Goal: Task Accomplishment & Management: Complete application form

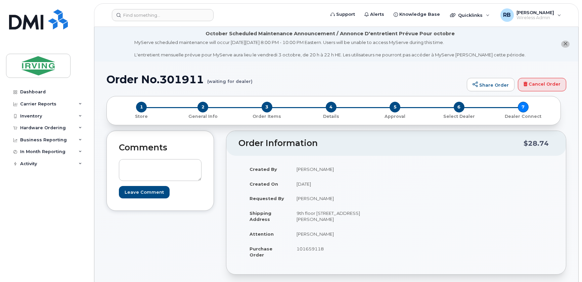
scroll to position [244, 0]
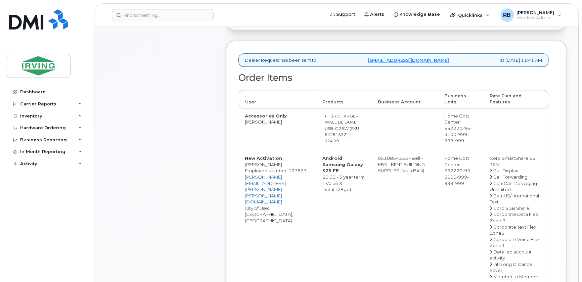
drag, startPoint x: 376, startPoint y: 151, endPoint x: 402, endPoint y: 151, distance: 26.5
copy td "510854333"
click at [201, 170] on div "Comments Leave Comment" at bounding box center [159, 243] width 107 height 713
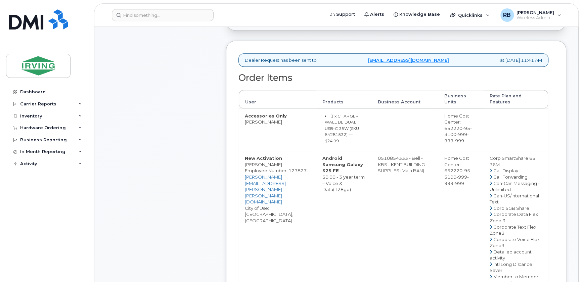
click at [195, 126] on div "Comments Leave Comment" at bounding box center [159, 243] width 107 height 713
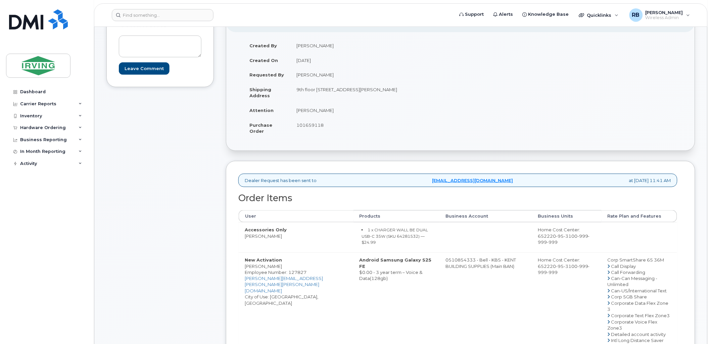
scroll to position [95, 0]
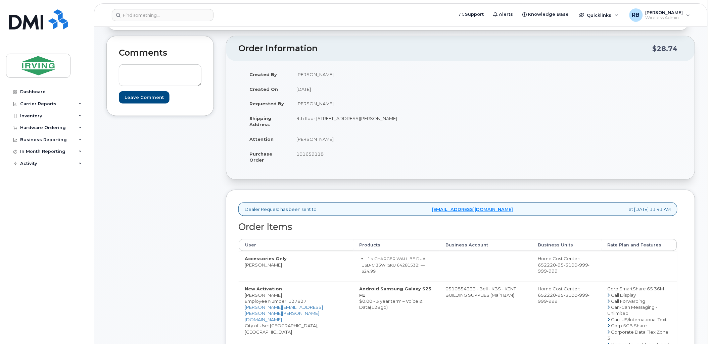
click at [154, 197] on div "Comments Leave Comment" at bounding box center [159, 330] width 107 height 589
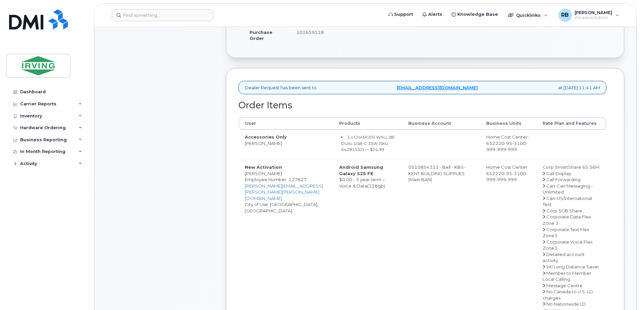
scroll to position [224, 0]
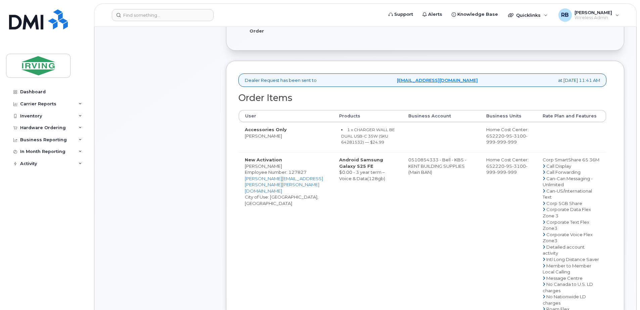
click at [333, 213] on td "Android Samsung Galaxy S25 FE $0.00 - 3 year term – Voice & Data(128gb)" at bounding box center [367, 309] width 69 height 314
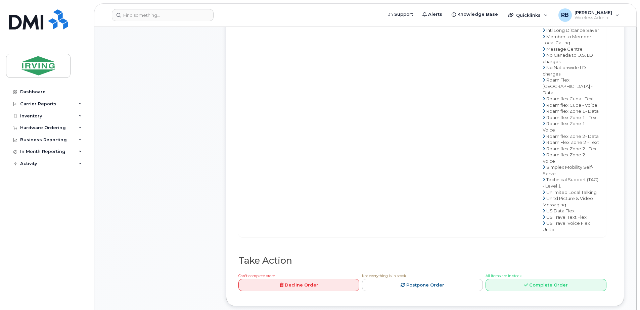
scroll to position [582, 0]
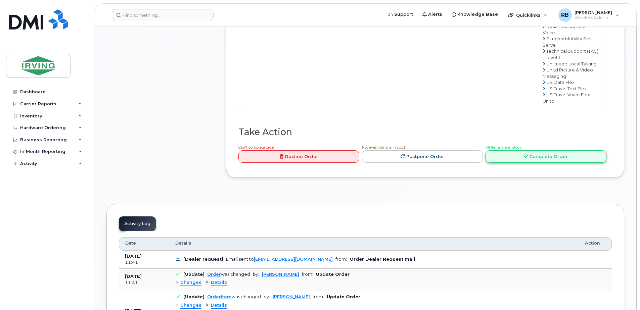
click at [541, 163] on link "Complete Order" at bounding box center [545, 156] width 121 height 12
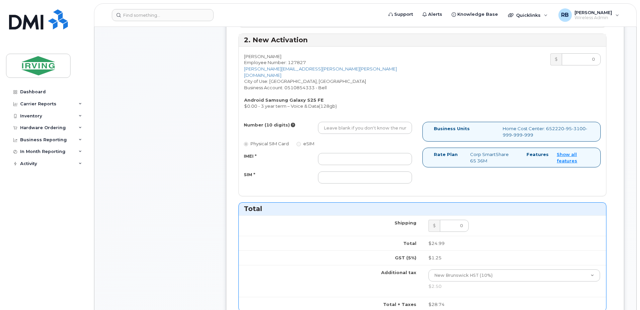
scroll to position [358, 0]
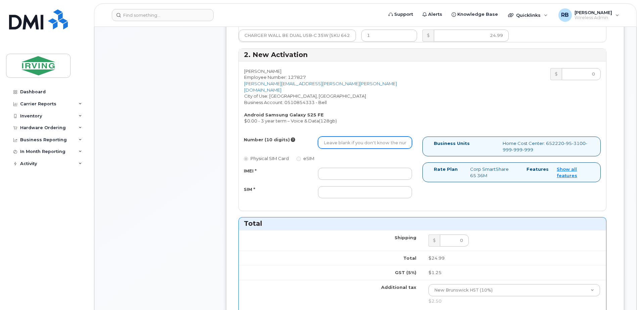
click at [363, 137] on input "Number (10 digits)" at bounding box center [365, 143] width 94 height 12
type input "7823702503"
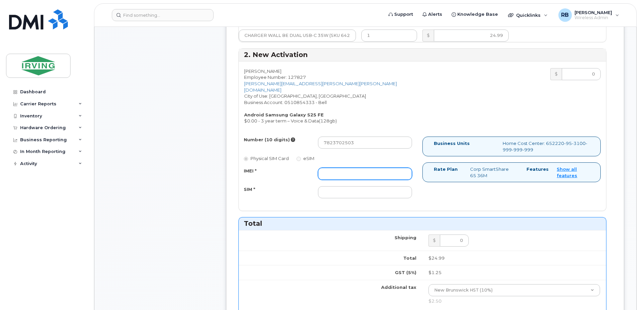
click at [346, 171] on input "IMEI *" at bounding box center [365, 174] width 94 height 12
click at [346, 171] on input "352055160540611198957223747" at bounding box center [365, 174] width 94 height 12
click at [346, 172] on input "352055160540611198957223747" at bounding box center [365, 174] width 94 height 12
type input "352055160540611"
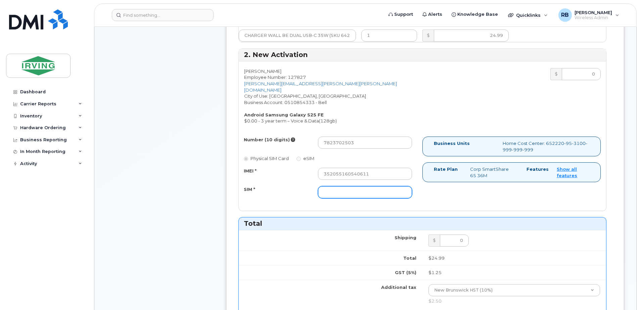
click at [332, 188] on input "SIM *" at bounding box center [365, 192] width 94 height 12
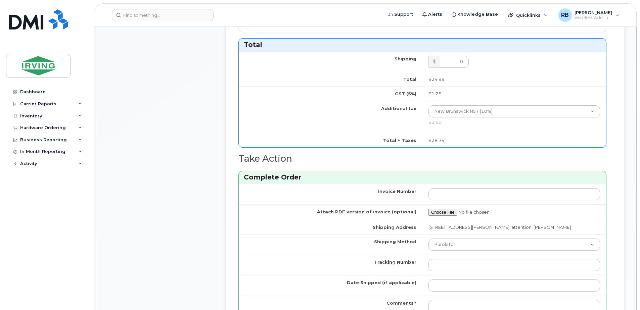
scroll to position [582, 0]
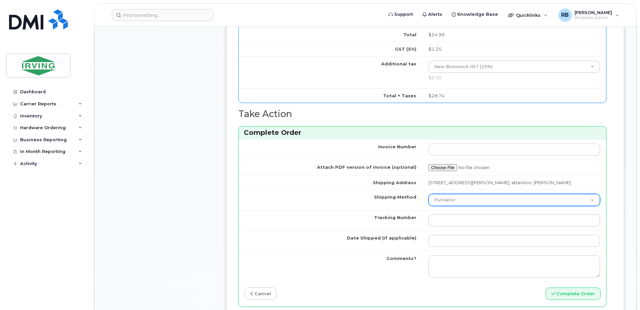
type input "89302610207712407557"
click at [437, 194] on select "Purolator UPS FedEx Canada Post Courier Other Drop Off Pick Up" at bounding box center [513, 200] width 171 height 12
select select "Drop Off"
click at [428, 194] on select "Purolator UPS FedEx Canada Post Courier Other Drop Off Pick Up" at bounding box center [513, 200] width 171 height 12
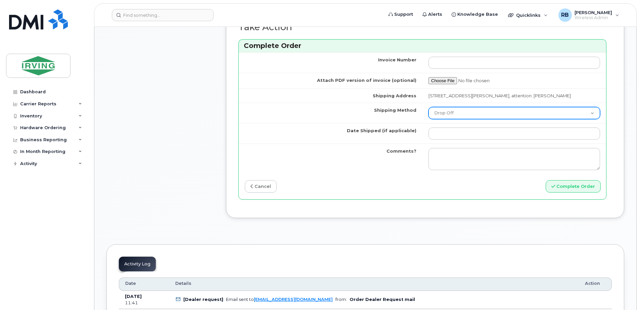
scroll to position [671, 0]
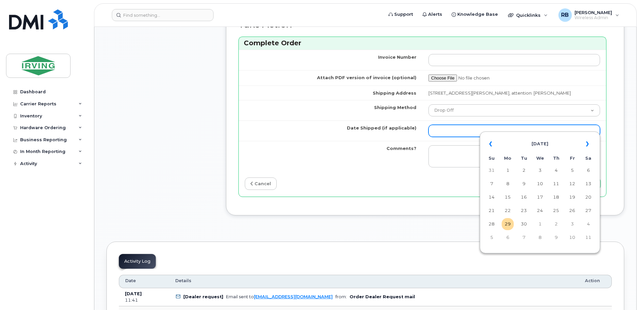
click at [442, 125] on input "Date Shipped (if applicable)" at bounding box center [513, 131] width 171 height 12
click at [554, 223] on td "2" at bounding box center [556, 224] width 12 height 12
type input "2025-10-02"
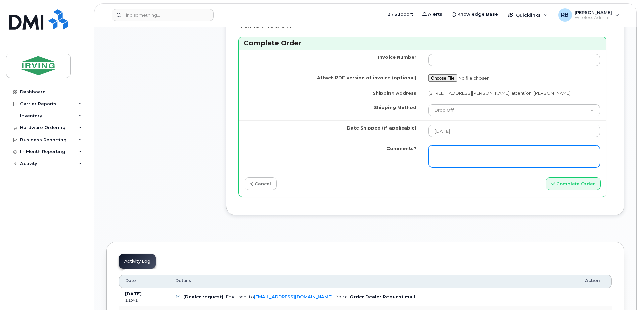
click at [505, 149] on textarea "Comments?" at bounding box center [513, 156] width 171 height 22
type textarea "p"
type textarea "Please be advised the order has been completed. SO#26211199 Allow 1-3 business …"
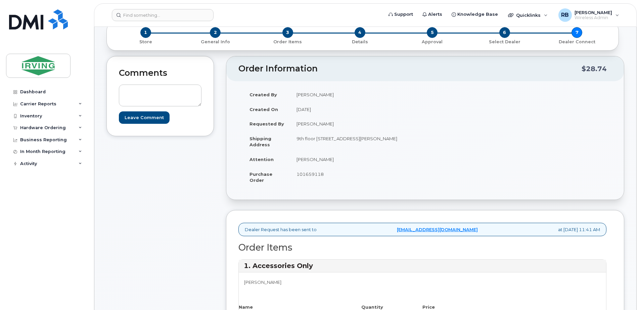
scroll to position [90, 0]
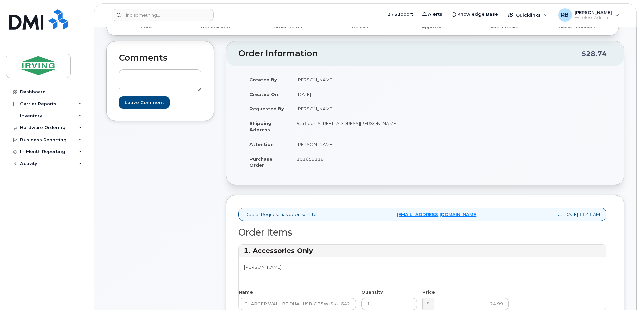
click at [306, 159] on span "101659118" at bounding box center [309, 158] width 27 height 5
copy span "101659118"
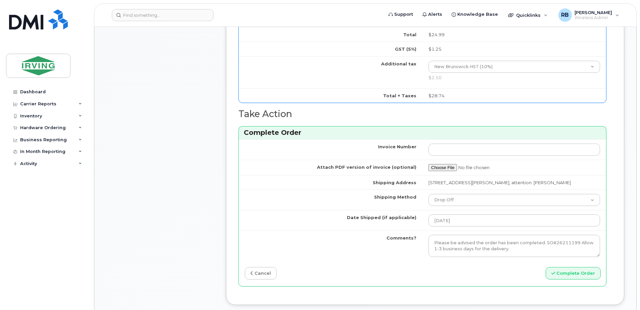
scroll to position [671, 0]
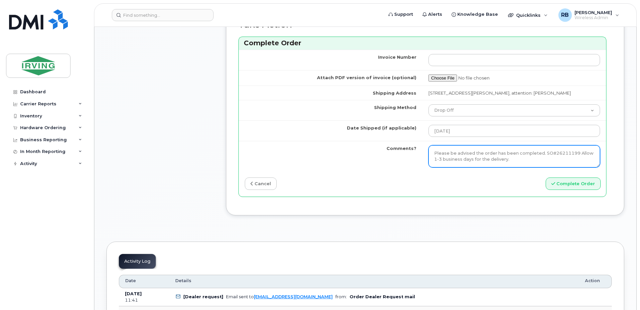
click at [488, 154] on textarea "Please be advised the order has been completed. SO#26211199 Allow 1-3 business …" at bounding box center [513, 156] width 171 height 22
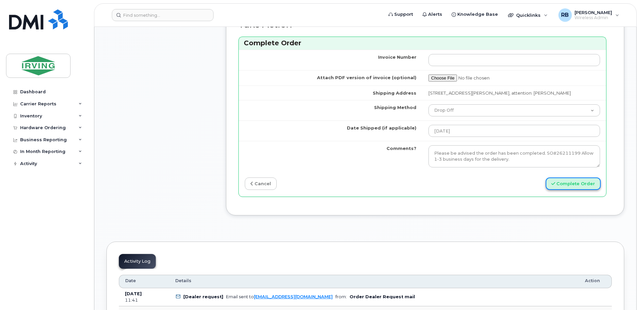
click at [558, 178] on button "Complete Order" at bounding box center [572, 184] width 55 height 12
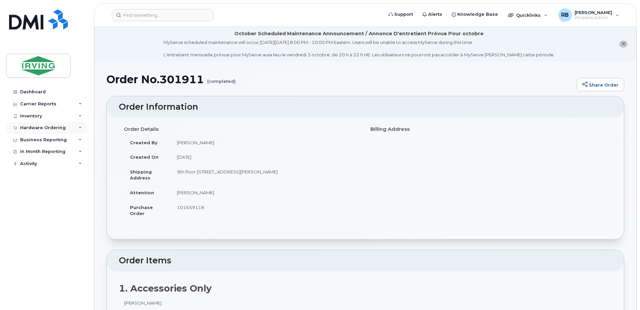
click at [59, 130] on div "Hardware Ordering" at bounding box center [43, 127] width 46 height 5
click at [36, 153] on div "Orders" at bounding box center [31, 153] width 16 height 6
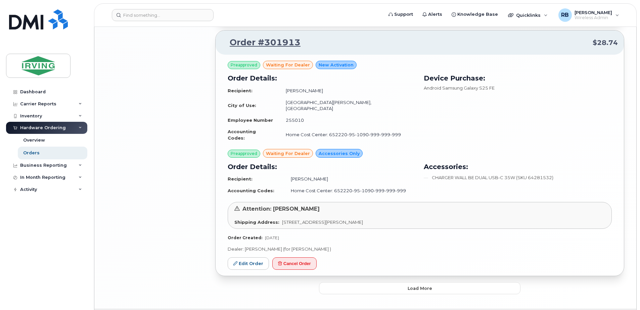
scroll to position [1435, 0]
click at [246, 257] on link "Edit Order" at bounding box center [248, 263] width 41 height 12
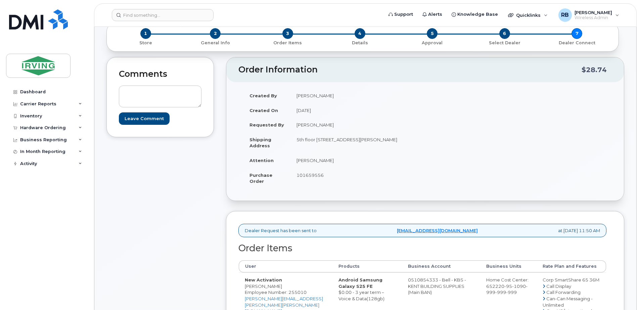
scroll to position [45, 0]
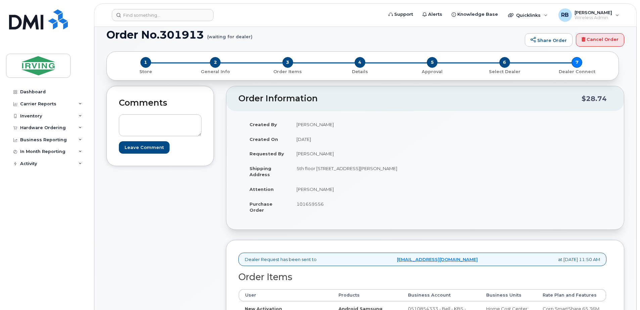
click at [313, 189] on td "[PERSON_NAME]" at bounding box center [355, 189] width 130 height 15
copy tbody "Julie Hebert"
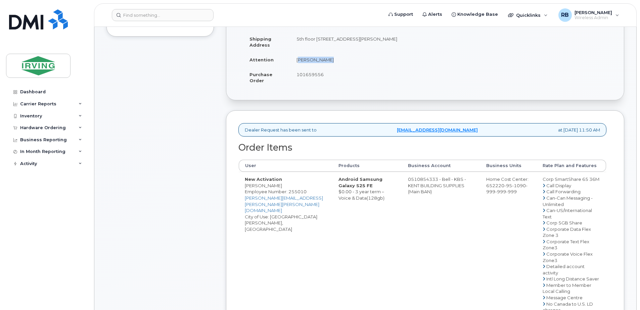
scroll to position [179, 0]
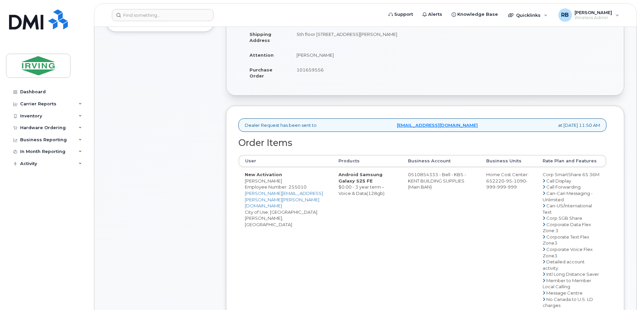
copy td "Aaron Cole"
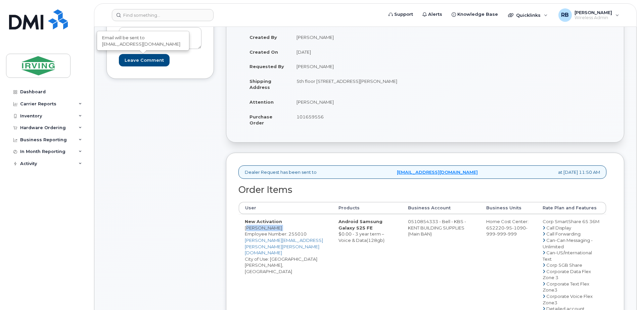
scroll to position [134, 0]
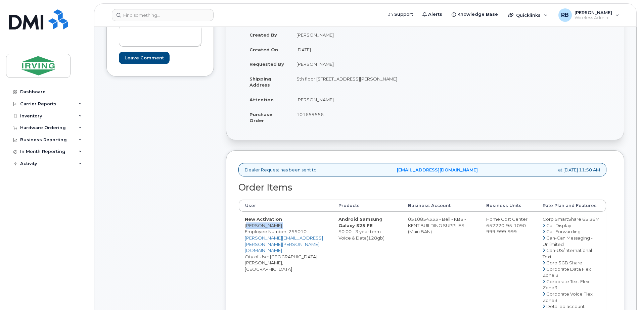
copy td "Aaron Cole"
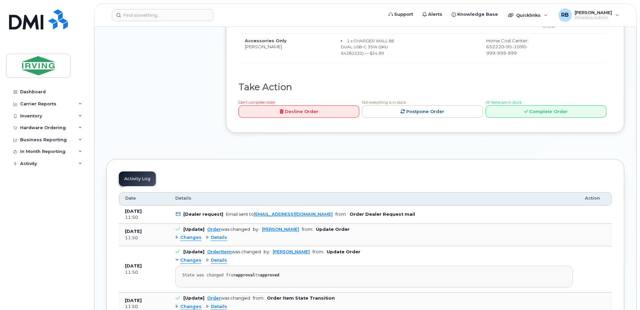
scroll to position [582, 0]
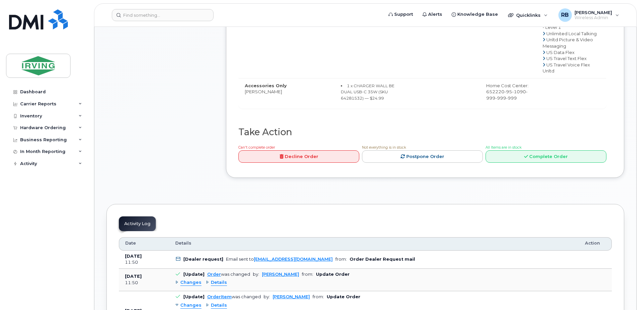
click at [360, 101] on small "1 x CHARGER WALL BE DUAL USB-C 35W (SKU 64281532) — $24.99" at bounding box center [368, 91] width 54 height 17
copy small "64281532"
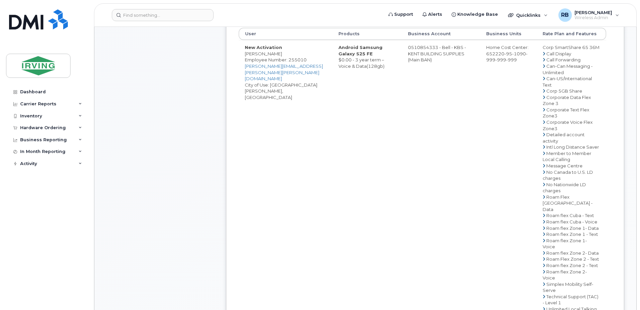
scroll to position [224, 0]
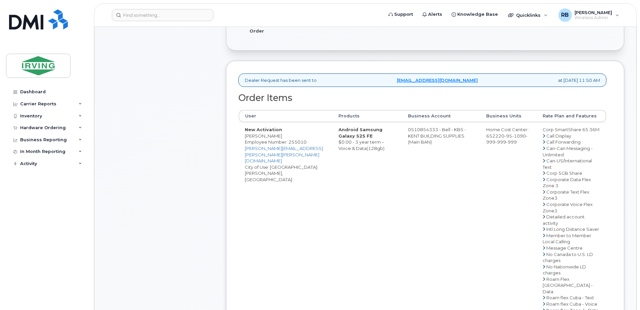
click at [410, 136] on td "0510854333 - Bell - KBS - KENT BUILDING SUPPLIES (Main BAN)" at bounding box center [441, 279] width 78 height 314
drag, startPoint x: 400, startPoint y: 137, endPoint x: 427, endPoint y: 135, distance: 27.3
click at [427, 135] on td "0510854333 - Bell - KBS - KENT BUILDING SUPPLIES (Main BAN)" at bounding box center [441, 279] width 78 height 314
copy td "510854333"
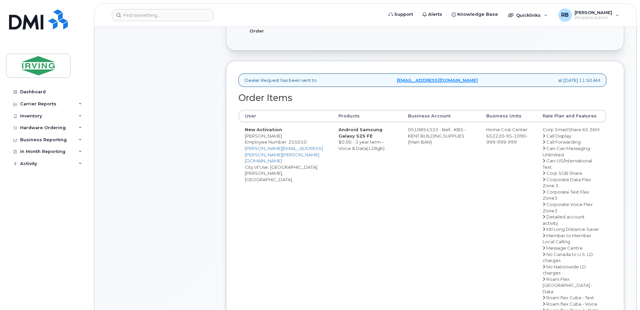
click at [210, 161] on div "Comments Leave Comment" at bounding box center [159, 226] width 107 height 639
click at [411, 137] on td "0510854333 - Bell - KBS - KENT BUILDING SUPPLIES (Main BAN)" at bounding box center [441, 279] width 78 height 314
drag, startPoint x: 400, startPoint y: 135, endPoint x: 427, endPoint y: 135, distance: 26.9
click at [427, 135] on td "0510854333 - Bell - KBS - KENT BUILDING SUPPLIES (Main BAN)" at bounding box center [441, 279] width 78 height 314
copy td "510854333"
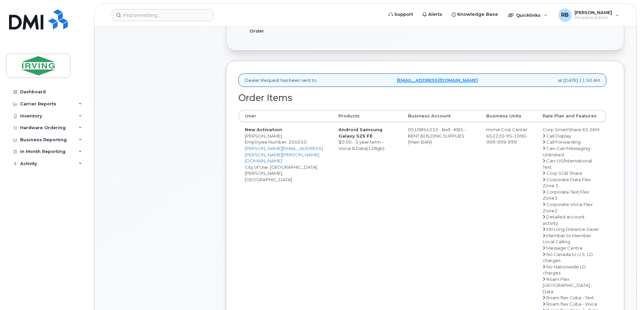
click at [210, 139] on div "Comments Leave Comment" at bounding box center [159, 226] width 107 height 639
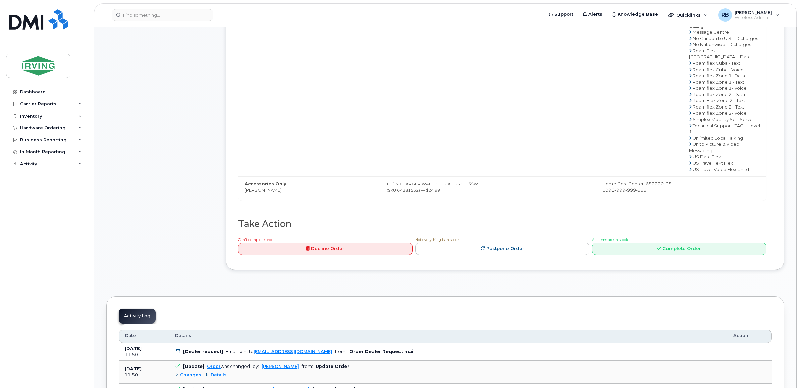
scroll to position [440, 0]
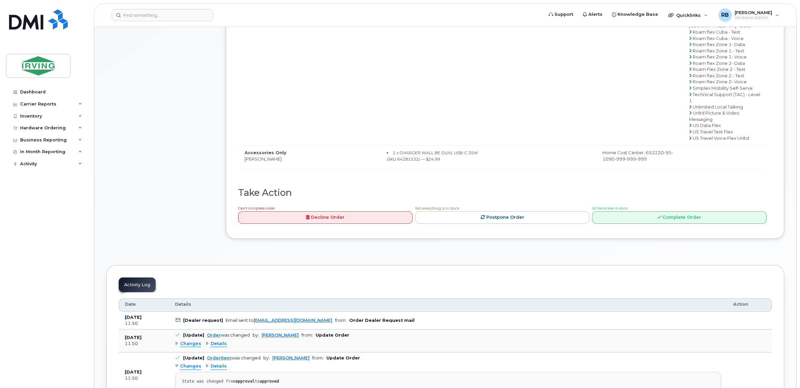
click at [238, 217] on link "Decline Order" at bounding box center [325, 217] width 175 height 12
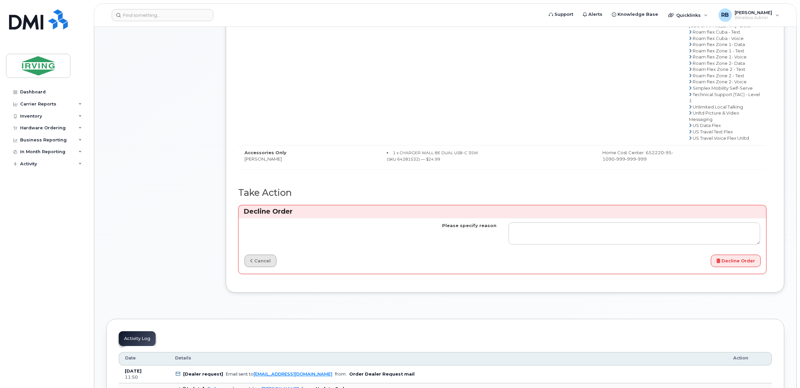
click at [259, 261] on link "cancel" at bounding box center [261, 260] width 32 height 12
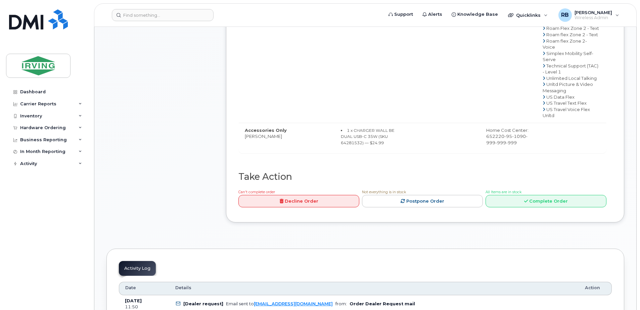
scroll to position [627, 0]
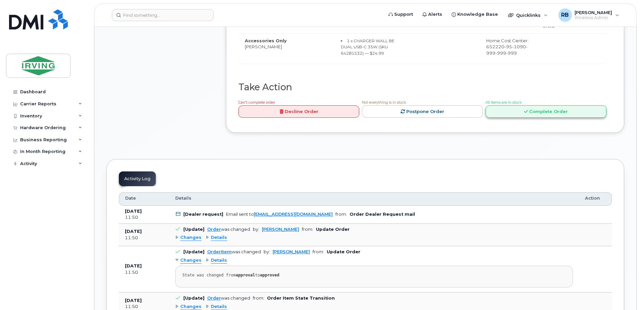
click at [503, 118] on link "Complete Order" at bounding box center [545, 111] width 121 height 12
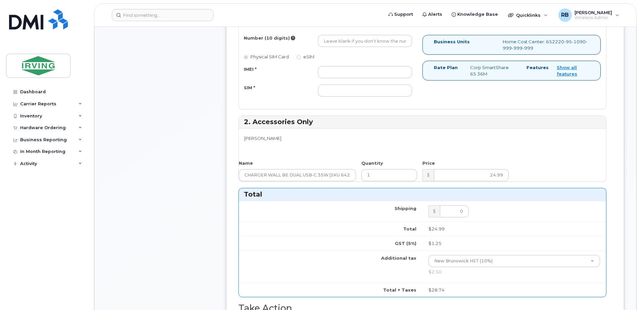
scroll to position [313, 0]
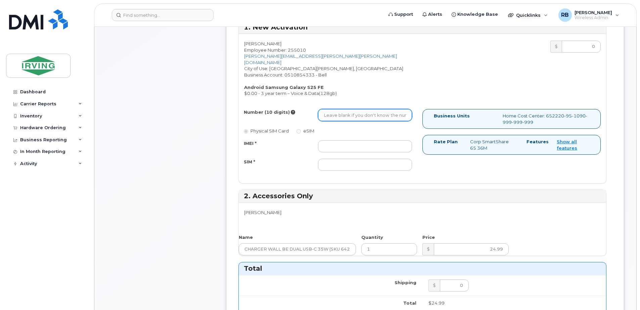
click at [378, 111] on input "Number (10 digits)" at bounding box center [365, 115] width 94 height 12
type input "5063495435"
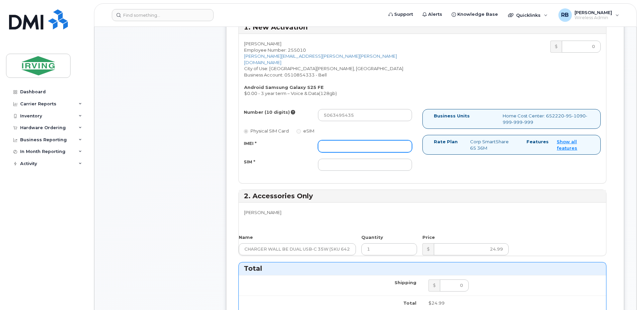
click at [348, 140] on input "IMEI *" at bounding box center [365, 146] width 94 height 12
type input "352055160525661"
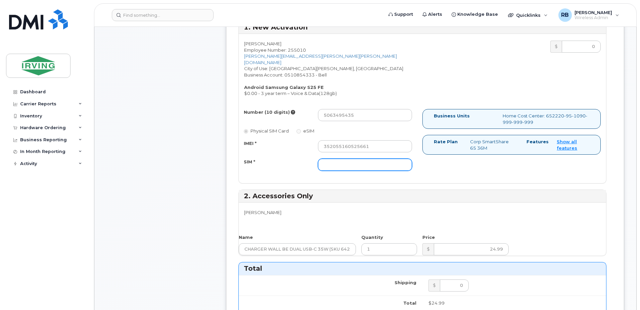
click at [343, 159] on input "SIM *" at bounding box center [365, 165] width 94 height 12
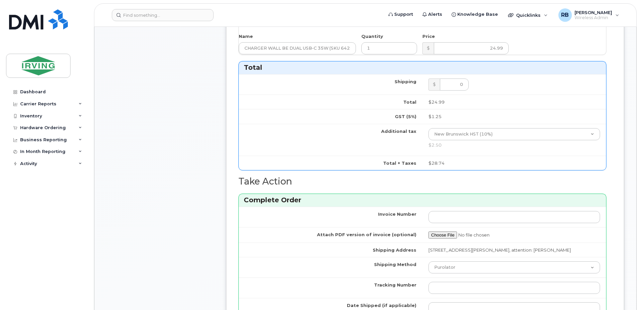
scroll to position [582, 0]
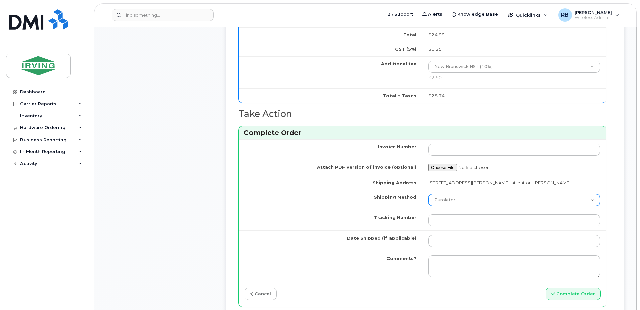
type input "89302610207712407565"
click at [448, 194] on select "Purolator UPS FedEx Canada Post Courier Other Drop Off Pick Up" at bounding box center [513, 200] width 171 height 12
select select "Drop Off"
click at [428, 194] on select "Purolator UPS FedEx Canada Post Courier Other Drop Off Pick Up" at bounding box center [513, 200] width 171 height 12
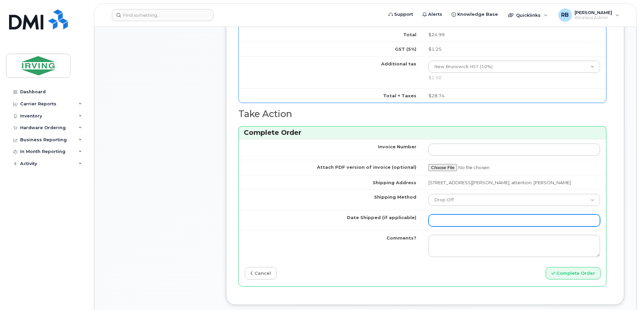
click at [456, 216] on input "Date Shipped (if applicable)" at bounding box center [513, 220] width 171 height 12
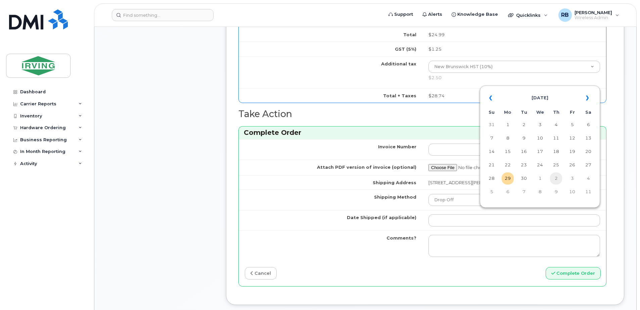
click at [554, 179] on td "2" at bounding box center [556, 179] width 12 height 12
type input "2025-10-02"
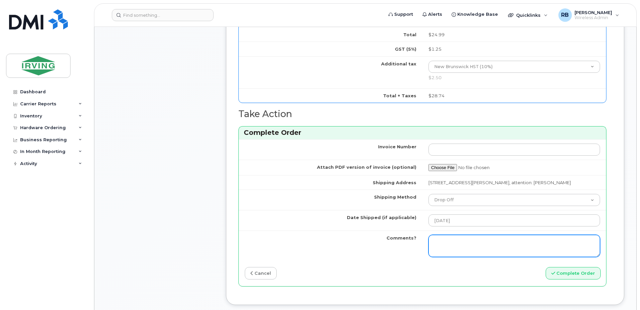
click at [491, 235] on textarea "Comments?" at bounding box center [513, 246] width 171 height 22
type textarea "Please be advised the order has been completed. SO#26211265 Allow 1-3 business …"
click at [501, 239] on textarea "Please be advised the order has been completed. SO#26211265 Allow 1-3 business …" at bounding box center [513, 246] width 171 height 22
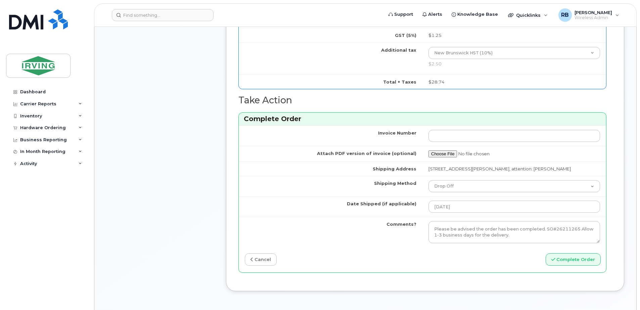
scroll to position [671, 0]
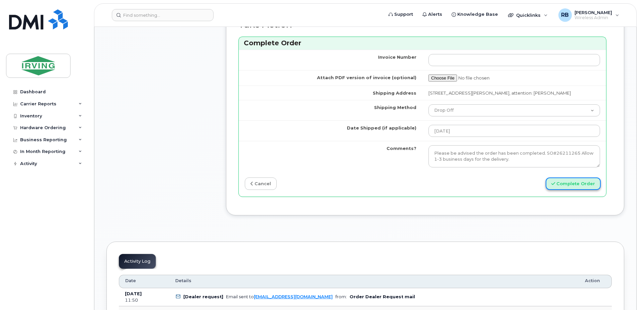
click at [565, 178] on button "Complete Order" at bounding box center [572, 184] width 55 height 12
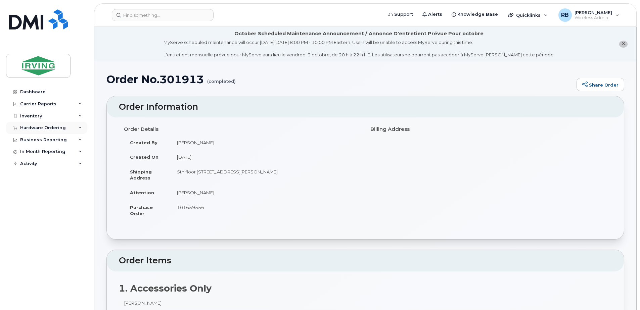
click at [53, 130] on div "Hardware Ordering" at bounding box center [43, 127] width 46 height 5
click at [31, 151] on div "Orders" at bounding box center [31, 153] width 16 height 6
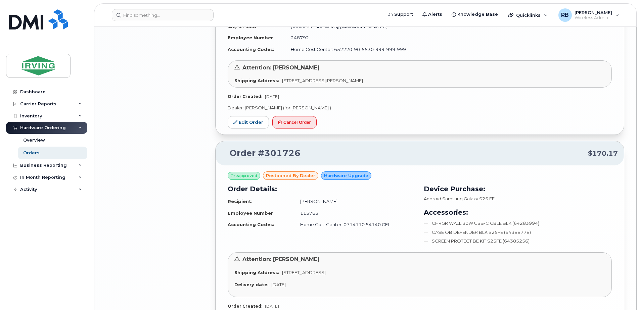
scroll to position [1342, 0]
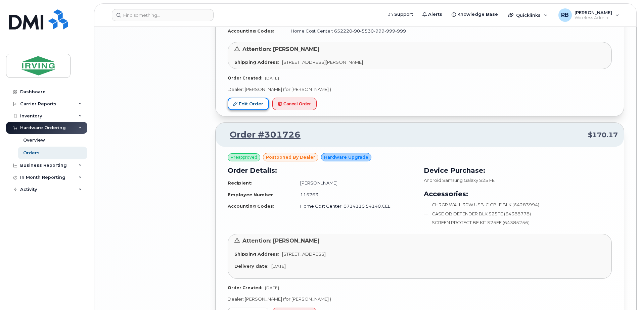
click at [255, 98] on link "Edit Order" at bounding box center [248, 104] width 41 height 12
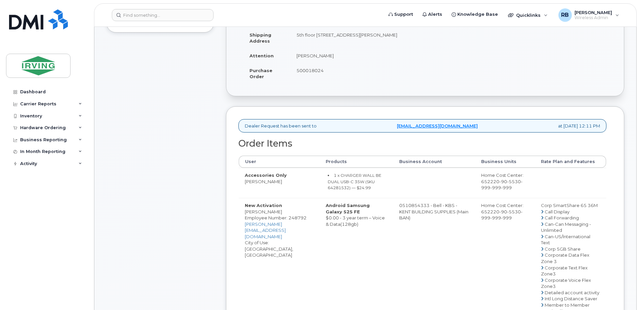
scroll to position [179, 0]
click at [318, 71] on span "500018024" at bounding box center [309, 69] width 27 height 5
copy span "500018024"
click at [263, 189] on td "Accessories Only Jeffy George" at bounding box center [279, 182] width 81 height 30
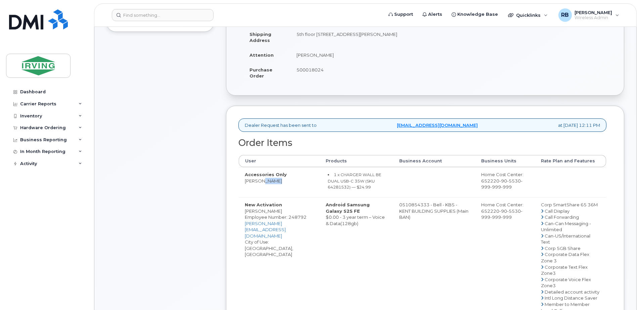
click at [263, 189] on td "Accessories Only Jeffy George" at bounding box center [279, 182] width 81 height 30
copy tr "[PERSON_NAME]"
click at [372, 188] on small "1 x CHARGER WALL BE DUAL USB-C 35W (SKU 64281532) — $24.99" at bounding box center [355, 180] width 54 height 17
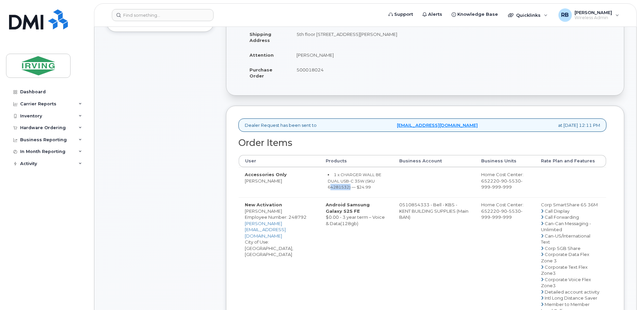
click at [372, 188] on small "1 x CHARGER WALL BE DUAL USB-C 35W (SKU 64281532) — $24.99" at bounding box center [355, 180] width 54 height 17
copy small "64281532"
drag, startPoint x: 402, startPoint y: 210, endPoint x: 429, endPoint y: 210, distance: 26.2
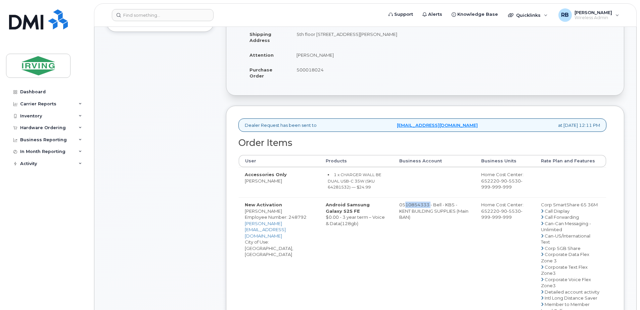
copy td "510854333"
click at [224, 152] on div "Comments Leave Comment Order Information $28.74 Created By Julie Hebert Created…" at bounding box center [365, 262] width 518 height 620
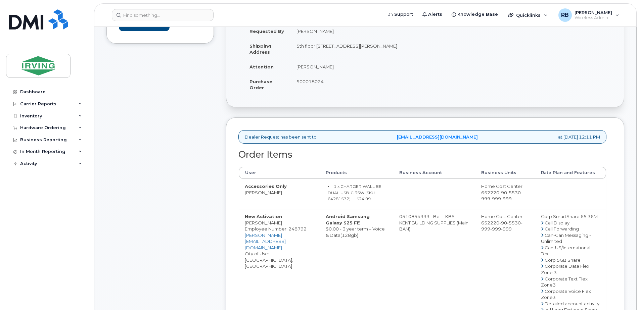
scroll to position [224, 0]
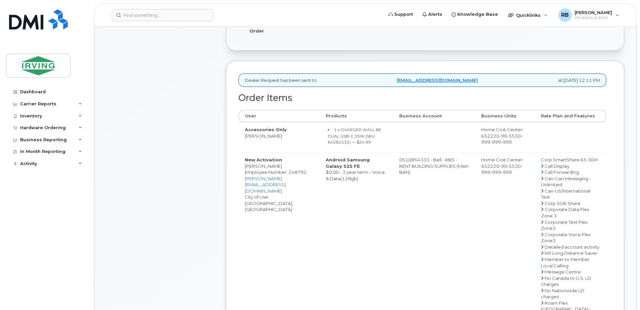
click at [414, 170] on td "0510854333 - Bell - KBS - KENT BUILDING SUPPLIES (Main BAN)" at bounding box center [434, 299] width 82 height 295
drag, startPoint x: 402, startPoint y: 165, endPoint x: 429, endPoint y: 165, distance: 26.5
click at [429, 165] on td "0510854333 - Bell - KBS - KENT BUILDING SUPPLIES (Main BAN)" at bounding box center [434, 299] width 82 height 295
copy td "510854333"
click at [203, 189] on div "Comments Leave Comment" at bounding box center [159, 217] width 107 height 620
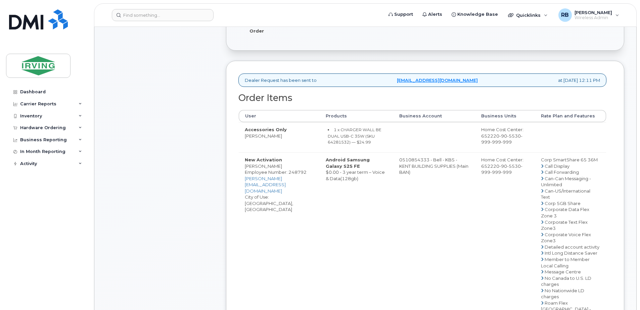
click at [180, 129] on div "Comments Leave Comment" at bounding box center [159, 217] width 107 height 620
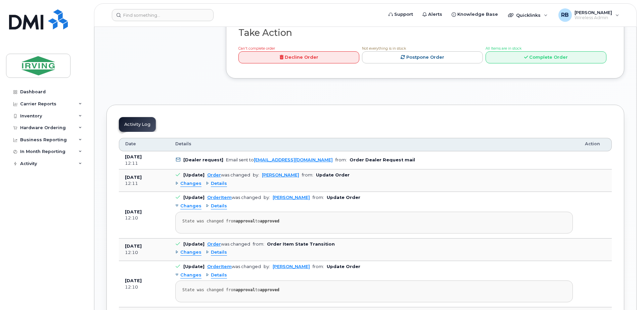
scroll to position [671, 0]
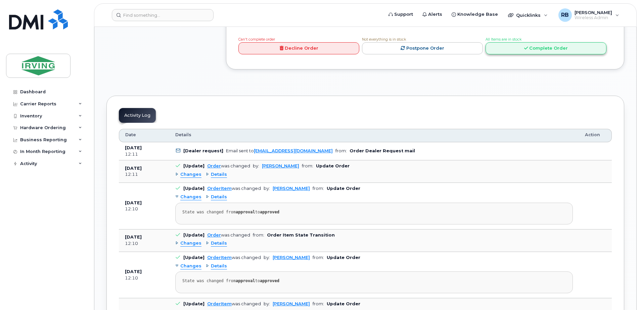
click at [507, 55] on link "Complete Order" at bounding box center [545, 48] width 121 height 12
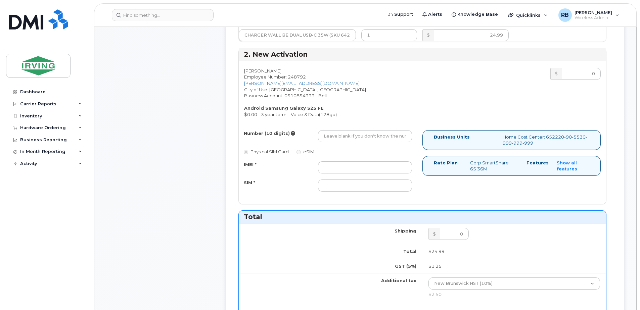
scroll to position [358, 0]
click at [355, 137] on input "Number (10 digits)" at bounding box center [365, 137] width 94 height 12
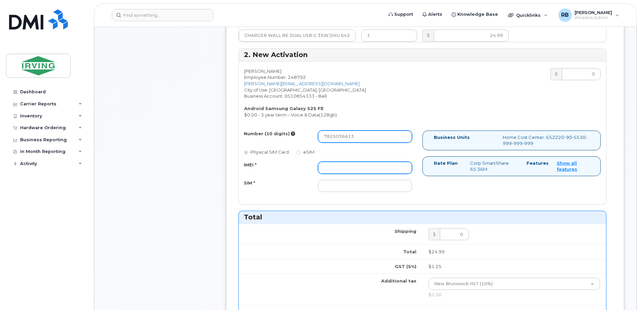
type input "7825036613"
click at [334, 166] on input "IMEI *" at bounding box center [365, 168] width 94 height 12
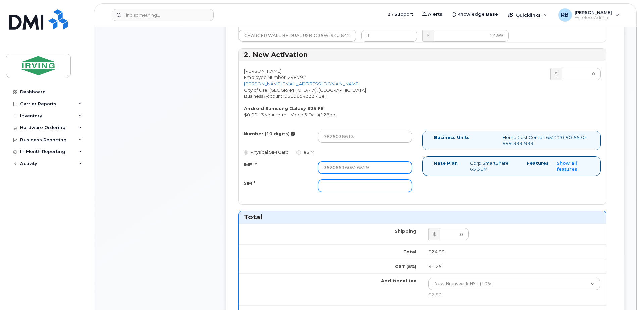
type input "352055160526529"
click at [335, 182] on input "SIM *" at bounding box center [365, 186] width 94 height 12
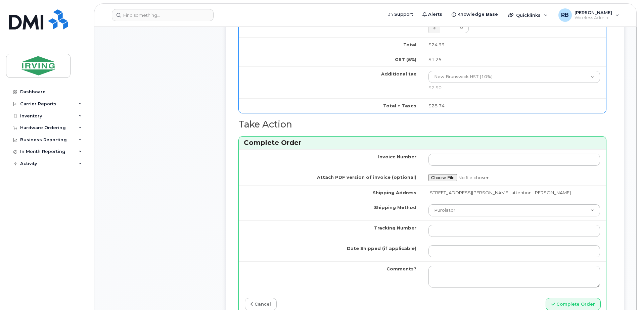
scroll to position [582, 0]
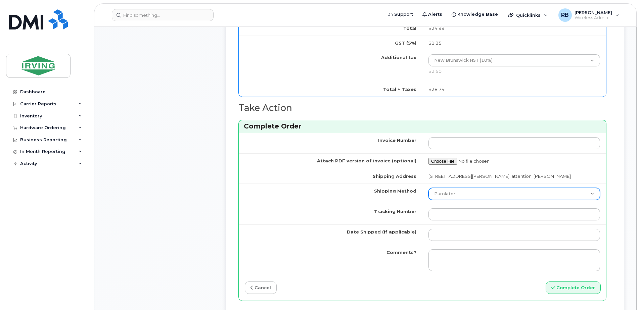
type input "89302610207712407581"
click at [440, 191] on select "Purolator UPS FedEx Canada Post Courier Other Drop Off Pick Up" at bounding box center [513, 194] width 171 height 12
select select "Drop Off"
click at [428, 188] on select "Purolator UPS FedEx Canada Post Courier Other Drop Off Pick Up" at bounding box center [513, 194] width 171 height 12
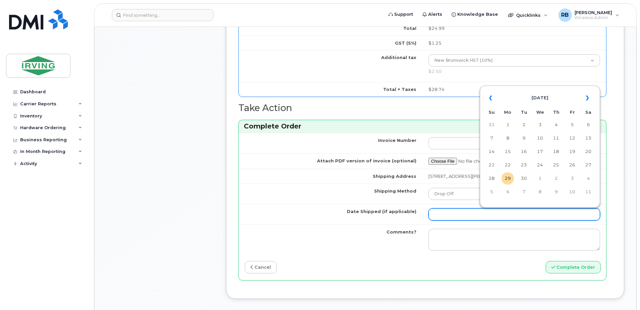
click at [451, 216] on input "Date Shipped (if applicable)" at bounding box center [513, 214] width 171 height 12
click at [555, 175] on td "2" at bounding box center [556, 179] width 12 height 12
type input "2025-10-02"
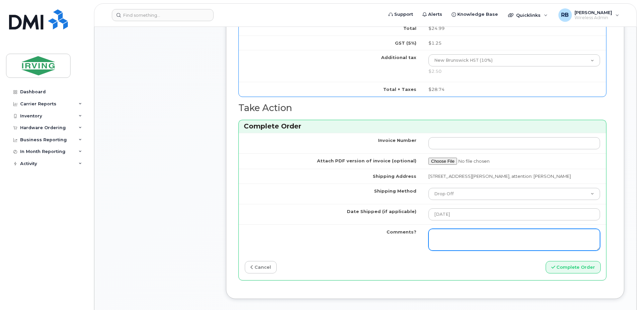
click at [483, 238] on textarea "Comments?" at bounding box center [513, 240] width 171 height 22
type textarea "Please be advised the order has been completed. SO#26211297 Allow 1-3 business …"
click at [487, 239] on textarea "Please be advised the order has been completed. SO#26211297 Allow 1-3 business …" at bounding box center [513, 240] width 171 height 22
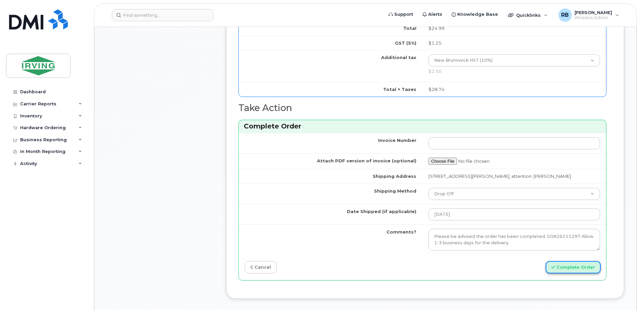
click at [572, 271] on button "Complete Order" at bounding box center [572, 267] width 55 height 12
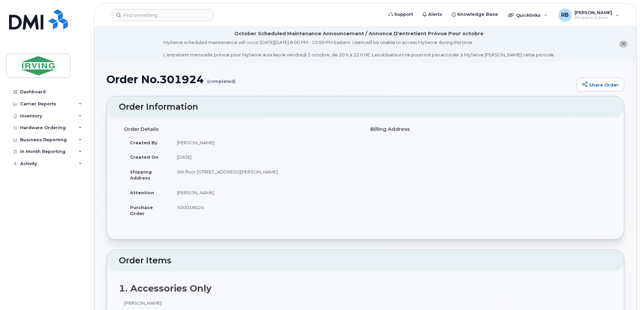
click at [437, 191] on div "Order Details Created By [PERSON_NAME] Created On [DATE] Shipping Address [STRE…" at bounding box center [365, 175] width 493 height 103
click at [46, 128] on div "Hardware Ordering" at bounding box center [43, 127] width 46 height 5
click at [32, 149] on link "Orders" at bounding box center [52, 153] width 69 height 13
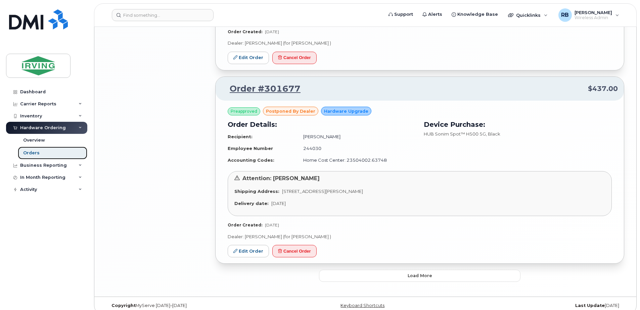
scroll to position [1359, 0]
click at [334, 269] on button "Load more" at bounding box center [419, 275] width 201 height 12
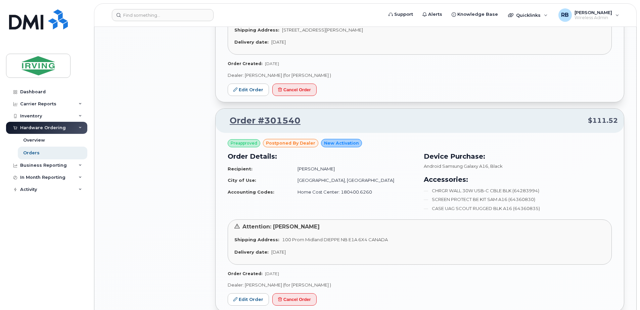
scroll to position [1521, 0]
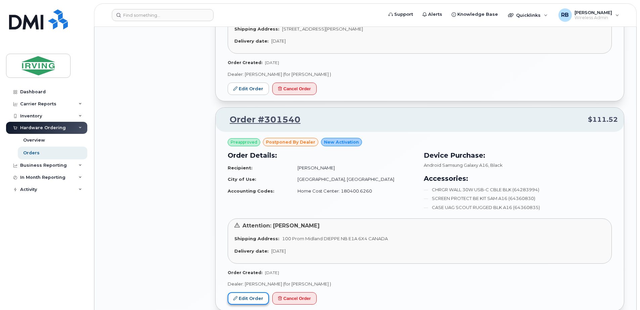
click at [256, 292] on link "Edit Order" at bounding box center [248, 298] width 41 height 12
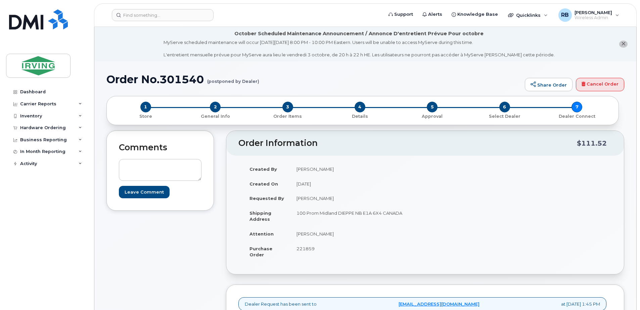
scroll to position [79, 0]
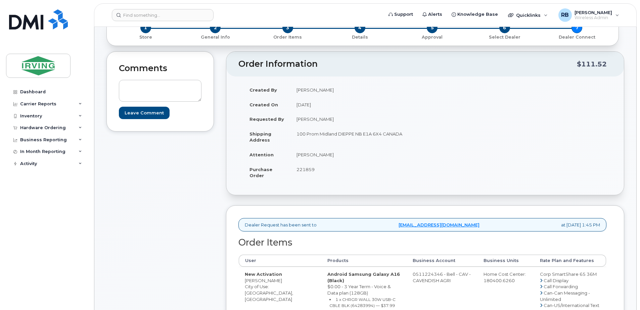
click at [308, 170] on span "221859" at bounding box center [305, 169] width 18 height 5
copy span "221859"
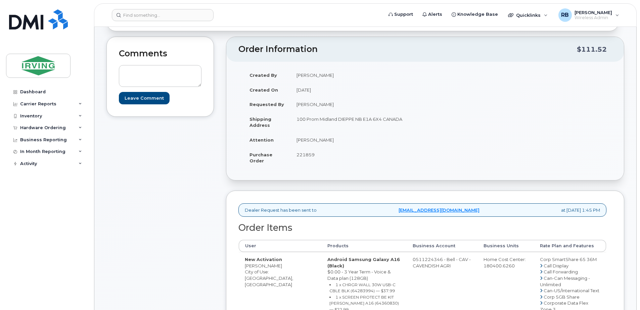
scroll to position [45, 0]
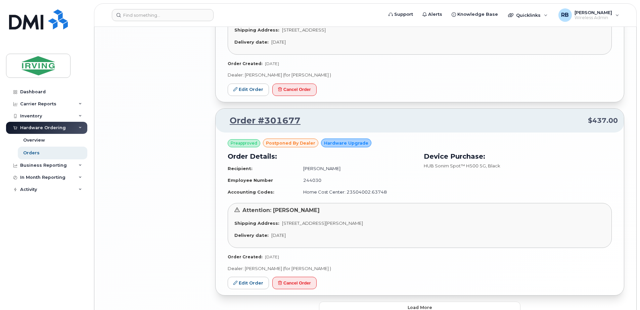
scroll to position [1359, 0]
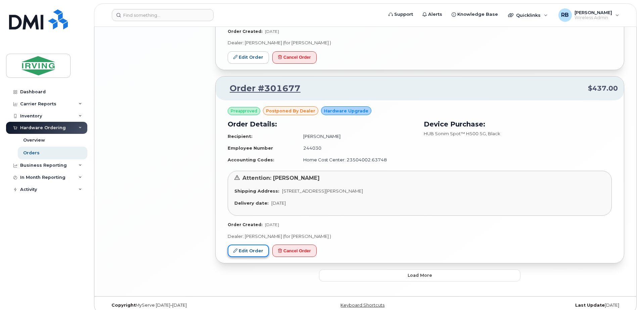
click at [257, 245] on link "Edit Order" at bounding box center [248, 251] width 41 height 12
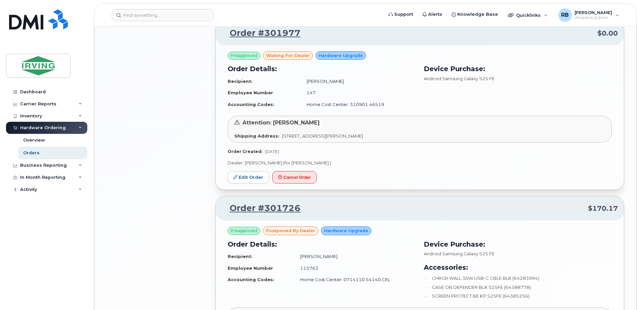
scroll to position [984, 0]
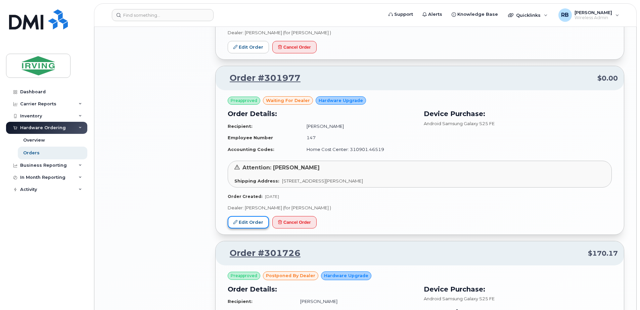
click at [236, 220] on icon at bounding box center [235, 222] width 4 height 4
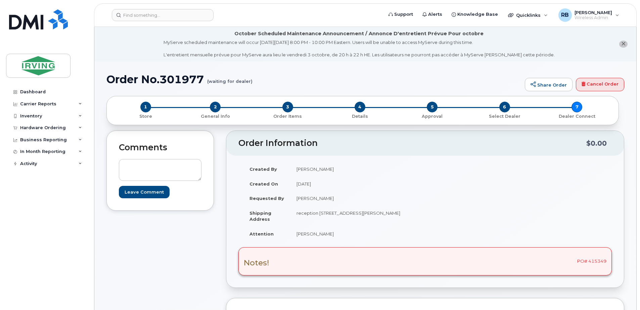
click at [596, 259] on div "Notes! PO# 415349" at bounding box center [424, 261] width 373 height 28
copy div "415349"
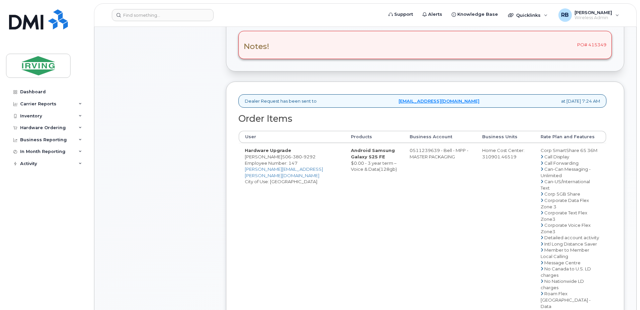
scroll to position [268, 0]
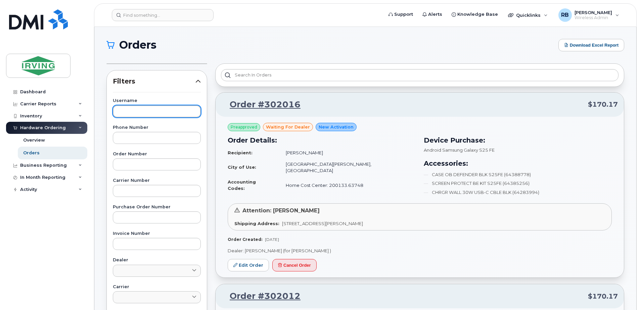
click at [135, 108] on input "text" at bounding box center [157, 111] width 88 height 12
type input "[PERSON_NAME]"
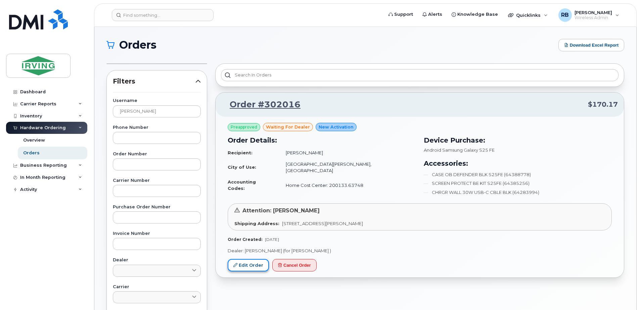
click at [252, 266] on link "Edit Order" at bounding box center [248, 265] width 41 height 12
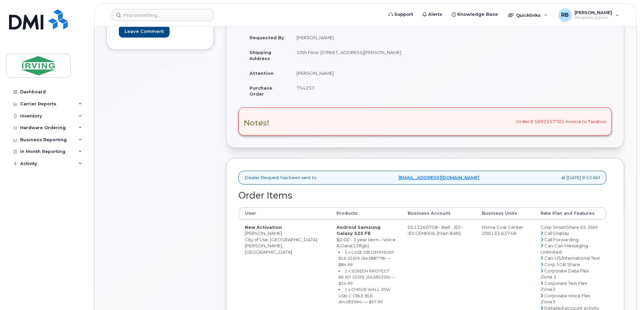
scroll to position [179, 0]
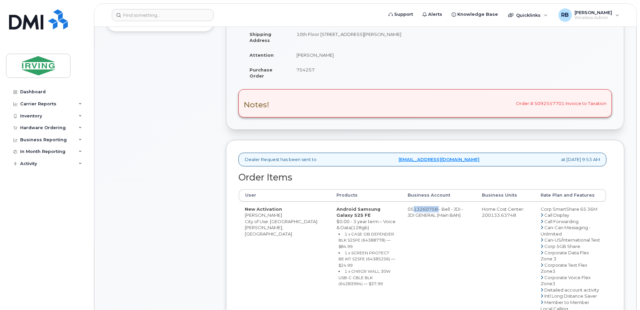
drag, startPoint x: 398, startPoint y: 211, endPoint x: 425, endPoint y: 208, distance: 27.3
copy td "513260758"
click at [305, 70] on span "754257" at bounding box center [305, 69] width 18 height 5
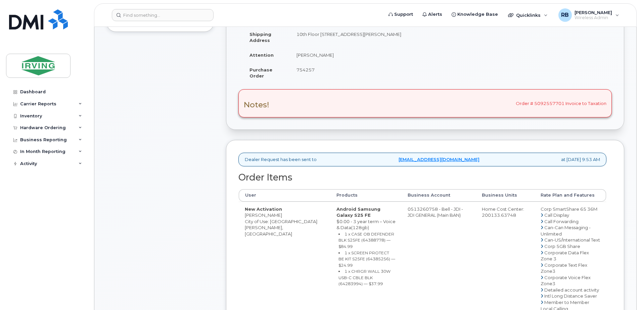
copy span "754257"
click at [311, 56] on td "[PERSON_NAME]" at bounding box center [355, 55] width 130 height 15
copy tbody "[PERSON_NAME]"
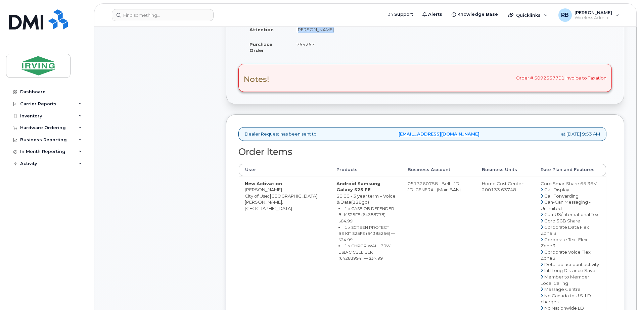
scroll to position [224, 0]
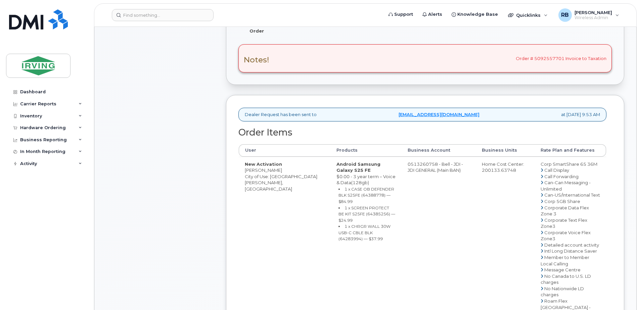
click at [250, 169] on td "New Activation [PERSON_NAME] City of Use: [GEOGRAPHIC_DATA][PERSON_NAME], [GEOG…" at bounding box center [285, 301] width 92 height 289
copy td "[PERSON_NAME]"
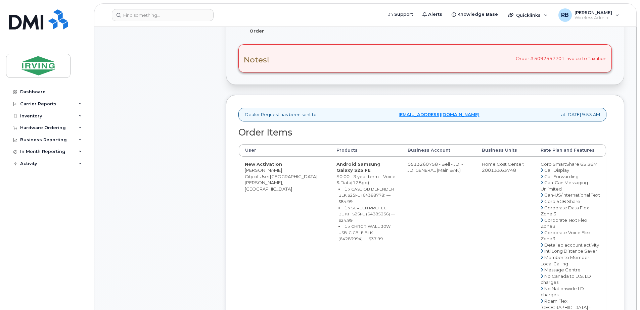
click at [338, 189] on small "1 x CASE OB DEFENDER BLK S25FE (64388778) — $84.99" at bounding box center [366, 195] width 56 height 17
copy small "64388778"
click at [338, 205] on small "1 x SCREEN PROTECT BE KIT S25FE (64385256) — $24.99" at bounding box center [366, 213] width 57 height 17
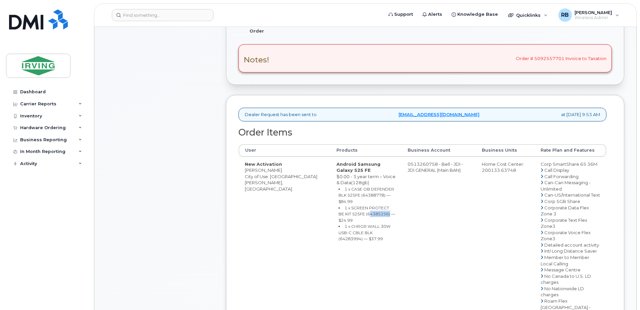
copy small "64385256"
click at [343, 224] on small "1 x CHRGR WALL 30W USB-C CBLE BLK (64283994) — $37.99" at bounding box center [364, 232] width 52 height 17
copy small "64283994"
click at [403, 165] on td "0513260758 - Bell - JDI - JDI GENERAL (Main BAN)" at bounding box center [438, 301] width 74 height 289
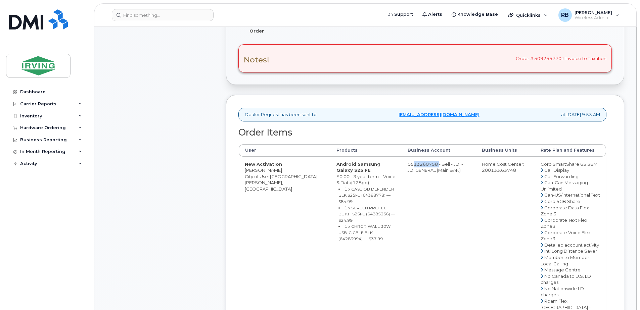
drag, startPoint x: 398, startPoint y: 165, endPoint x: 427, endPoint y: 165, distance: 28.2
click at [427, 165] on td "0513260758 - Bell - JDI - JDI GENERAL (Main BAN)" at bounding box center [438, 301] width 74 height 289
copy td "513260758"
click at [205, 185] on div "Comments Leave Comment" at bounding box center [159, 216] width 107 height 618
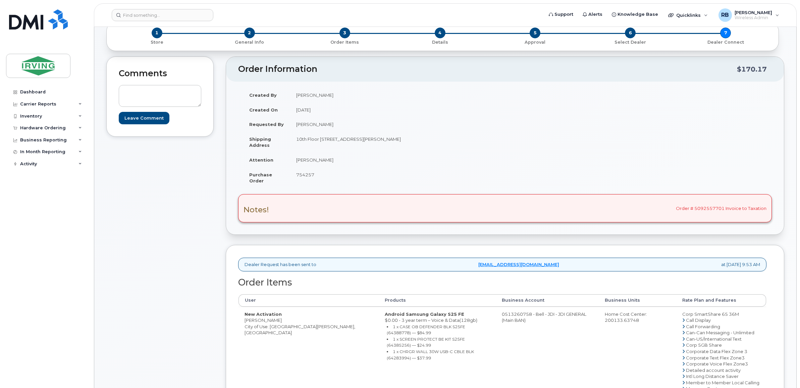
scroll to position [56, 0]
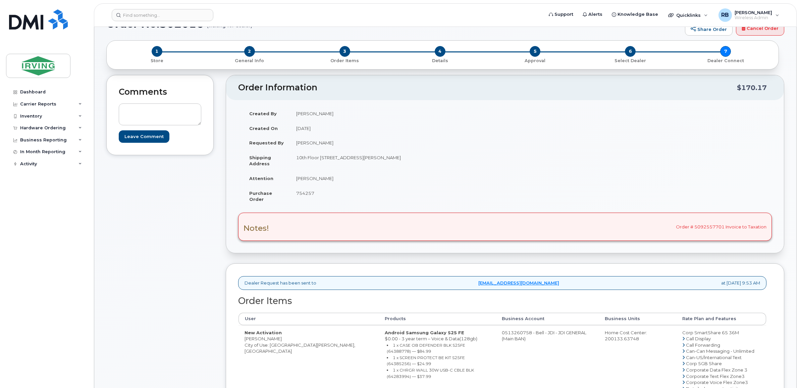
click at [163, 251] on div "Comments Leave Comment" at bounding box center [159, 346] width 107 height 543
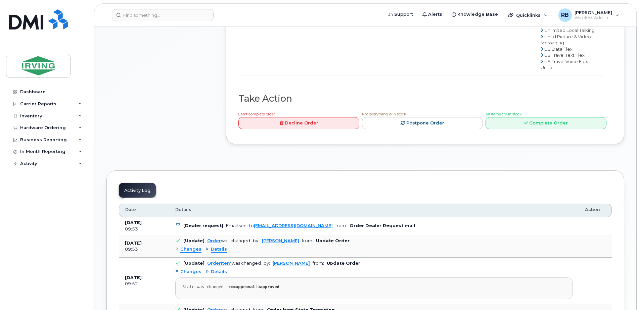
scroll to position [537, 0]
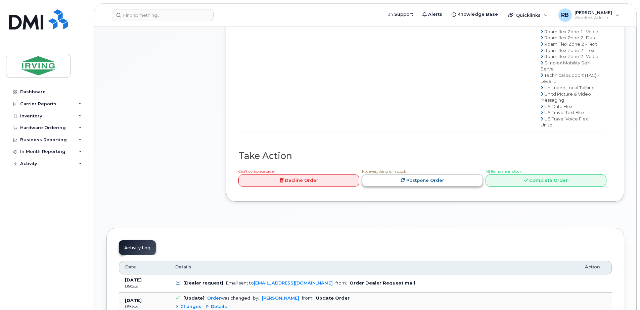
click at [435, 187] on link "Postpone Order" at bounding box center [422, 181] width 121 height 12
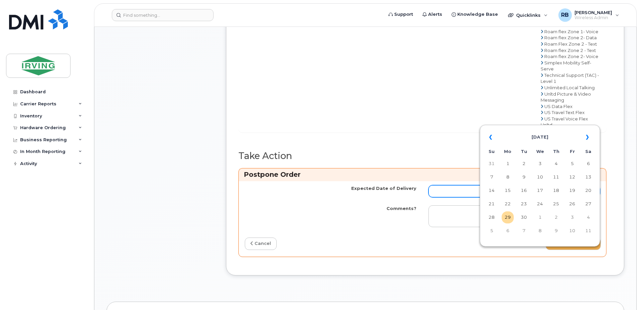
click at [438, 197] on input "Expected Date of Delivery" at bounding box center [513, 191] width 171 height 12
click at [525, 230] on td "7" at bounding box center [524, 231] width 12 height 12
type input "[DATE]"
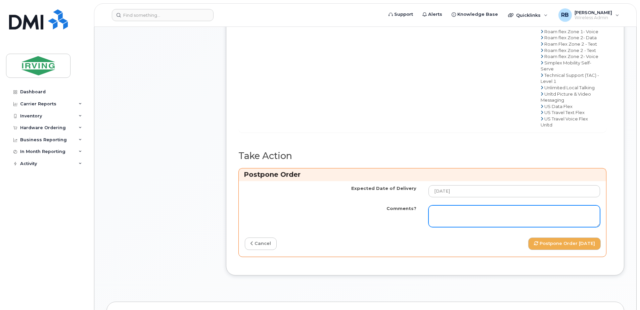
click at [462, 228] on textarea "Comments?" at bounding box center [513, 216] width 171 height 22
click at [526, 228] on textarea "Please be advised the order has been placed." at bounding box center [513, 216] width 171 height 22
paste textarea "{Order # here} Allow 1-3 business days for delivery. Currently the {Item, item …"
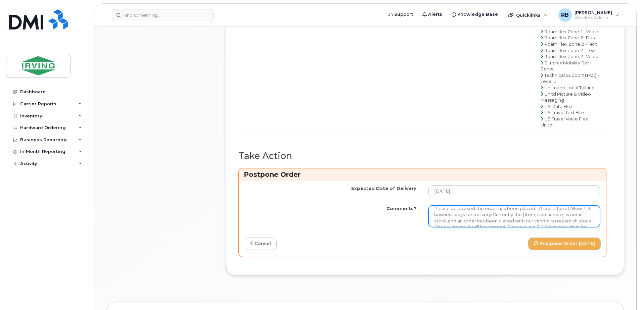
scroll to position [0, 0]
click at [533, 228] on textarea "Please be advised the order has been placed. {Order # here} Allow 1-3 business …" at bounding box center [513, 216] width 171 height 22
drag, startPoint x: 566, startPoint y: 276, endPoint x: 490, endPoint y: 281, distance: 76.0
click at [490, 228] on textarea "Please be advised the order has been placed. so#26211336 Allow 1-3 business day…" at bounding box center [513, 216] width 171 height 22
drag, startPoint x: 442, startPoint y: 281, endPoint x: 483, endPoint y: 280, distance: 41.0
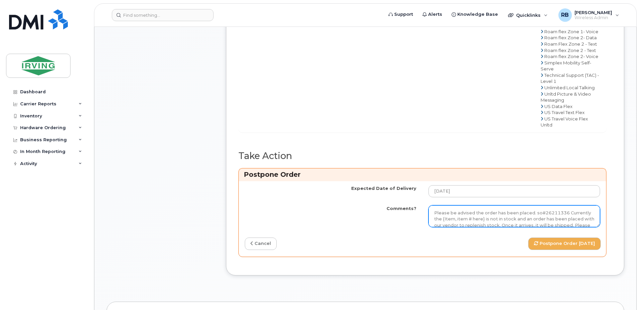
click at [483, 228] on textarea "Please be advised the order has been placed. so#26211336 Currently the {Item, i…" at bounding box center [513, 216] width 171 height 22
paste textarea "64388778"
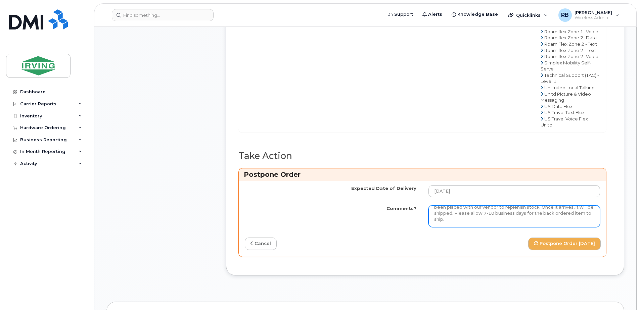
click at [492, 228] on textarea "Please be advised the order has been placed. so#26211336 Currently the OB Defen…" at bounding box center [513, 216] width 171 height 22
type textarea "Please be advised the order has been placed. so#26211336 Currently the OB Defen…"
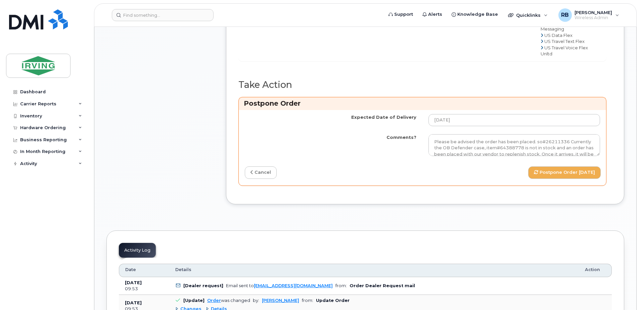
scroll to position [671, 0]
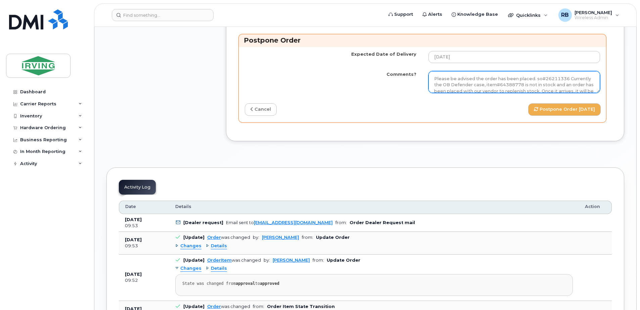
click at [466, 93] on textarea "Please be advised the order has been placed. so#26211336 Currently the OB Defen…" at bounding box center [513, 82] width 171 height 22
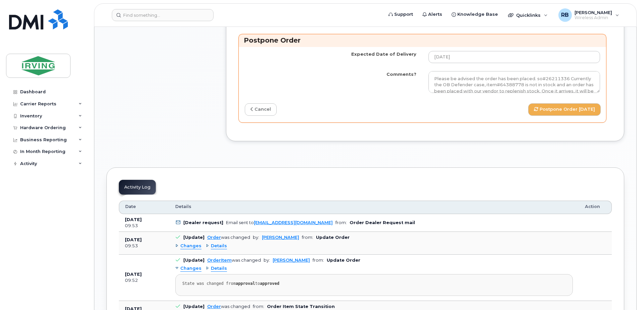
click at [360, 97] on td "Comments?" at bounding box center [331, 82] width 184 height 30
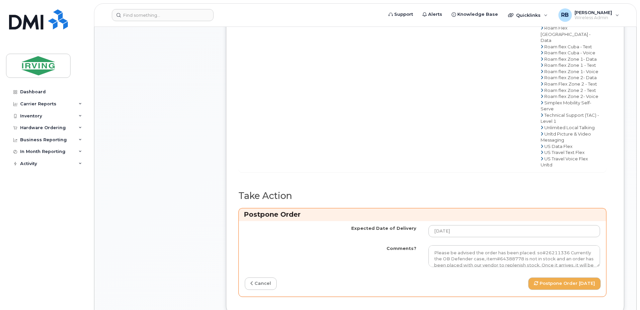
scroll to position [627, 0]
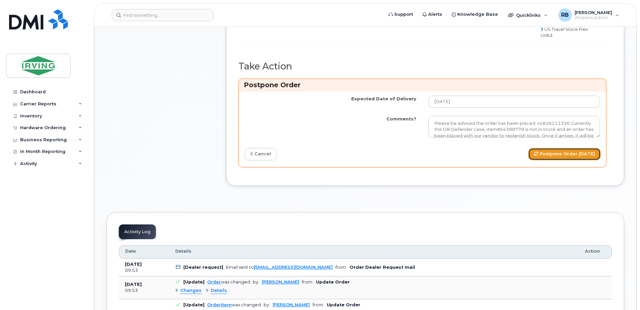
click at [540, 160] on button "Postpone Order [DATE]" at bounding box center [564, 154] width 72 height 12
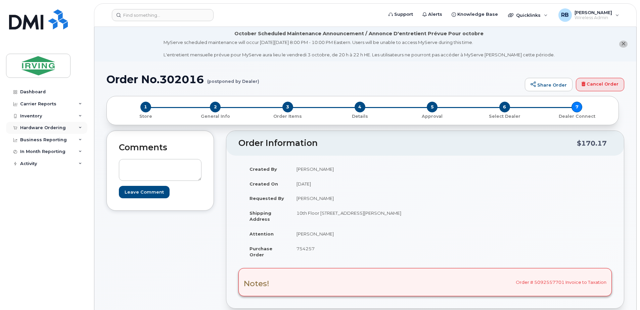
click at [54, 130] on div "Hardware Ordering" at bounding box center [43, 127] width 46 height 5
click at [33, 153] on div "Orders" at bounding box center [31, 153] width 16 height 6
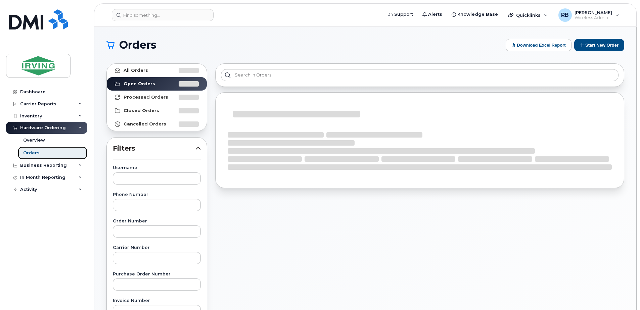
scroll to position [45, 0]
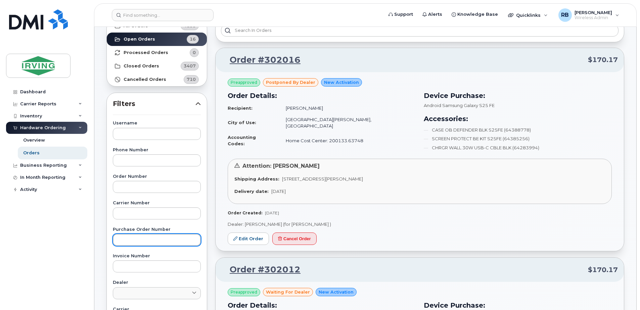
click at [120, 243] on input "text" at bounding box center [157, 240] width 88 height 12
paste input "250146"
type input "250146"
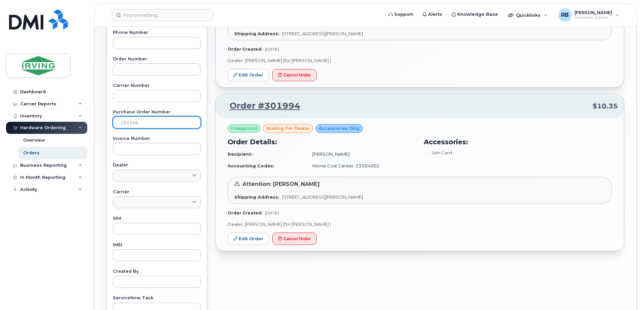
scroll to position [161, 0]
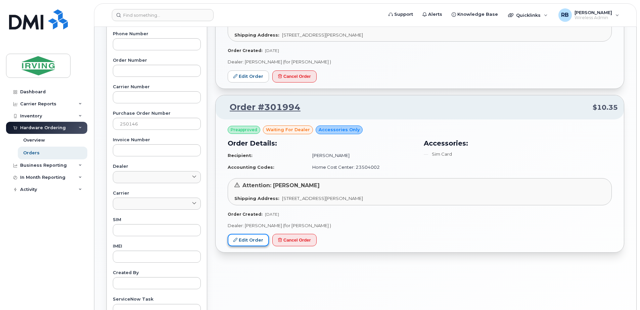
click at [251, 237] on link "Edit Order" at bounding box center [248, 240] width 41 height 12
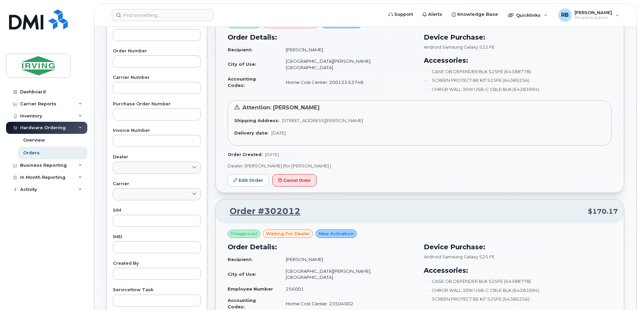
scroll to position [90, 0]
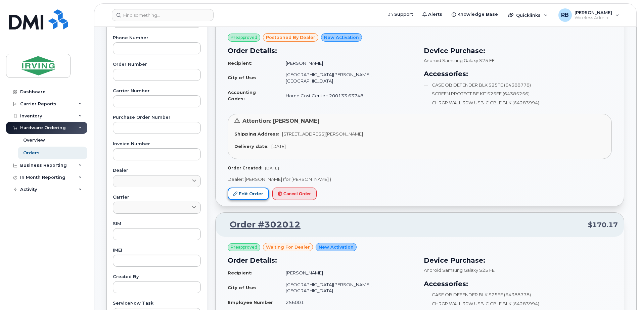
click at [239, 193] on link "Edit Order" at bounding box center [248, 194] width 41 height 12
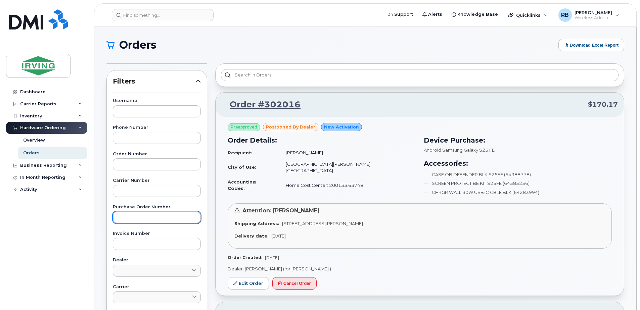
click at [141, 213] on input "text" at bounding box center [157, 217] width 88 height 12
type input "250146"
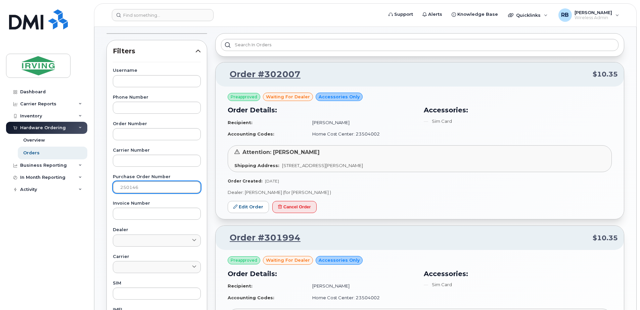
scroll to position [45, 0]
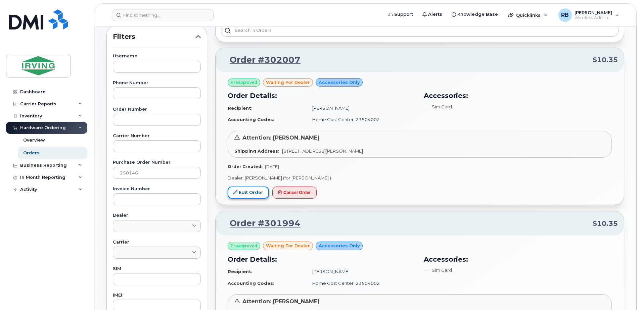
click at [258, 193] on link "Edit Order" at bounding box center [248, 193] width 41 height 12
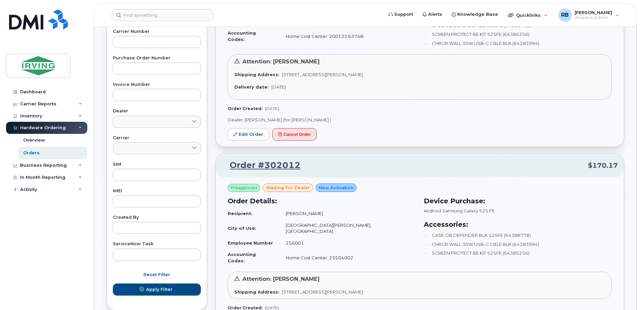
scroll to position [134, 0]
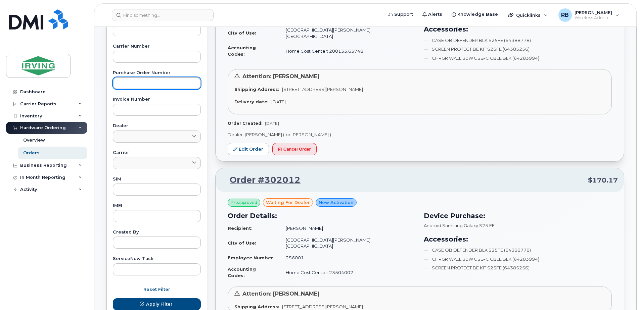
click at [150, 80] on input "text" at bounding box center [157, 83] width 88 height 12
paste input "250146"
type input "250146"
click at [113, 298] on button "Apply Filter" at bounding box center [157, 304] width 88 height 12
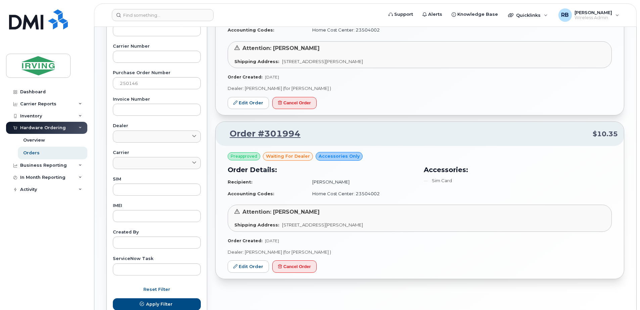
click at [214, 173] on div "Order #302007 $10.35 Preapproved waiting for dealer Accessories Only Order Deta…" at bounding box center [419, 127] width 417 height 404
click at [256, 101] on link "Edit Order" at bounding box center [248, 103] width 41 height 12
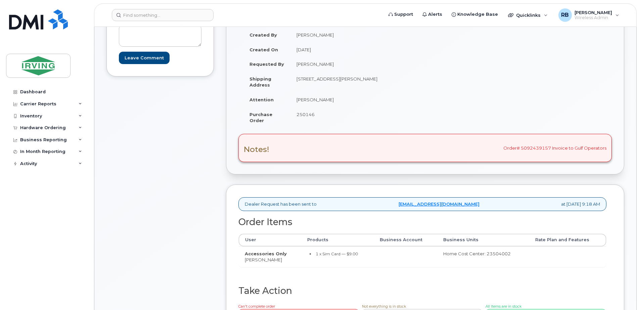
scroll to position [90, 0]
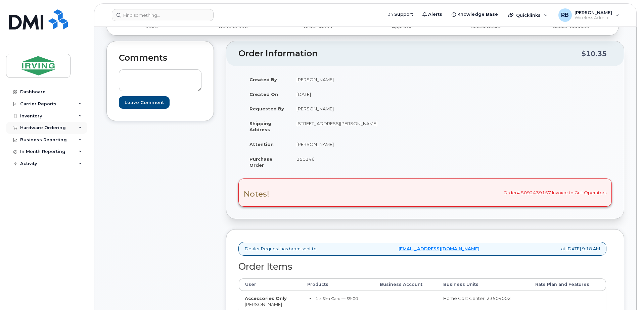
click at [55, 130] on div "Hardware Ordering" at bounding box center [43, 127] width 46 height 5
click at [39, 151] on link "Orders" at bounding box center [52, 153] width 69 height 13
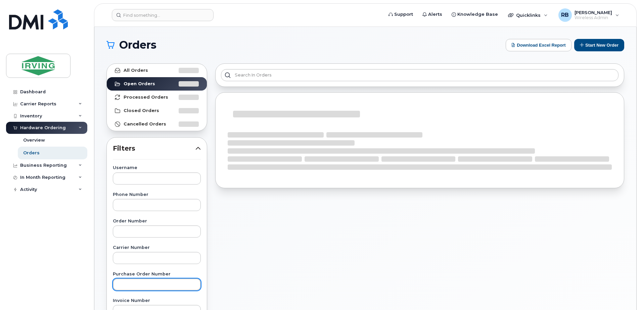
click at [142, 281] on input "text" at bounding box center [157, 285] width 88 height 12
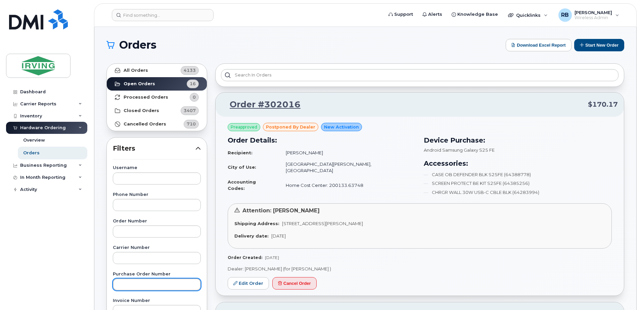
paste input "250146"
type input "250146"
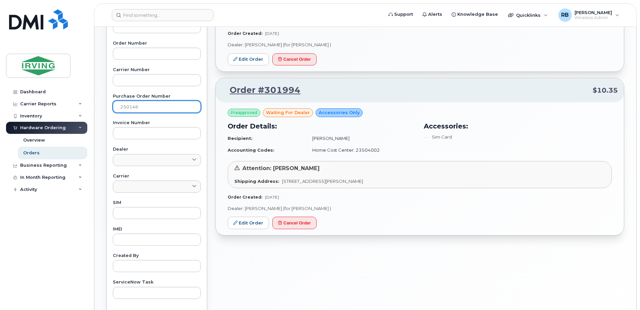
scroll to position [179, 0]
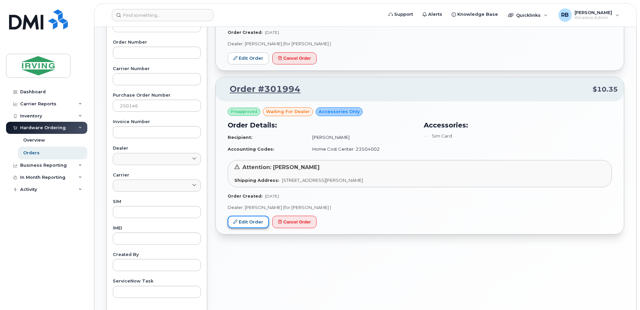
click at [244, 223] on link "Edit Order" at bounding box center [248, 222] width 41 height 12
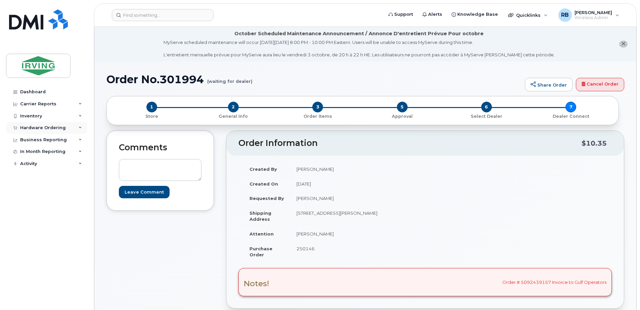
drag, startPoint x: 47, startPoint y: 128, endPoint x: 44, endPoint y: 143, distance: 15.9
click at [47, 128] on div "Hardware Ordering" at bounding box center [43, 127] width 46 height 5
click at [35, 153] on div "Orders" at bounding box center [31, 153] width 16 height 6
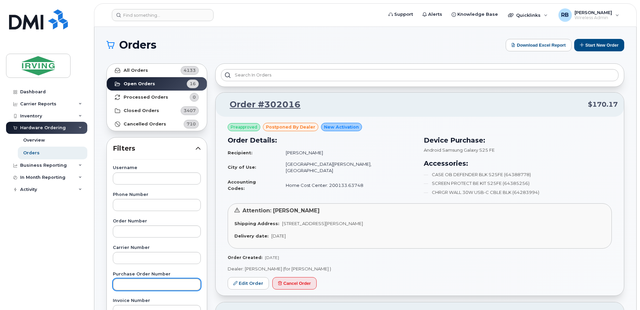
click at [131, 284] on input "text" at bounding box center [157, 285] width 88 height 12
paste input "250146"
type input "250146"
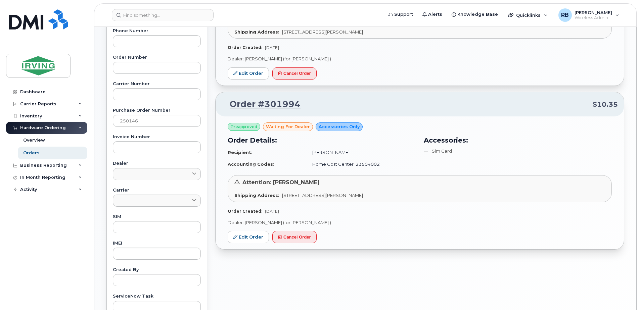
scroll to position [179, 0]
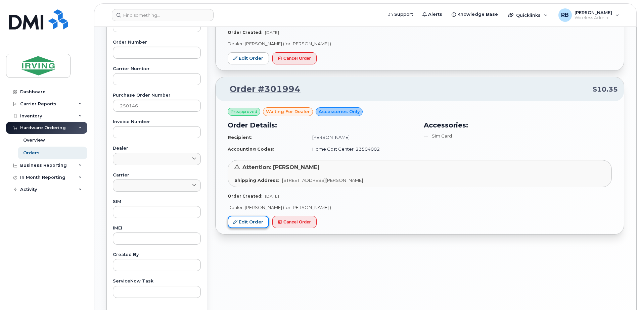
click at [260, 223] on link "Edit Order" at bounding box center [248, 222] width 41 height 12
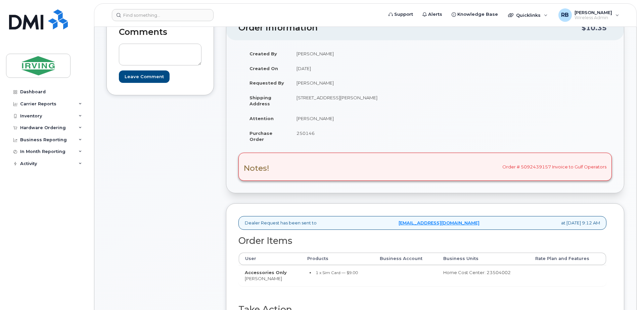
scroll to position [134, 0]
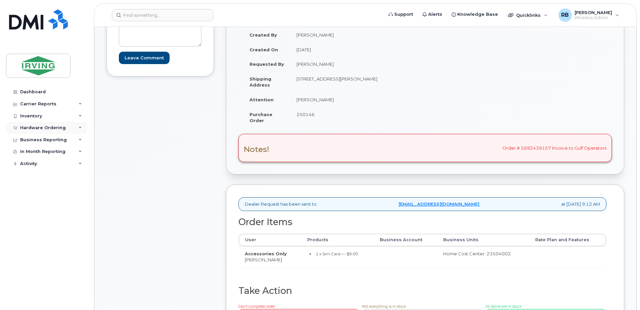
click at [42, 128] on div "Hardware Ordering" at bounding box center [43, 127] width 46 height 5
click at [31, 152] on div "Orders" at bounding box center [31, 153] width 16 height 6
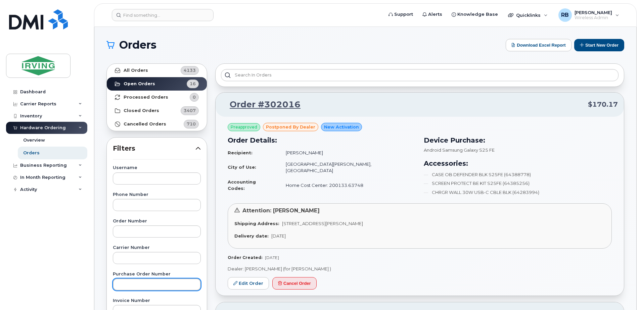
click at [142, 287] on input "text" at bounding box center [157, 285] width 88 height 12
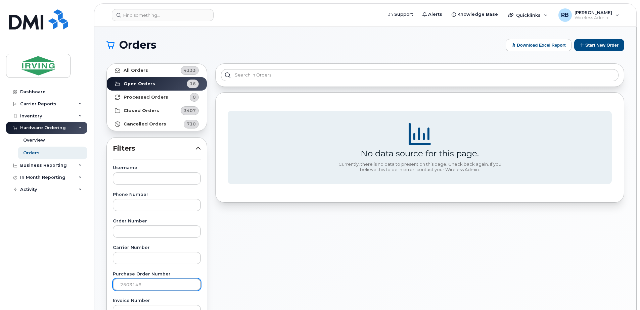
click at [128, 286] on input "2503146" at bounding box center [157, 285] width 88 height 12
type input "250146"
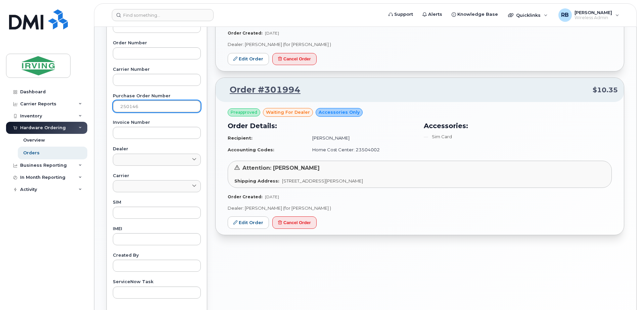
scroll to position [179, 0]
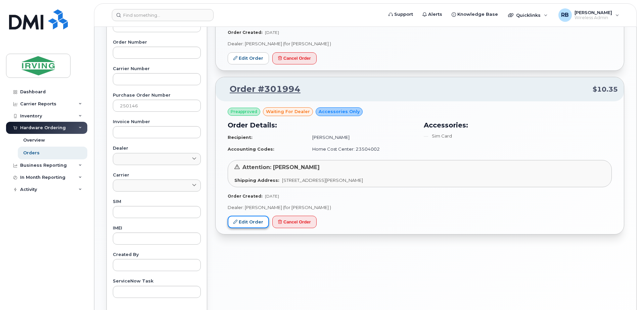
click at [252, 219] on link "Edit Order" at bounding box center [248, 222] width 41 height 12
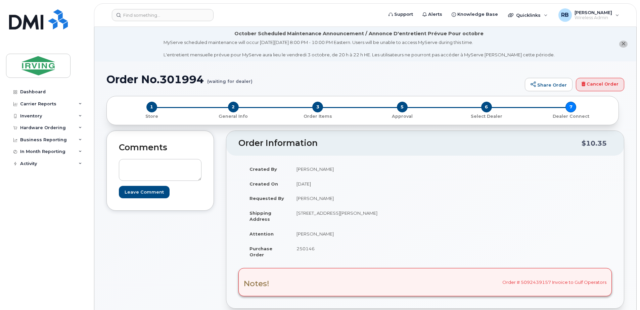
click at [309, 236] on td "[PERSON_NAME]" at bounding box center [355, 234] width 130 height 15
copy tbody "[PERSON_NAME]"
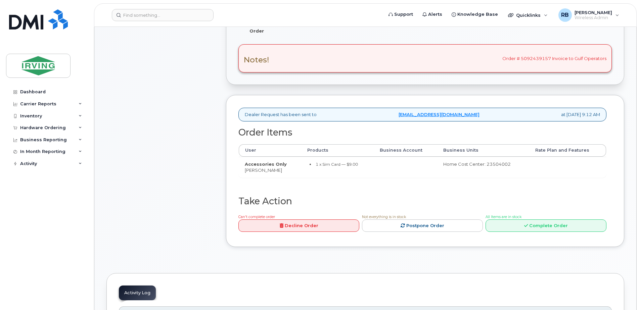
scroll to position [45, 0]
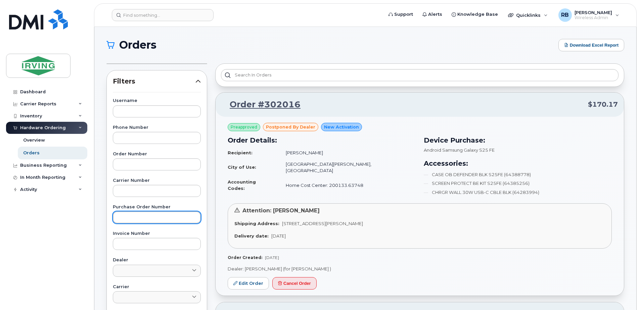
click at [129, 221] on input "text" at bounding box center [157, 217] width 88 height 12
type input "250146"
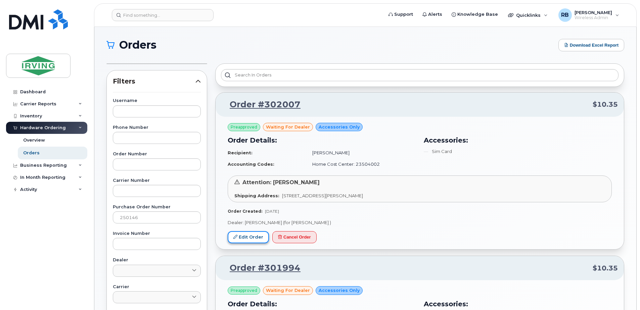
click at [252, 237] on link "Edit Order" at bounding box center [248, 237] width 41 height 12
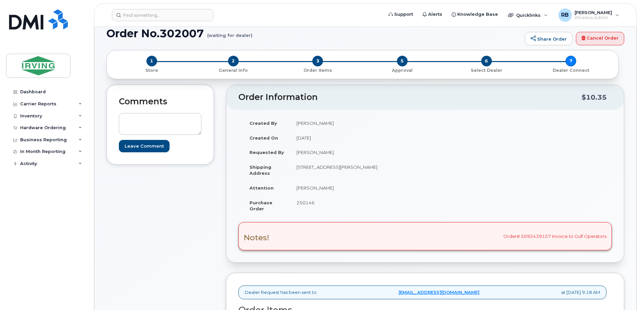
scroll to position [45, 0]
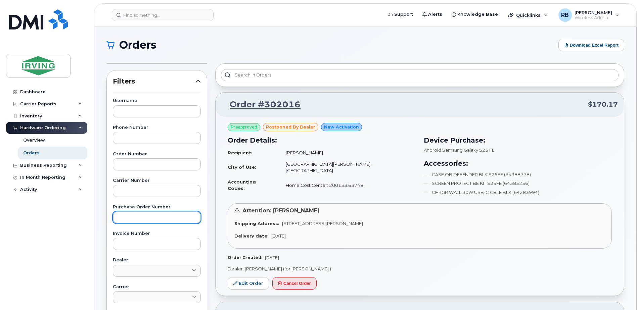
click at [128, 217] on input "text" at bounding box center [157, 217] width 88 height 12
type input "250146"
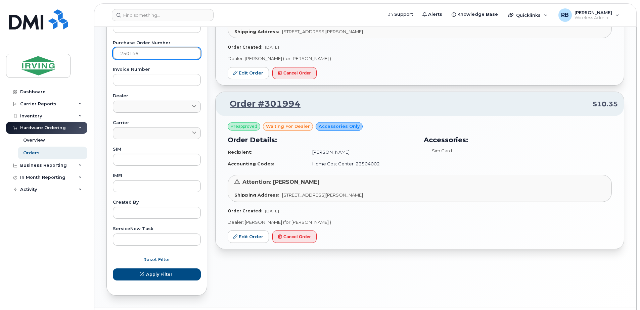
scroll to position [179, 0]
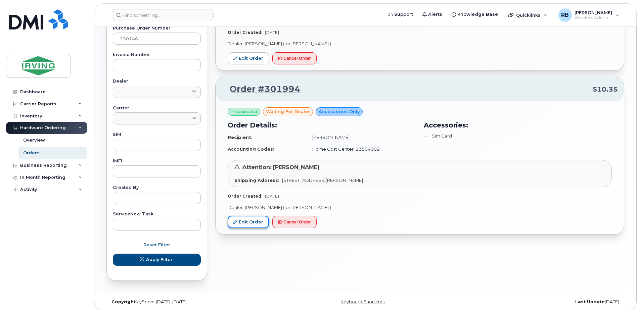
click at [247, 224] on link "Edit Order" at bounding box center [248, 222] width 41 height 12
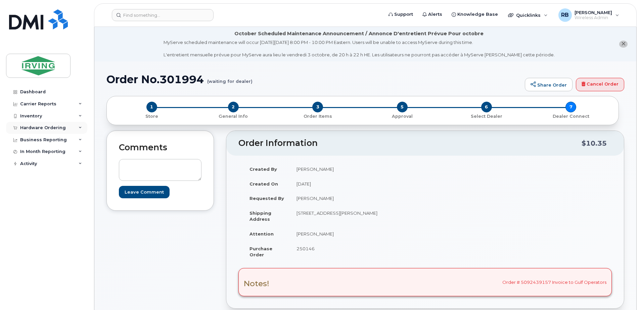
click at [45, 130] on div "Hardware Ordering" at bounding box center [43, 127] width 46 height 5
click at [34, 151] on div "Orders" at bounding box center [31, 153] width 16 height 6
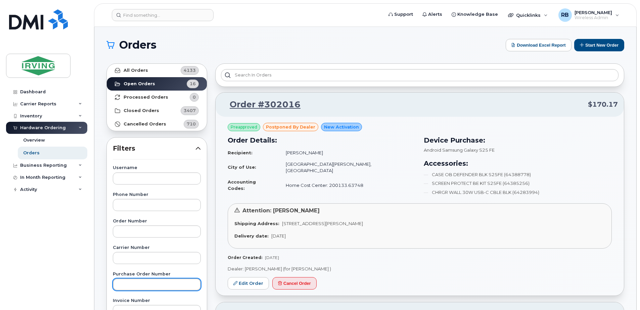
click at [130, 282] on input "text" at bounding box center [157, 285] width 88 height 12
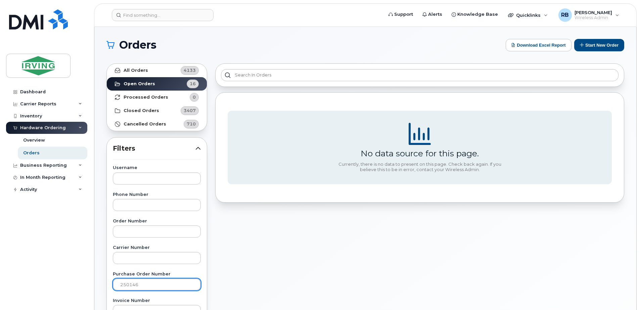
type input "250146"
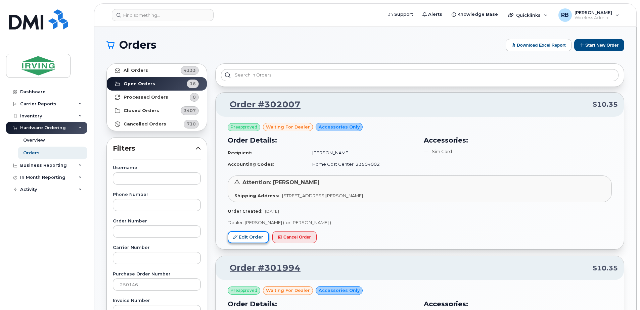
click at [237, 239] on link "Edit Order" at bounding box center [248, 237] width 41 height 12
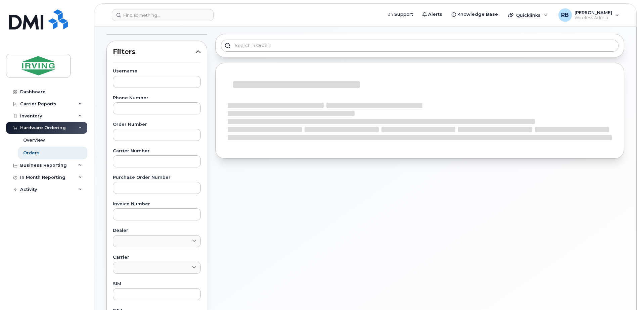
scroll to position [45, 0]
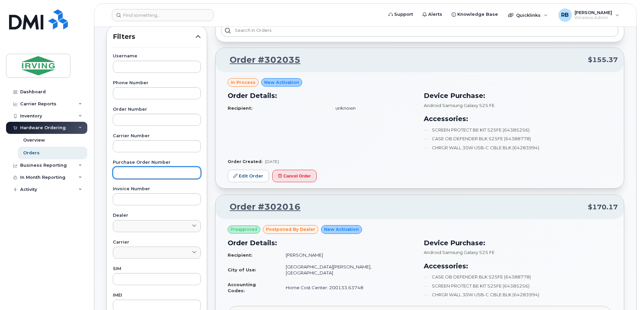
click at [143, 173] on input "text" at bounding box center [157, 173] width 88 height 12
type input "250146"
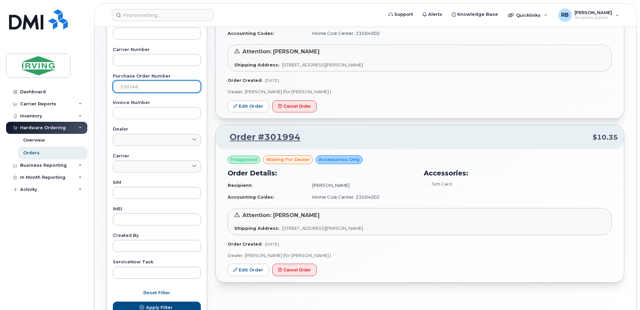
scroll to position [134, 0]
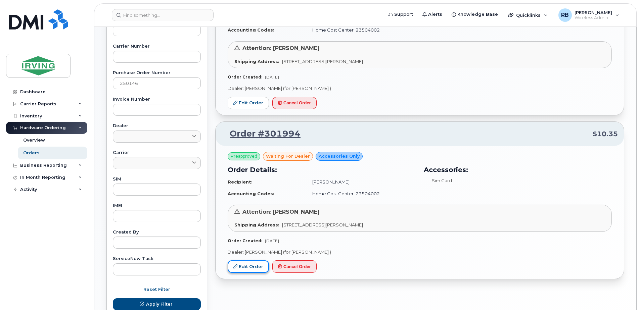
click at [263, 265] on link "Edit Order" at bounding box center [248, 266] width 41 height 12
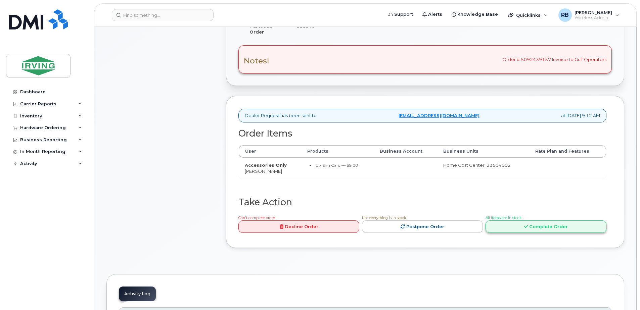
scroll to position [224, 0]
click at [502, 227] on link "Complete Order" at bounding box center [545, 225] width 121 height 12
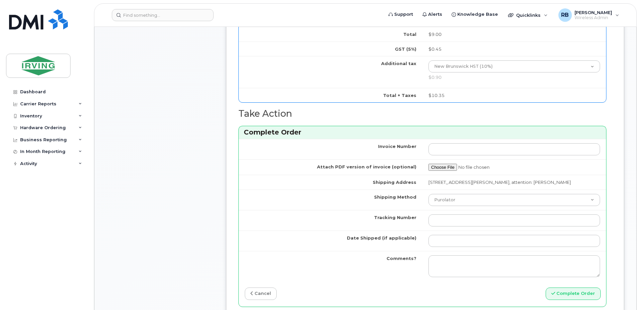
scroll to position [492, 0]
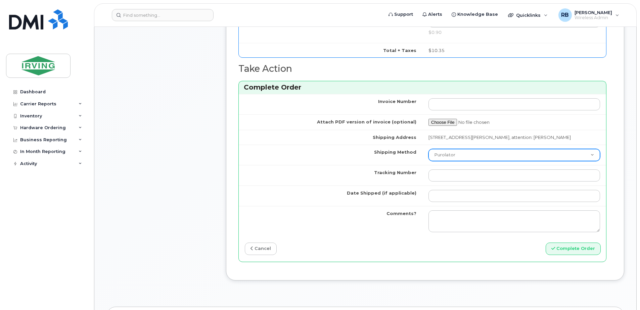
click at [440, 152] on select "Purolator UPS FedEx Canada Post Courier Other Drop Off Pick Up" at bounding box center [513, 155] width 171 height 12
select select "Drop Off"
click at [428, 149] on select "Purolator UPS FedEx Canada Post Courier Other Drop Off Pick Up" at bounding box center [513, 155] width 171 height 12
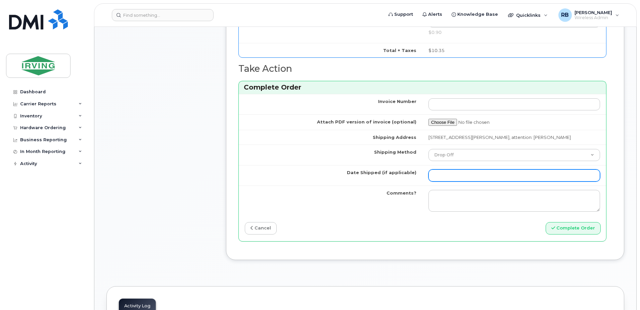
click at [451, 177] on input "Date Shipped (if applicable)" at bounding box center [513, 175] width 171 height 12
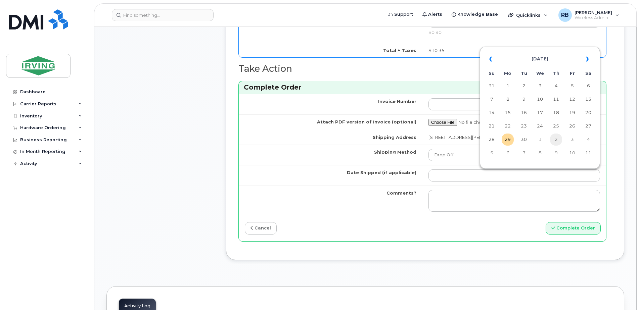
click at [558, 138] on td "2" at bounding box center [556, 140] width 12 height 12
type input "[DATE]"
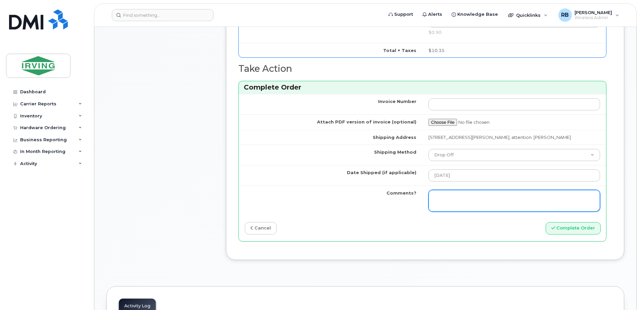
click at [479, 201] on textarea "Comments?" at bounding box center [513, 201] width 171 height 22
type textarea "Please be advised the order has been completed SO#26211354 Allow 1-3 business d…"
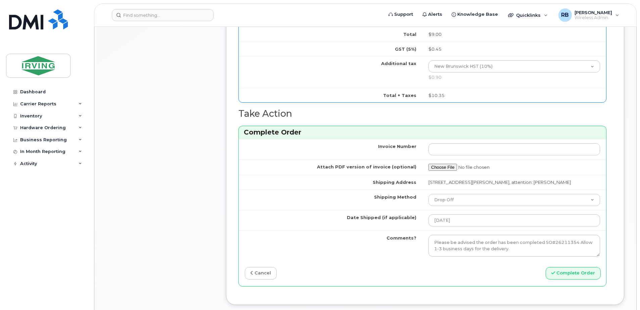
scroll to position [537, 0]
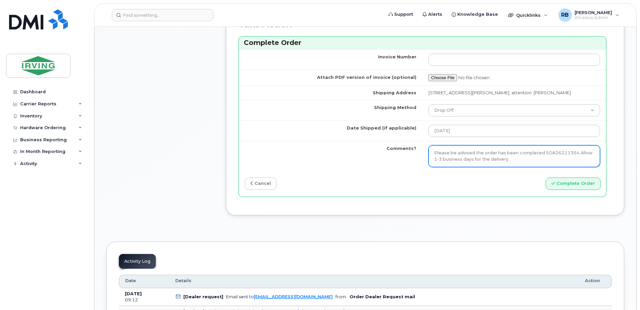
click at [497, 150] on textarea "Please be advised the order has been completed SO#26211354 Allow 1-3 business d…" at bounding box center [513, 156] width 171 height 22
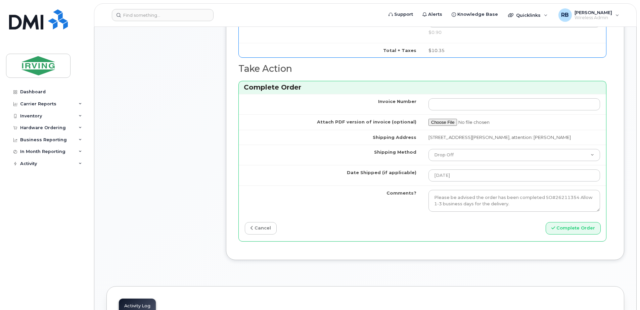
click at [363, 224] on div "cancel" at bounding box center [331, 228] width 184 height 12
click at [569, 228] on button "Complete Order" at bounding box center [572, 228] width 55 height 12
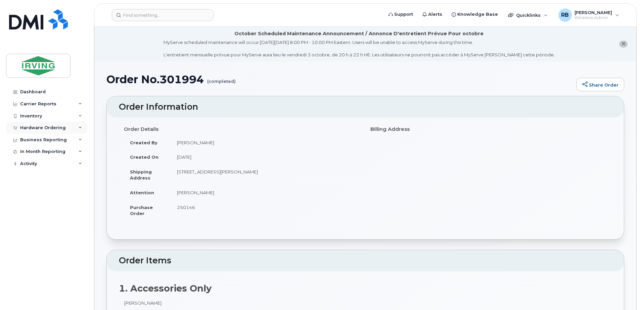
click at [39, 130] on div "Hardware Ordering" at bounding box center [43, 127] width 46 height 5
click at [29, 154] on div "Orders" at bounding box center [31, 153] width 16 height 6
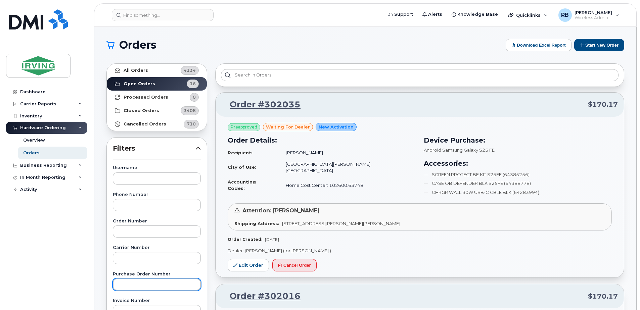
click at [144, 283] on input "text" at bounding box center [157, 285] width 88 height 12
type input "250146"
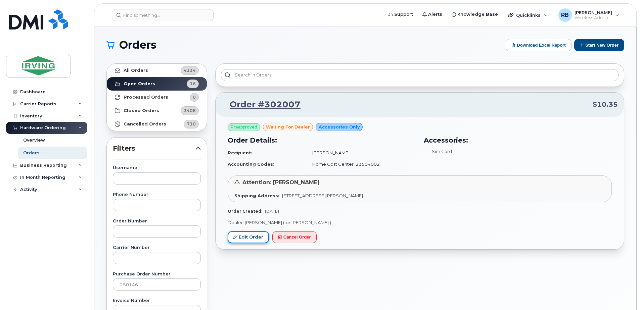
click at [248, 239] on link "Edit Order" at bounding box center [248, 237] width 41 height 12
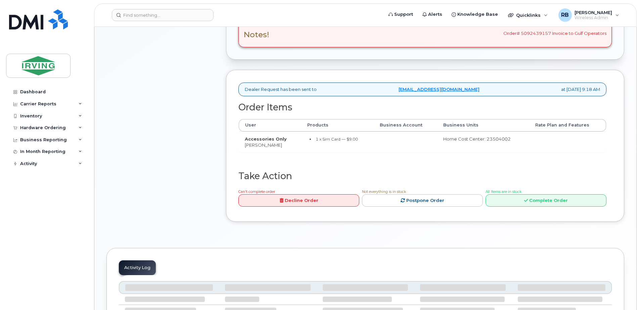
scroll to position [268, 0]
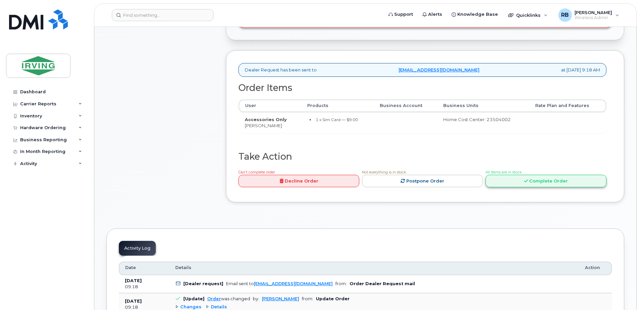
click at [509, 183] on link "Complete Order" at bounding box center [545, 181] width 121 height 12
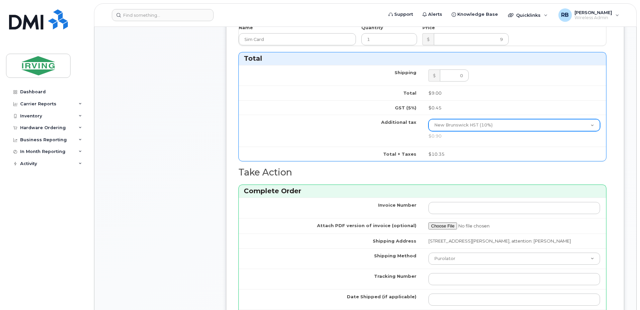
scroll to position [447, 0]
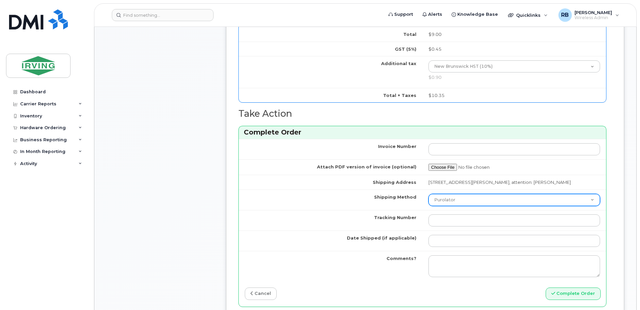
click at [445, 197] on select "Purolator UPS FedEx Canada Post Courier Other Drop Off Pick Up" at bounding box center [513, 200] width 171 height 12
select select "Drop Off"
click at [428, 194] on select "Purolator UPS FedEx Canada Post Courier Other Drop Off Pick Up" at bounding box center [513, 200] width 171 height 12
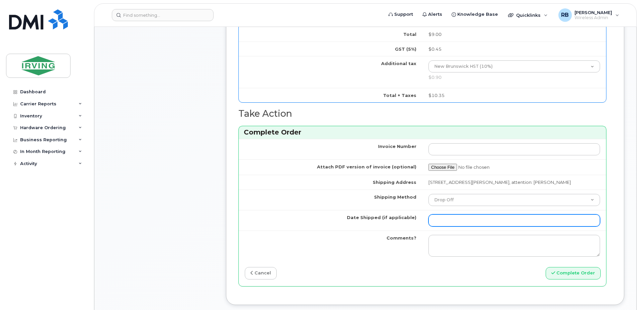
click at [448, 221] on input "Date Shipped (if applicable)" at bounding box center [513, 220] width 171 height 12
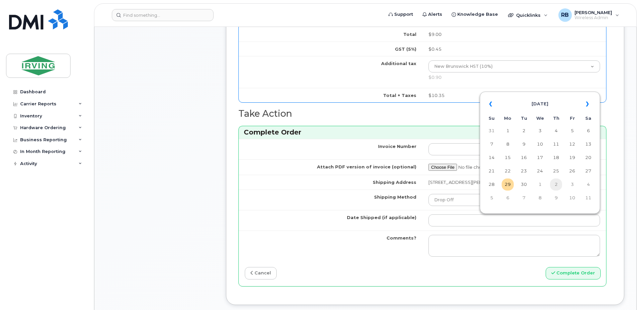
click at [555, 184] on td "2" at bounding box center [556, 185] width 12 height 12
type input "[DATE]"
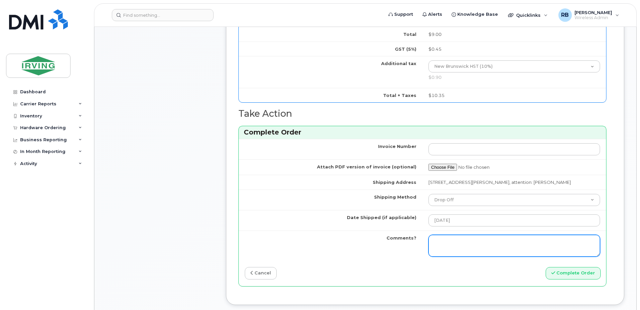
click at [482, 245] on textarea "Comments?" at bounding box center [513, 246] width 171 height 22
paste textarea "Please be advised the order has been completed SO#26211354 Allow 1-3 business d…"
type textarea "Please be advised the order has been completed SO#26211354 Allow 1-3 business d…"
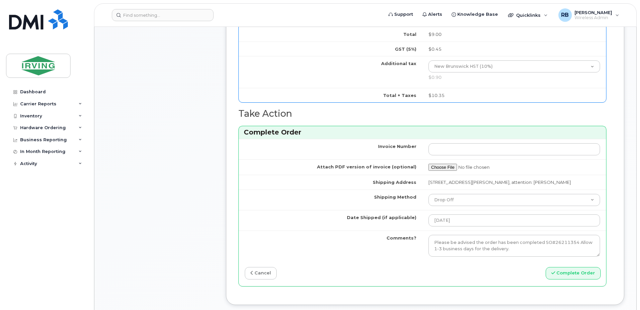
click at [402, 231] on td "Comments?" at bounding box center [331, 246] width 184 height 31
click at [568, 272] on button "Complete Order" at bounding box center [572, 273] width 55 height 12
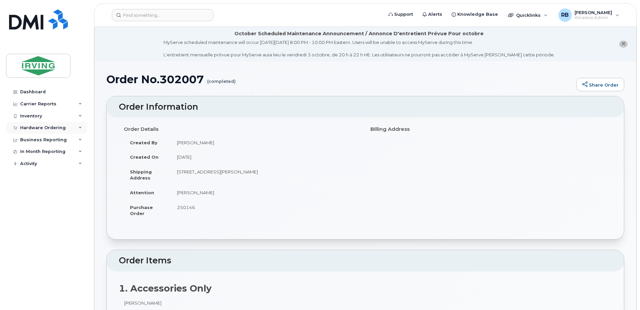
click at [52, 129] on div "Hardware Ordering" at bounding box center [43, 127] width 46 height 5
click at [37, 154] on div "Orders" at bounding box center [31, 153] width 16 height 6
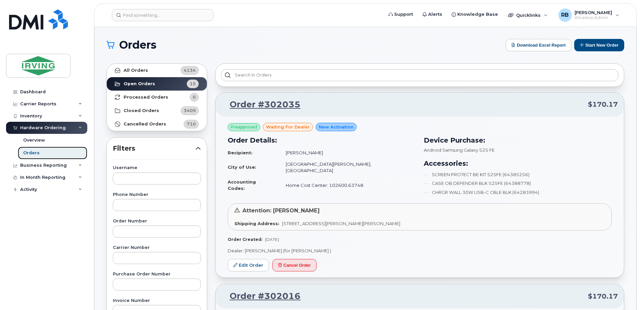
click at [36, 154] on div "Orders" at bounding box center [31, 153] width 16 height 6
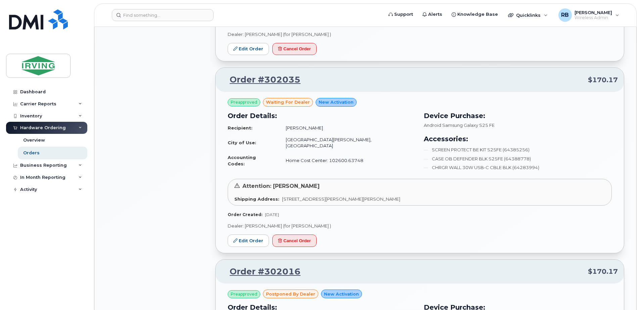
scroll to position [582, 0]
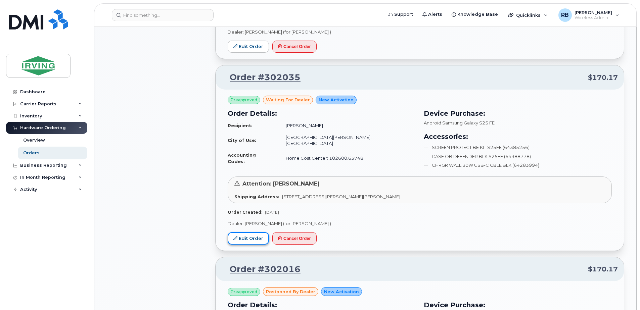
click at [264, 232] on link "Edit Order" at bounding box center [248, 238] width 41 height 12
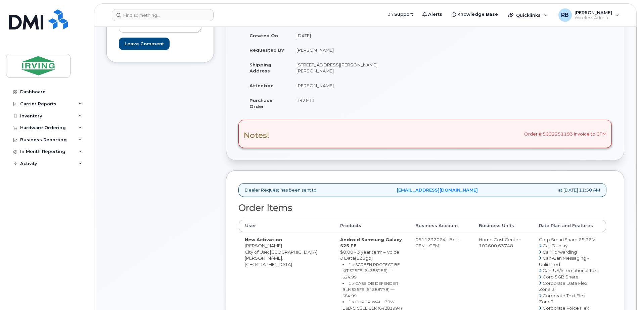
scroll to position [134, 0]
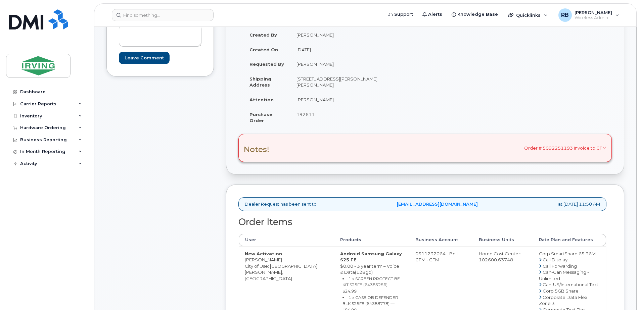
click at [306, 117] on span "192611" at bounding box center [305, 114] width 18 height 5
copy span "192611"
click at [307, 100] on td "Amanda Bonas" at bounding box center [355, 99] width 130 height 15
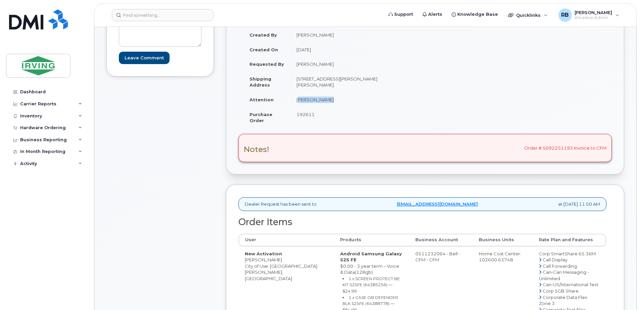
click at [307, 100] on td "[PERSON_NAME]" at bounding box center [355, 99] width 130 height 15
copy tbody "[PERSON_NAME]"
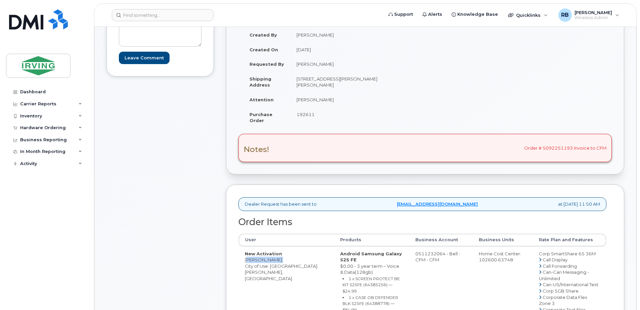
copy td "[PERSON_NAME]"
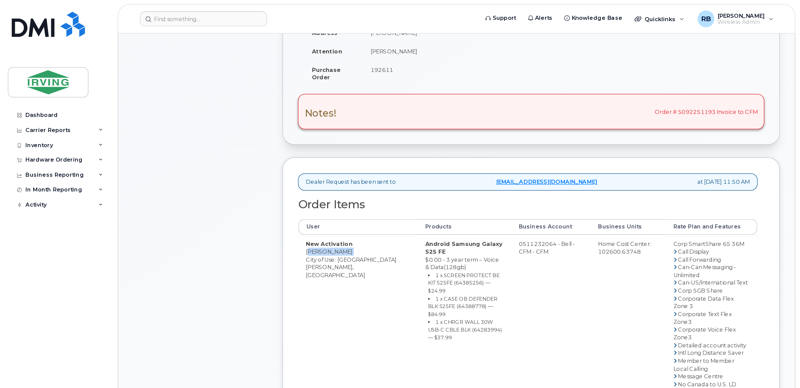
scroll to position [268, 0]
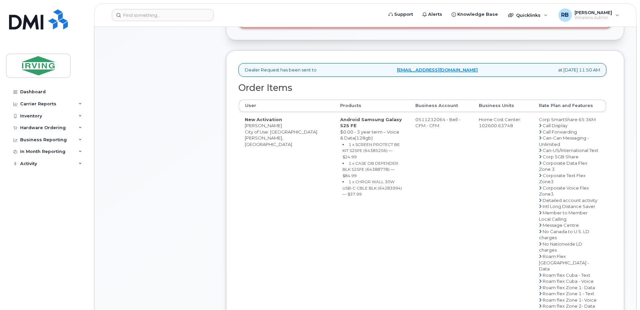
click at [342, 144] on small "1 x SCREEN PROTECT BE KIT S25FE (64385256) — $24.99" at bounding box center [370, 150] width 57 height 17
copy small "64385256"
click at [342, 161] on small "1 x CASE OB DEFENDER BLK S25FE (64388778) — $84.99" at bounding box center [370, 169] width 56 height 17
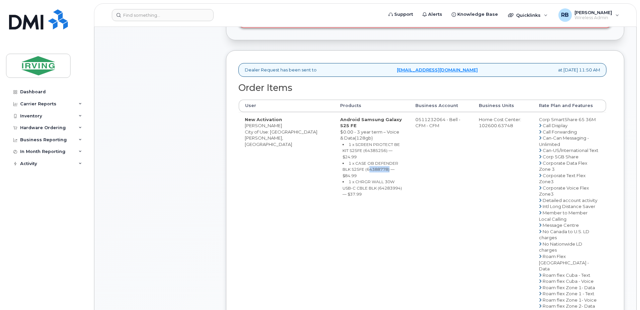
copy small "64388778"
click at [342, 179] on small "1 x CHRGR WALL 30W USB-C CBLE BLK (64283994) — $37.99" at bounding box center [371, 187] width 59 height 17
copy small "64283994"
click at [302, 181] on td "New Activation Reuben Sheppard City of Use: Saint John, New Brunswick" at bounding box center [286, 253] width 95 height 283
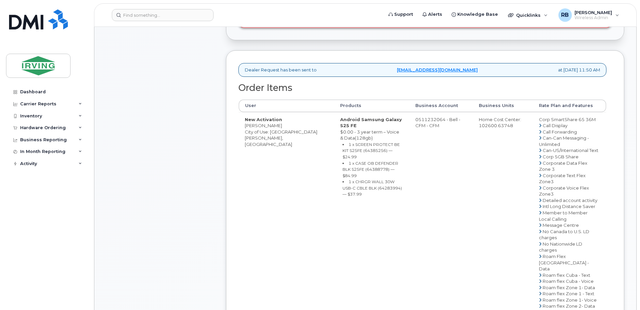
click at [429, 119] on td "0511232064 - Bell - CFM - CFM" at bounding box center [440, 253] width 63 height 283
drag, startPoint x: 410, startPoint y: 118, endPoint x: 437, endPoint y: 118, distance: 26.5
click at [437, 118] on td "0511232064 - Bell - CFM - CFM" at bounding box center [440, 253] width 63 height 283
copy td "511232064"
click at [198, 141] on div "Comments Leave Comment" at bounding box center [159, 168] width 107 height 612
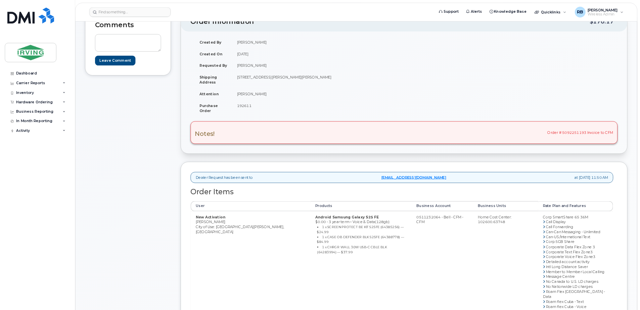
scroll to position [101, 0]
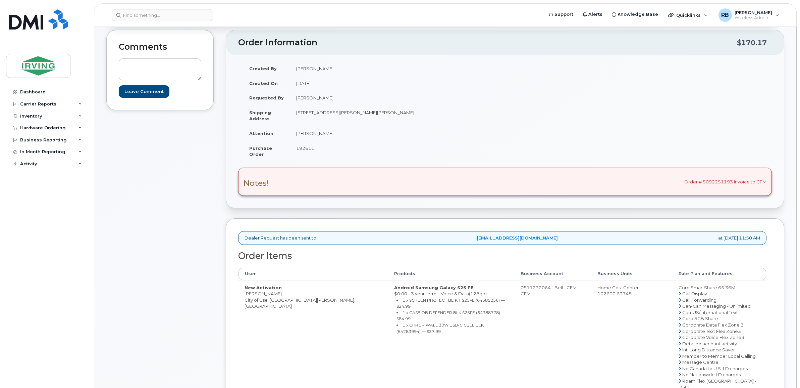
click at [184, 233] on div "Comments Leave Comment" at bounding box center [159, 301] width 107 height 543
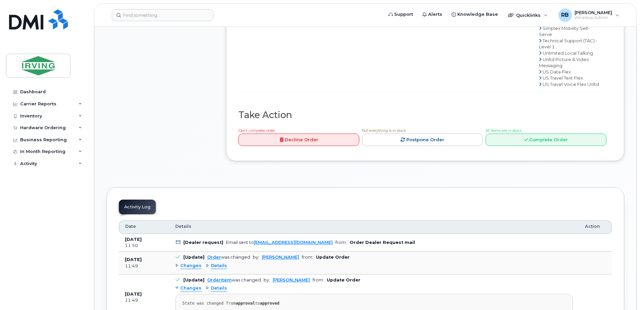
scroll to position [582, 0]
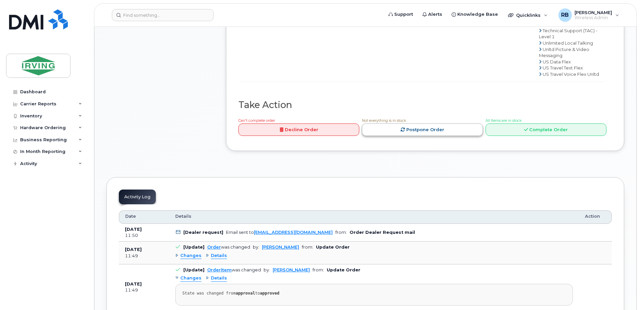
click at [433, 136] on link "Postpone Order" at bounding box center [422, 130] width 121 height 12
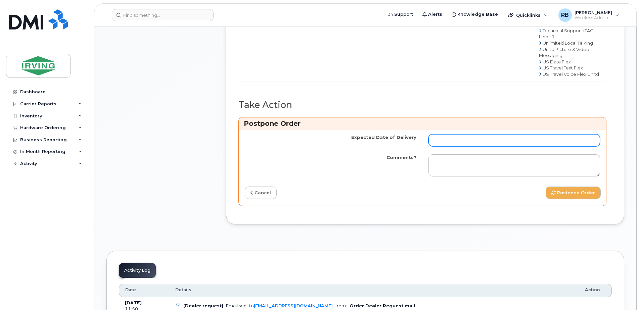
click at [440, 146] on input "Expected Date of Delivery" at bounding box center [513, 140] width 171 height 12
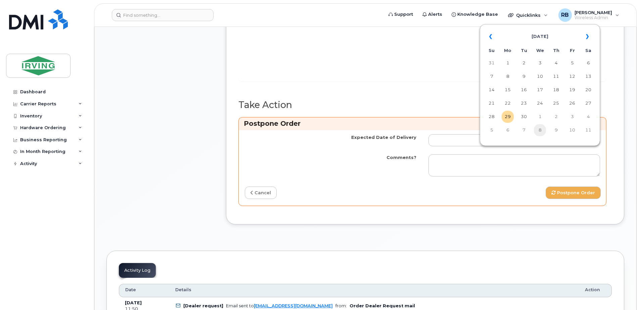
click at [542, 130] on td "8" at bounding box center [540, 130] width 12 height 12
type input "2025-10-08"
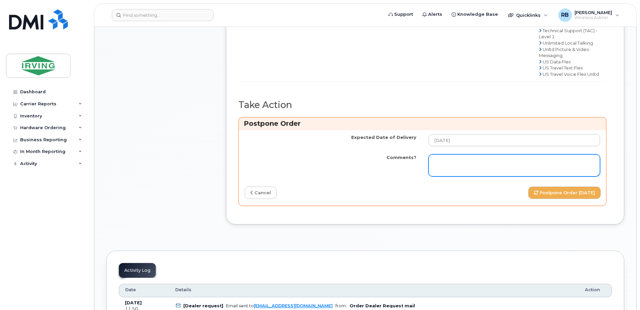
click at [472, 170] on textarea "Comments?" at bounding box center [513, 165] width 171 height 22
paste textarea "64388778"
type textarea "64388778"
click at [451, 176] on textarea "64388778" at bounding box center [513, 165] width 171 height 22
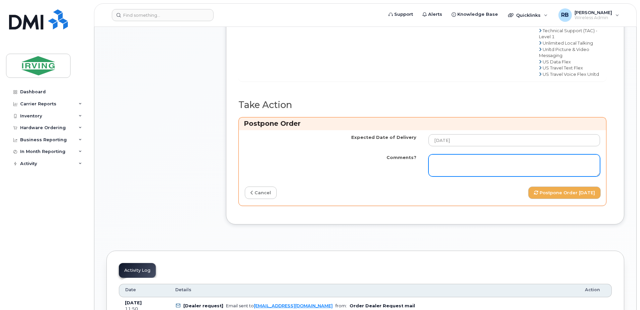
click at [474, 171] on textarea "Comments?" at bounding box center [513, 165] width 171 height 22
paste textarea "Please be advised the order has been placed. SO#26211389 Currently the OB Defen…"
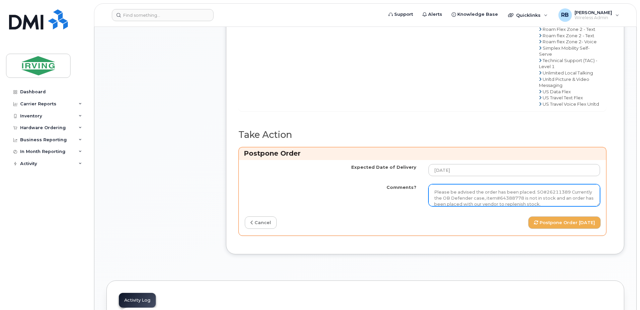
scroll to position [537, 0]
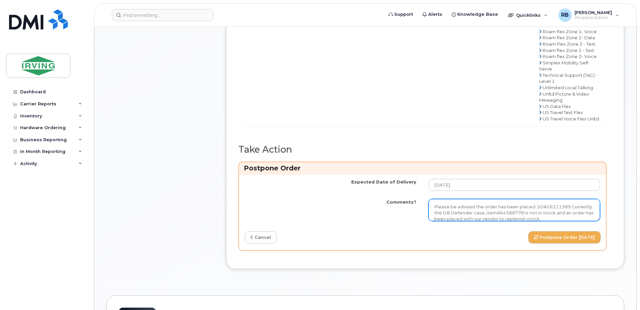
type textarea "Please be advised the order has been placed. SO#26211389 Currently the OB Defen…"
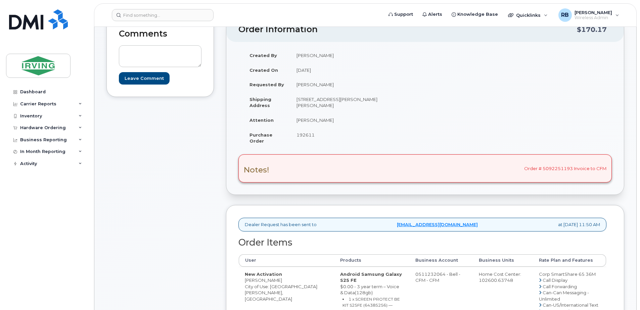
scroll to position [0, 0]
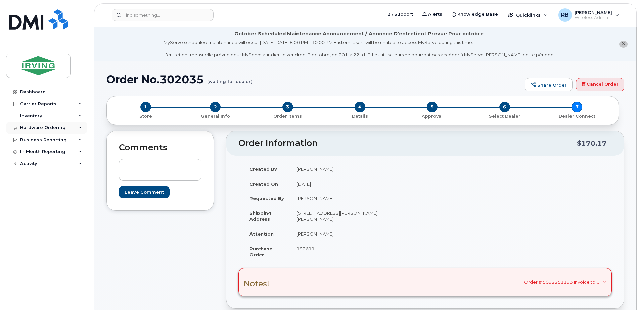
drag, startPoint x: 42, startPoint y: 127, endPoint x: 38, endPoint y: 133, distance: 7.0
click at [42, 127] on div "Hardware Ordering" at bounding box center [43, 127] width 46 height 5
click at [32, 153] on div "Orders" at bounding box center [31, 153] width 16 height 6
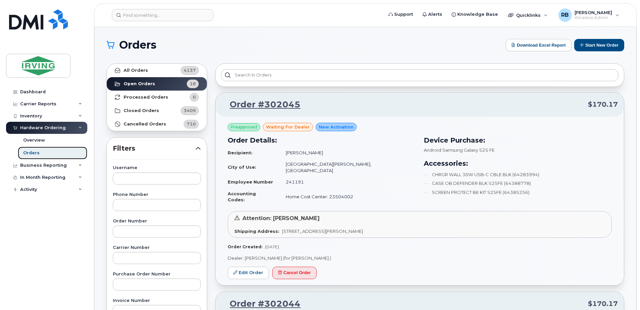
click at [24, 153] on div "Orders" at bounding box center [31, 153] width 16 height 6
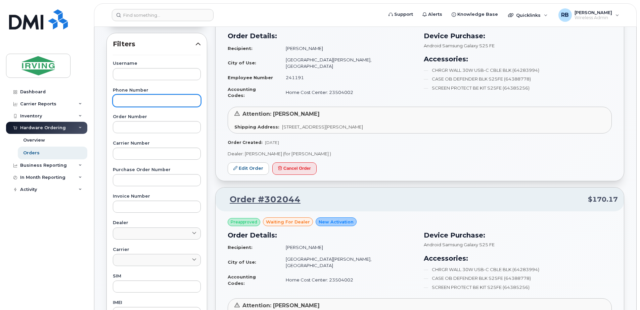
scroll to position [90, 0]
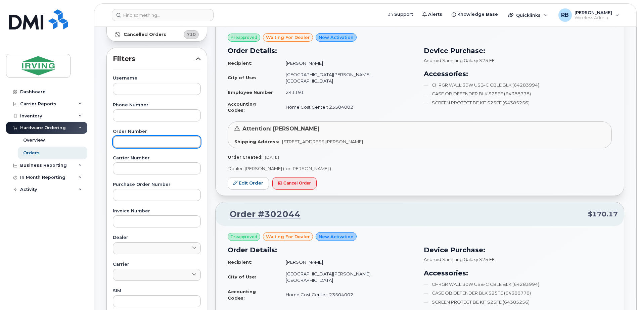
click at [150, 145] on input "text" at bounding box center [157, 142] width 88 height 12
type input "301180"
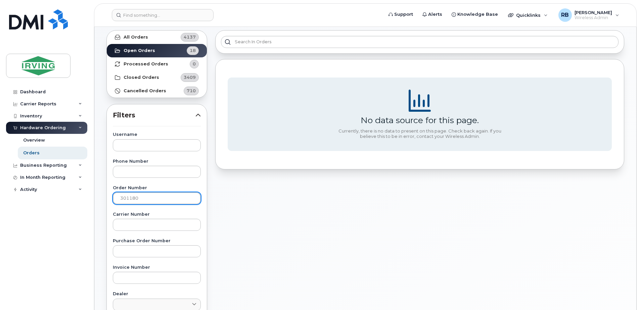
scroll to position [0, 0]
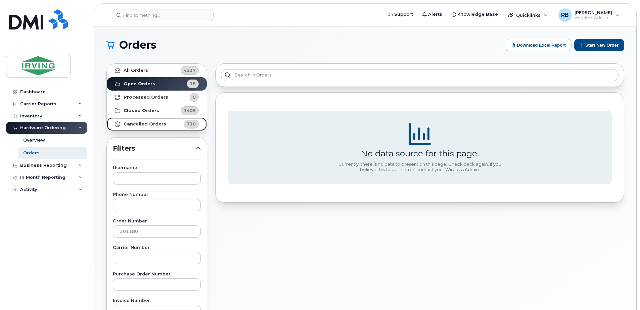
click at [139, 121] on strong "Cancelled Orders" at bounding box center [145, 123] width 43 height 5
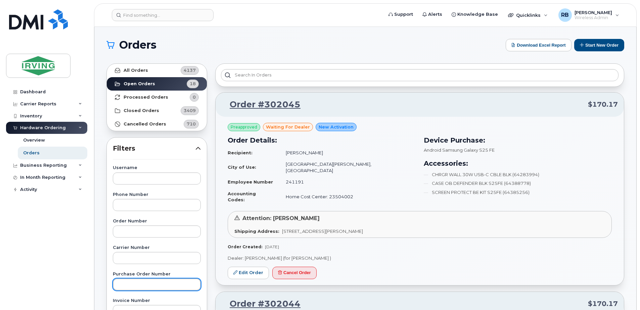
click at [131, 285] on input "text" at bounding box center [157, 285] width 88 height 12
type input "250148"
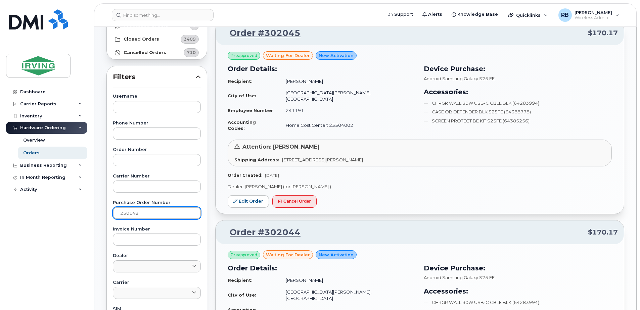
scroll to position [27, 0]
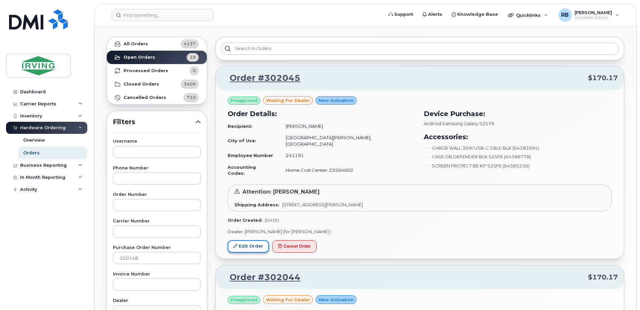
click at [245, 240] on link "Edit Order" at bounding box center [248, 246] width 41 height 12
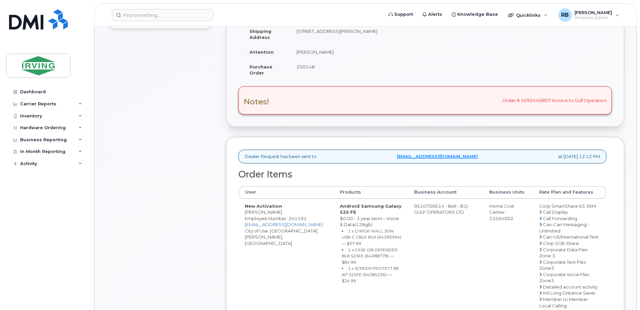
scroll to position [179, 0]
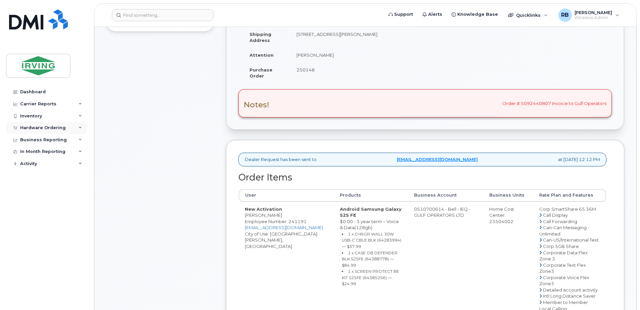
click at [39, 130] on div "Hardware Ordering" at bounding box center [43, 127] width 46 height 5
click at [29, 152] on div "Orders" at bounding box center [31, 153] width 16 height 6
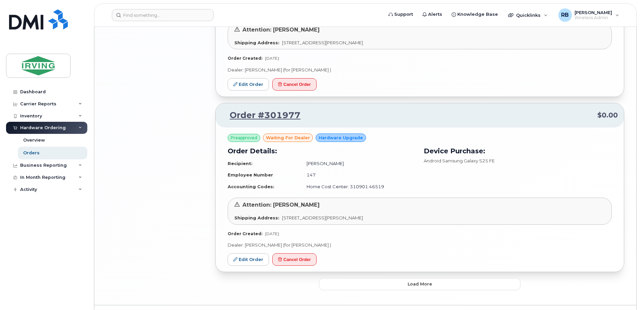
scroll to position [1386, 0]
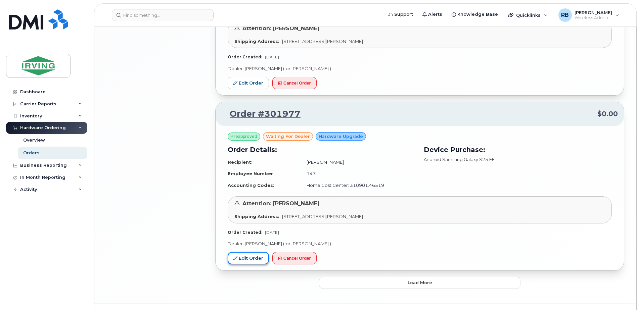
click at [265, 252] on link "Edit Order" at bounding box center [248, 258] width 41 height 12
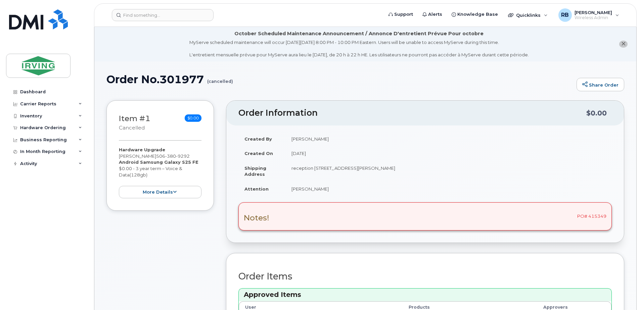
click at [593, 216] on div "Notes! PO# 415349" at bounding box center [424, 216] width 373 height 28
copy div "415349"
click at [41, 129] on div "Hardware Ordering" at bounding box center [43, 127] width 46 height 5
click at [33, 155] on div "Orders" at bounding box center [31, 153] width 16 height 6
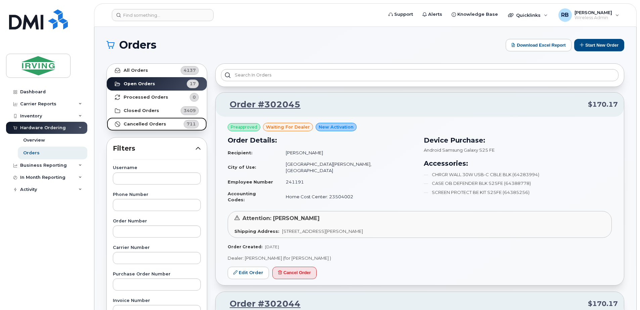
click at [148, 125] on strong "Cancelled Orders" at bounding box center [145, 123] width 43 height 5
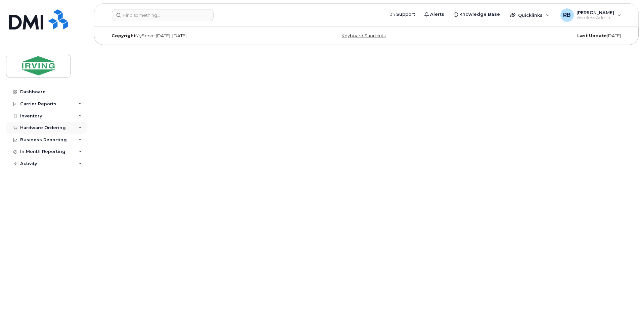
click at [54, 127] on div "Hardware Ordering" at bounding box center [43, 127] width 46 height 5
click at [34, 154] on div "Orders" at bounding box center [31, 153] width 16 height 6
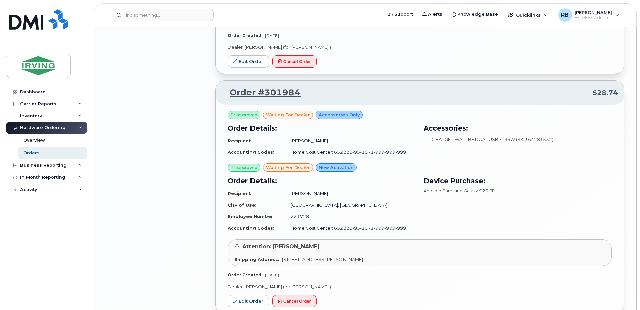
scroll to position [1164, 0]
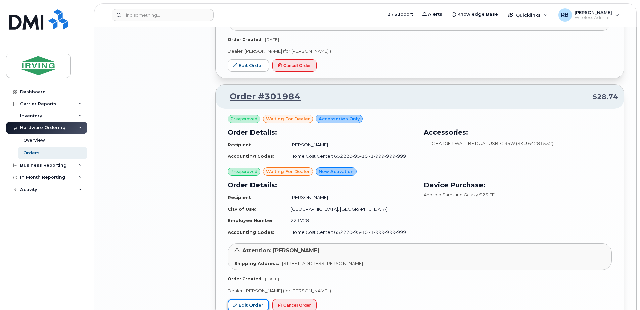
click at [250, 299] on link "Edit Order" at bounding box center [248, 305] width 41 height 12
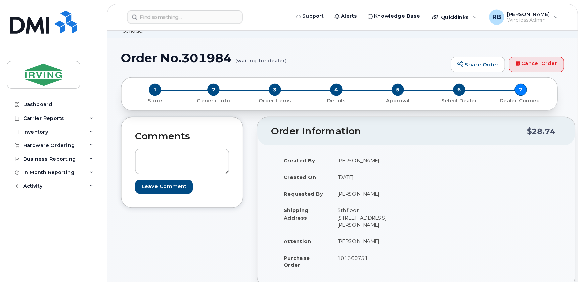
scroll to position [34, 0]
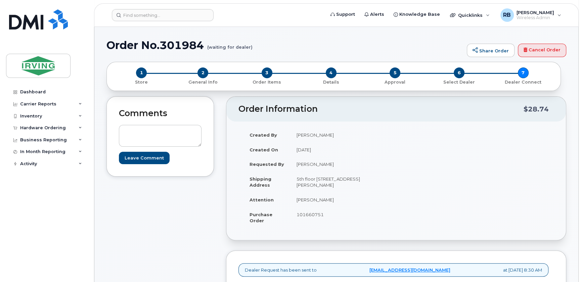
click at [310, 199] on td "[PERSON_NAME]" at bounding box center [340, 199] width 101 height 15
copy tbody "[PERSON_NAME]"
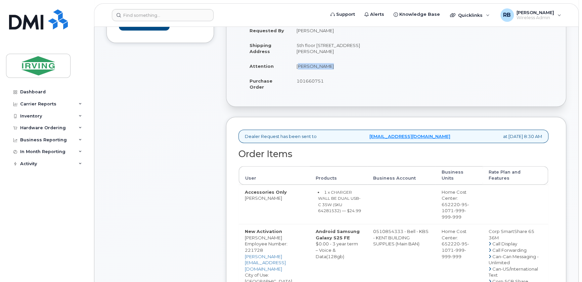
scroll to position [197, 0]
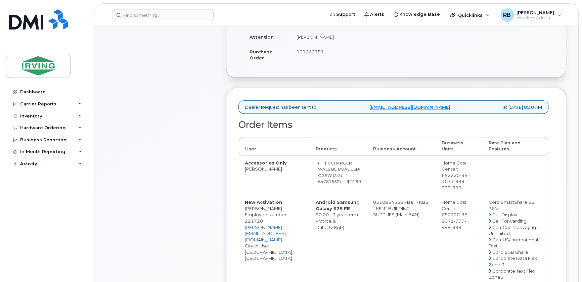
click at [258, 168] on td "Accessories Only [PERSON_NAME]" at bounding box center [274, 175] width 71 height 40
copy tr "[PERSON_NAME]"
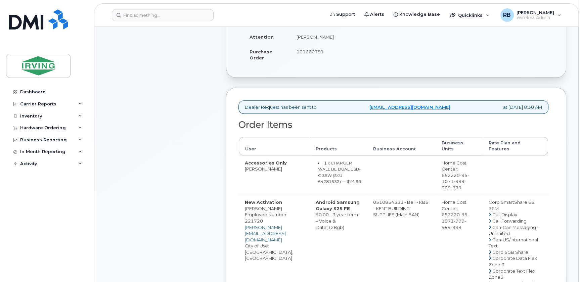
click at [358, 176] on small "1 x CHARGER WALL BE DUAL USB-C 35W (SKU 64281532) — $24.99" at bounding box center [338, 172] width 43 height 24
copy small "64281532"
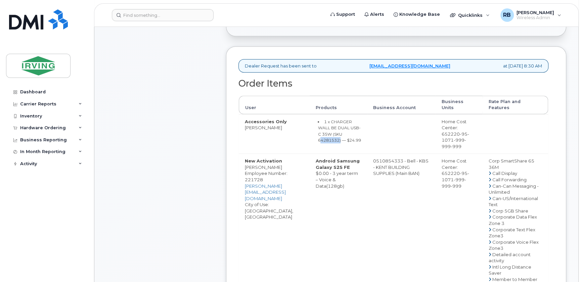
scroll to position [238, 0]
click at [358, 149] on td "1 x CHARGER WALL BE DUAL USB-C 35W (SKU 64281532) — $24.99" at bounding box center [337, 134] width 57 height 40
drag, startPoint x: 386, startPoint y: 161, endPoint x: 413, endPoint y: 161, distance: 26.9
copy td "510854333"
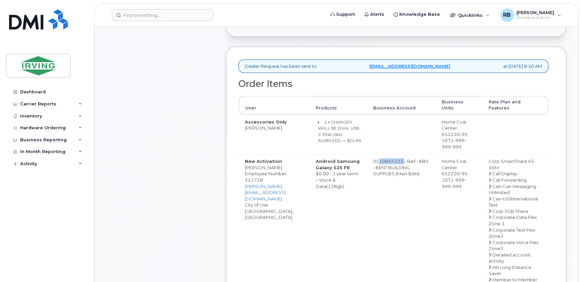
drag, startPoint x: 386, startPoint y: 160, endPoint x: 412, endPoint y: 159, distance: 26.5
copy td "510854333"
click at [181, 120] on div "Comments Leave Comment" at bounding box center [159, 248] width 107 height 710
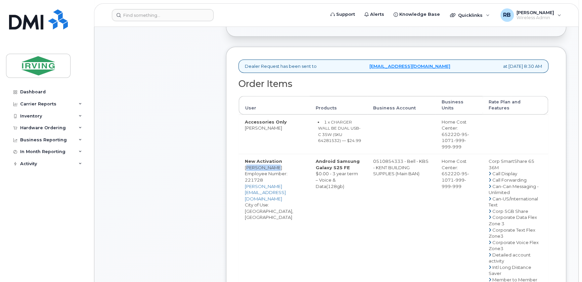
drag, startPoint x: 272, startPoint y: 166, endPoint x: 244, endPoint y: 167, distance: 27.9
copy td "Puneet Rose"
click at [193, 135] on div "Comments Leave Comment" at bounding box center [159, 248] width 107 height 710
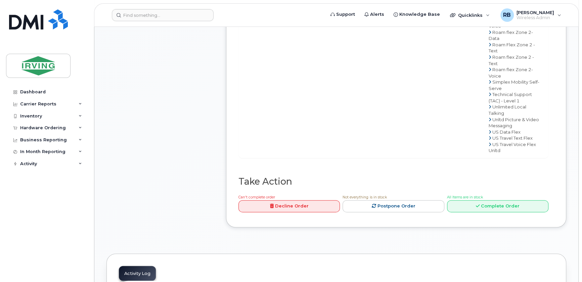
scroll to position [691, 0]
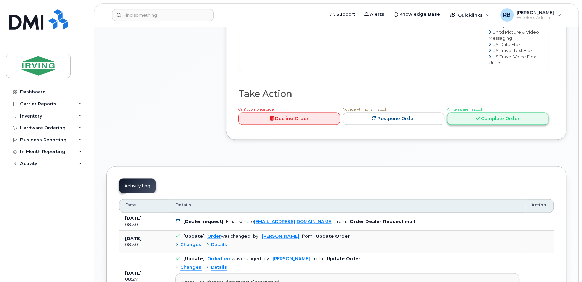
click at [454, 125] on link "Complete Order" at bounding box center [497, 118] width 101 height 12
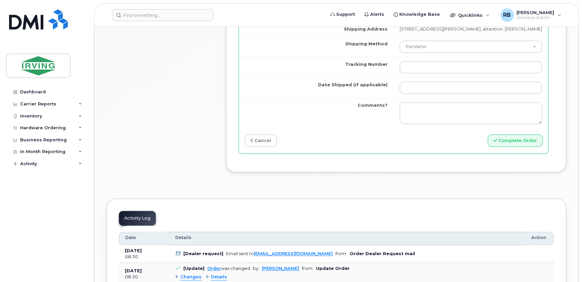
scroll to position [732, 0]
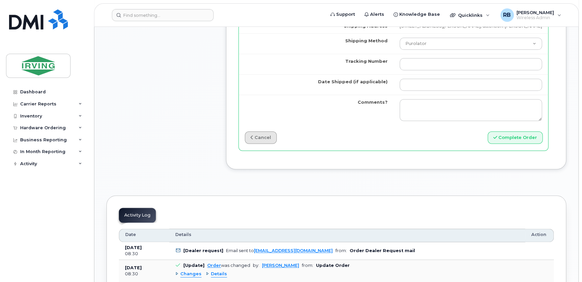
click at [265, 142] on link "cancel" at bounding box center [261, 137] width 32 height 12
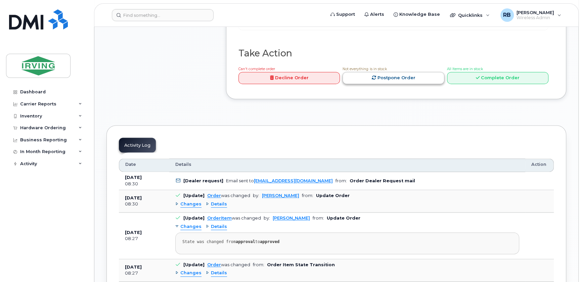
click at [366, 84] on link "Postpone Order" at bounding box center [392, 78] width 101 height 12
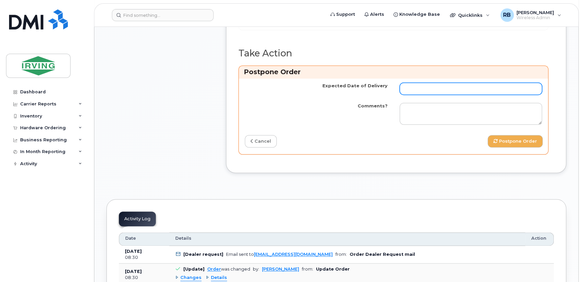
click at [406, 95] on input "Expected Date of Delivery" at bounding box center [470, 89] width 143 height 12
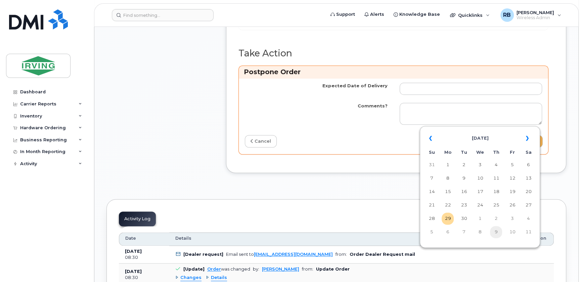
click at [499, 234] on td "9" at bounding box center [496, 232] width 12 height 12
type input "2025-10-09"
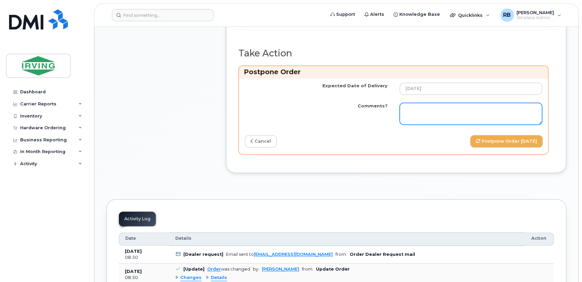
click at [452, 125] on textarea "Comments?" at bounding box center [470, 114] width 143 height 22
click at [410, 125] on textarea "Comments?" at bounding box center [470, 114] width 143 height 22
paste textarea "Please be advised the order has been placed. {Order # here} Allow 1-3 business …"
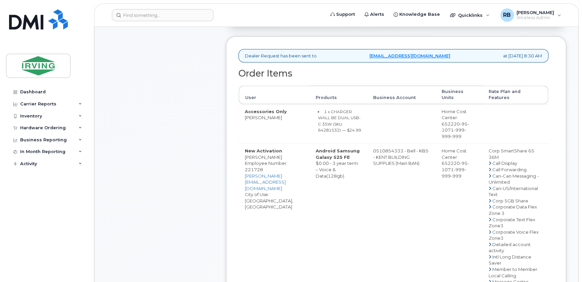
scroll to position [244, 0]
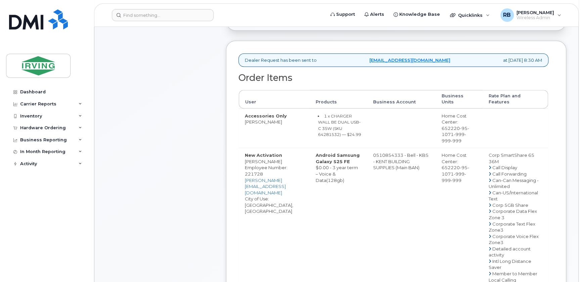
copy td "Puneet Rose Sharma"
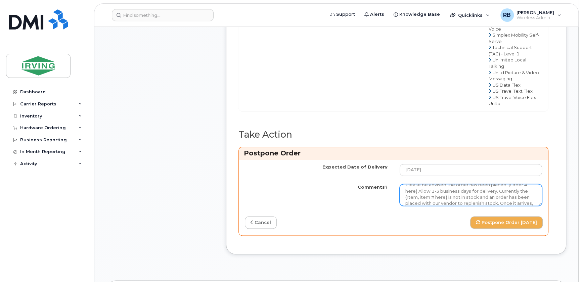
scroll to position [0, 0]
drag, startPoint x: 504, startPoint y: 222, endPoint x: 416, endPoint y: 225, distance: 88.3
click at [416, 206] on textarea "Please be advised the order has been placed. {Order # here} Allow 1-3 business …" at bounding box center [470, 195] width 143 height 22
drag, startPoint x: 439, startPoint y: 228, endPoint x: 518, endPoint y: 228, distance: 78.5
click at [518, 206] on textarea "Please be advised the order has been placed. SO#26211419 Allow 1-3 business day…" at bounding box center [470, 195] width 143 height 22
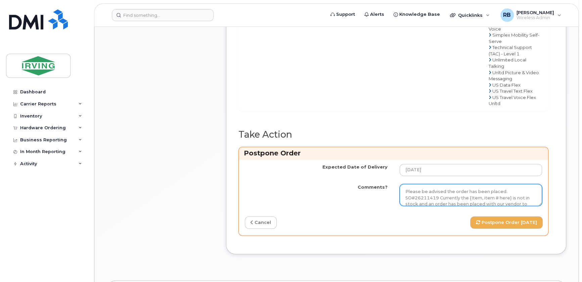
drag, startPoint x: 469, startPoint y: 228, endPoint x: 510, endPoint y: 227, distance: 41.3
click at [510, 206] on textarea "Please be advised the order has been placed. SO#26211419 Currently the {Item, i…" at bounding box center [470, 195] width 143 height 22
type textarea "Please be advised the order has been placed. SO#26211419 Currently the OB is no…"
type button "postpone"
click at [476, 206] on textarea "Please be advised the order has been placed. SO#26211419 Currently the OB is no…" at bounding box center [470, 195] width 143 height 22
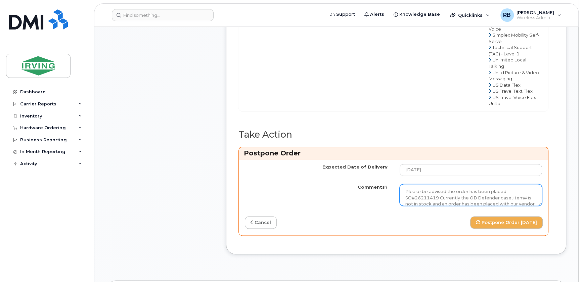
type textarea "Please be advised the order has been placed. SO#26211419 Currently the OB Defen…"
drag, startPoint x: 402, startPoint y: 219, endPoint x: 550, endPoint y: 240, distance: 149.5
click at [550, 240] on div "Take Action Can't complete order Decline Order Not everything is in stock Postp…" at bounding box center [395, 186] width 315 height 112
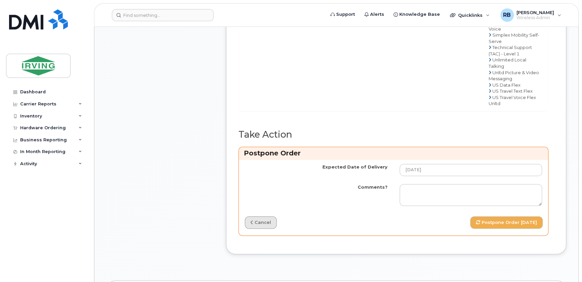
click at [261, 229] on link "cancel" at bounding box center [261, 222] width 32 height 12
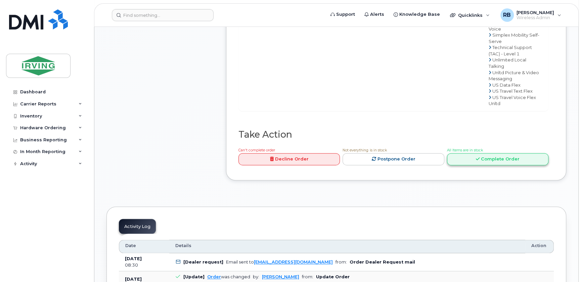
click at [464, 165] on link "Complete Order" at bounding box center [497, 159] width 101 height 12
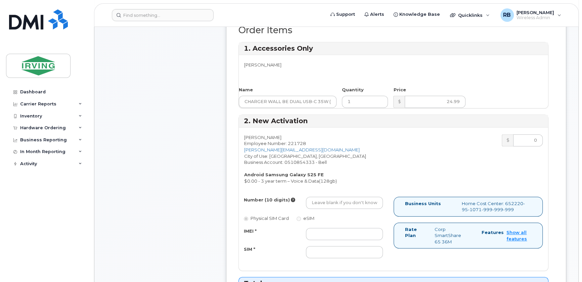
scroll to position [285, 0]
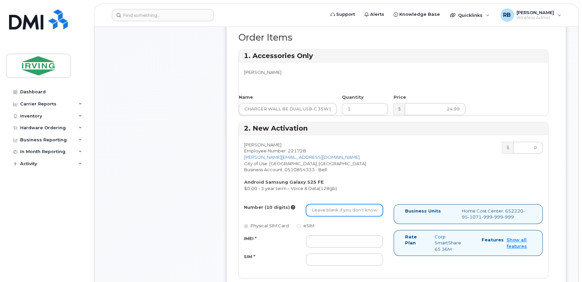
click at [326, 207] on input "Number (10 digits)" at bounding box center [344, 210] width 77 height 12
click at [197, 196] on div "Comments Leave Comment" at bounding box center [159, 236] width 107 height 780
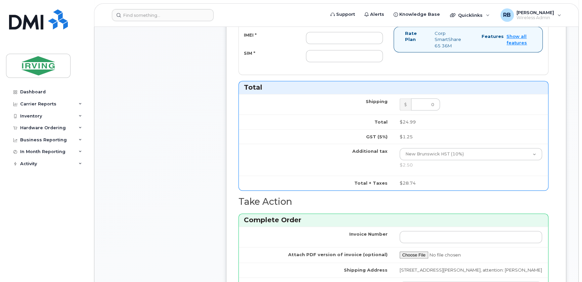
scroll to position [651, 0]
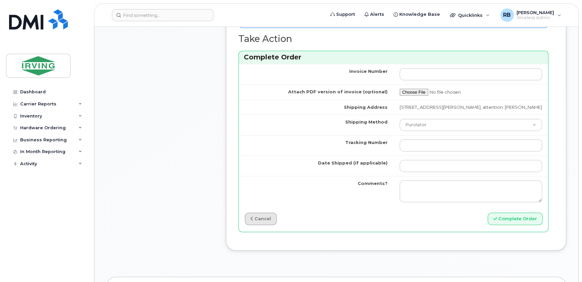
click at [252, 221] on icon at bounding box center [251, 218] width 3 height 4
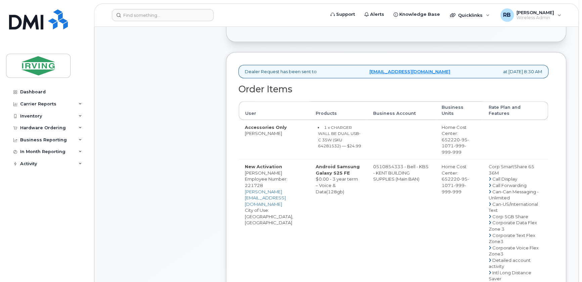
scroll to position [244, 0]
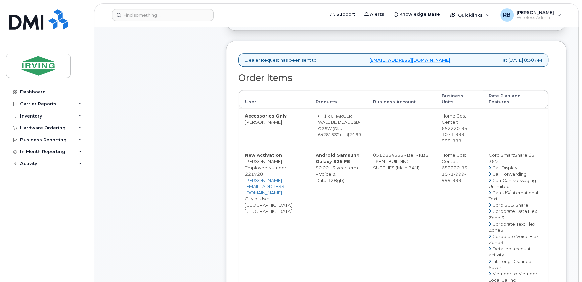
drag, startPoint x: 386, startPoint y: 154, endPoint x: 413, endPoint y: 155, distance: 27.9
copy td "510854333"
click at [218, 200] on div "Comments Leave Comment Order Information $28.74 Created By Julie Hebert Created…" at bounding box center [335, 242] width 459 height 710
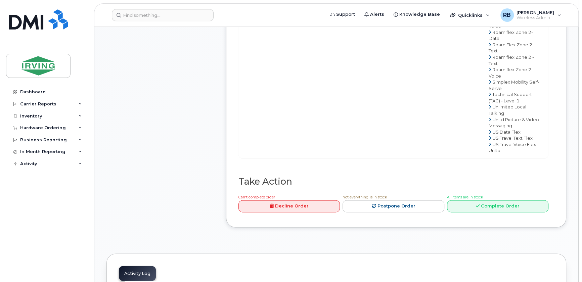
scroll to position [651, 0]
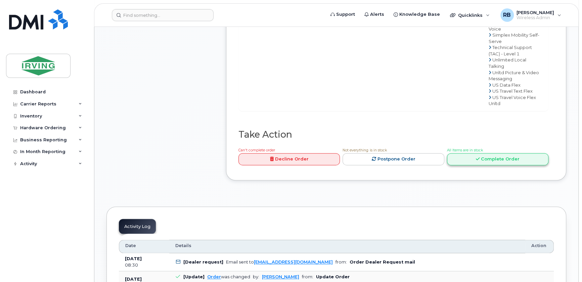
click at [482, 165] on link "Complete Order" at bounding box center [497, 159] width 101 height 12
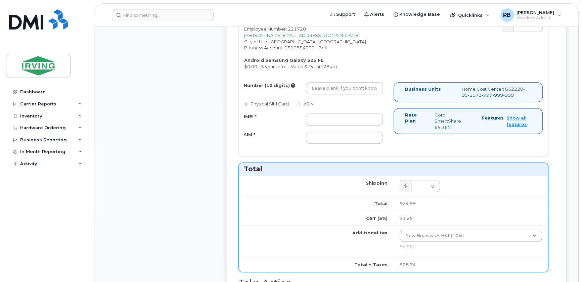
scroll to position [326, 0]
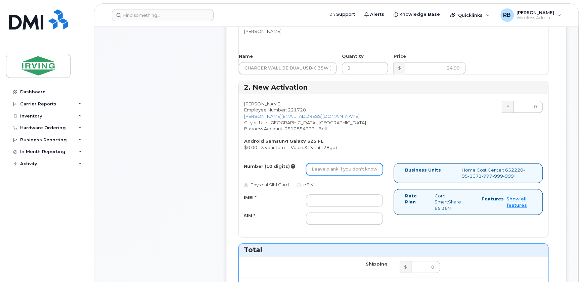
click at [353, 167] on input "Number (10 digits)" at bounding box center [344, 169] width 77 height 12
type input "5063789738"
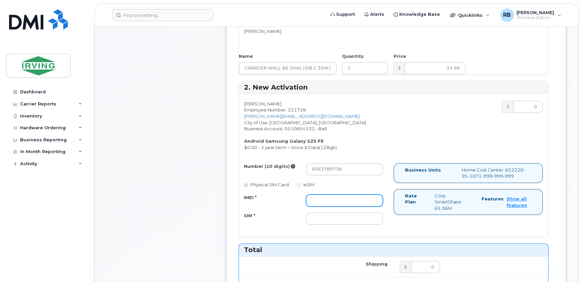
click at [318, 197] on input "IMEI *" at bounding box center [344, 200] width 77 height 12
type input "352055160526511"
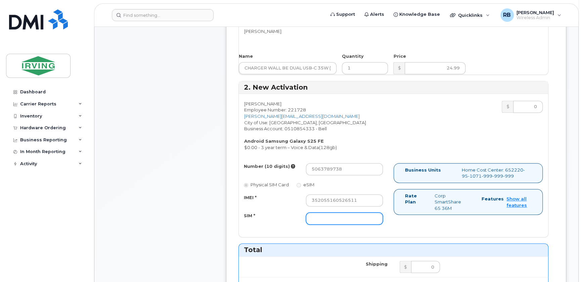
click at [324, 219] on input "SIM *" at bounding box center [344, 218] width 77 height 12
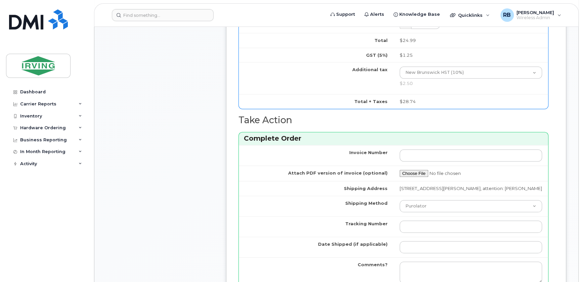
scroll to position [691, 0]
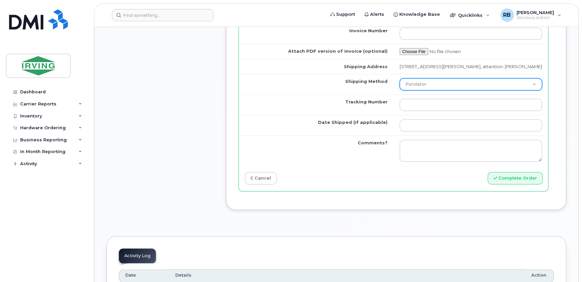
type input "89302610207712407573"
click at [418, 90] on select "Purolator UPS FedEx Canada Post Courier Other Drop Off Pick Up" at bounding box center [470, 84] width 143 height 12
select select "Drop Off"
click at [399, 82] on select "Purolator UPS FedEx Canada Post Courier Other Drop Off Pick Up" at bounding box center [470, 84] width 143 height 12
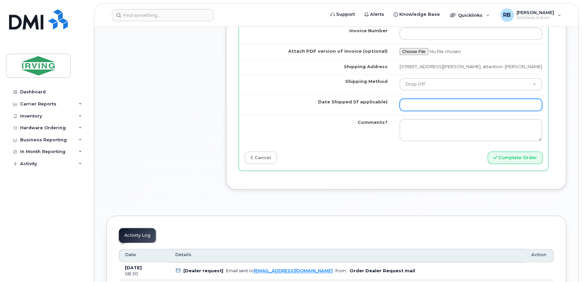
click at [426, 108] on input "Date Shipped (if applicable)" at bounding box center [470, 105] width 143 height 12
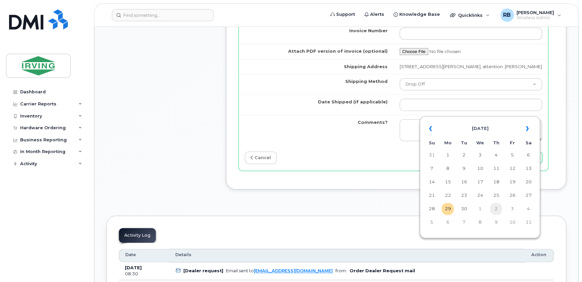
click at [494, 209] on td "2" at bounding box center [496, 209] width 12 height 12
type input "2025-10-02"
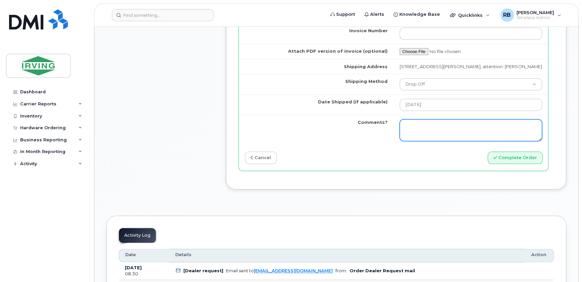
click at [413, 124] on textarea "Comments?" at bounding box center [470, 130] width 143 height 22
type textarea "Please be advised the order has been completed. SO#26211419 Allow 1-3 business …"
click at [462, 138] on textarea "Please be advised the order has been completed. SO#26211419 Allow 1-3 business …" at bounding box center [470, 130] width 143 height 22
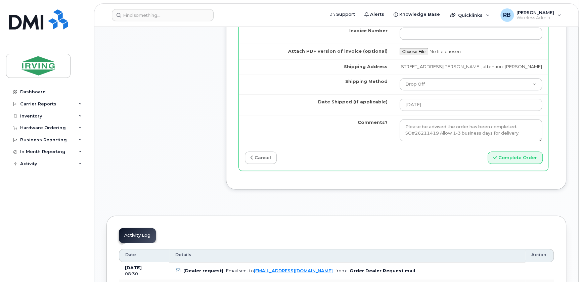
click at [433, 170] on div "Invoice Number Attach PDF version of invoice (optional) Shipping Address 300 Un…" at bounding box center [393, 96] width 309 height 147
click at [512, 163] on button "Complete Order" at bounding box center [514, 157] width 55 height 12
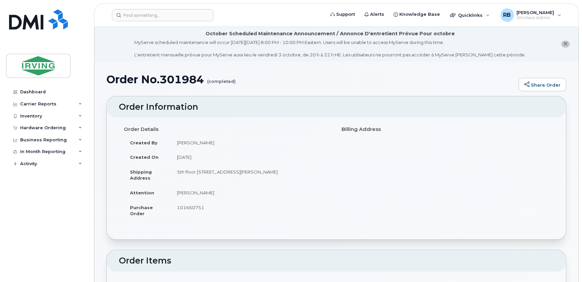
drag, startPoint x: 36, startPoint y: 129, endPoint x: 32, endPoint y: 135, distance: 7.7
click at [36, 129] on div "Hardware Ordering" at bounding box center [43, 127] width 46 height 5
click at [28, 152] on div "Orders" at bounding box center [31, 153] width 16 height 6
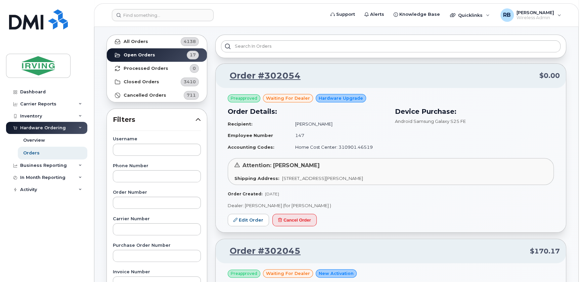
scroll to position [40, 0]
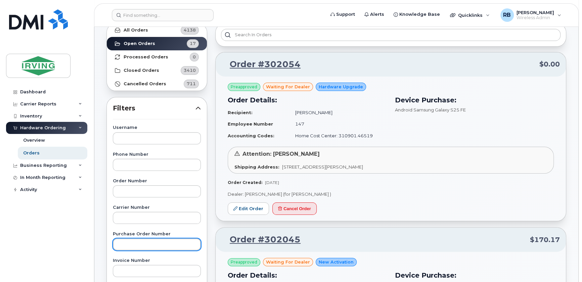
click at [127, 247] on input "text" at bounding box center [157, 244] width 88 height 12
type input "192611"
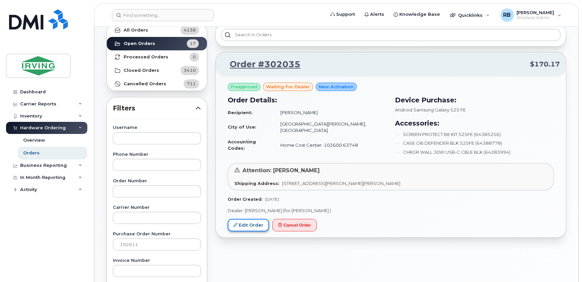
click at [253, 224] on link "Edit Order" at bounding box center [248, 225] width 41 height 12
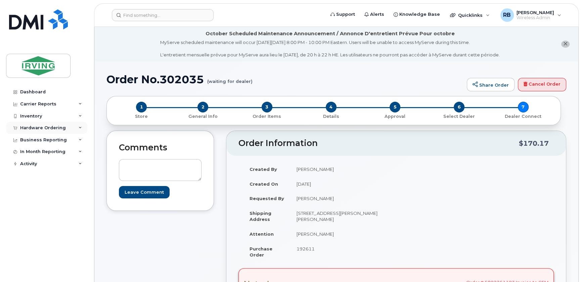
click at [37, 127] on div "Hardware Ordering" at bounding box center [43, 127] width 46 height 5
click at [29, 152] on div "Orders" at bounding box center [31, 153] width 16 height 6
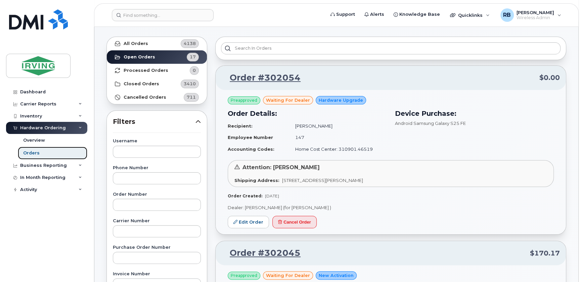
scroll to position [40, 0]
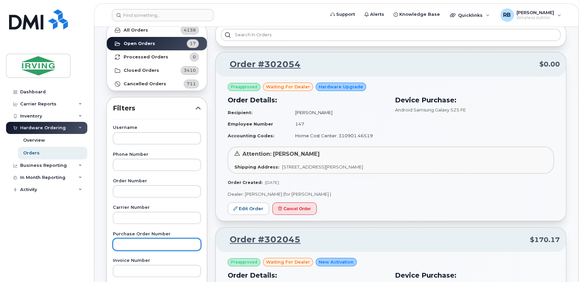
click at [132, 240] on input "text" at bounding box center [157, 244] width 88 height 12
type input "250148"
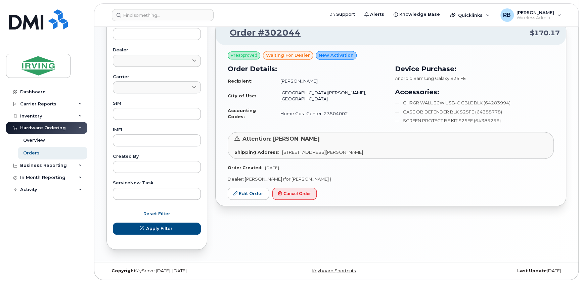
scroll to position [278, 0]
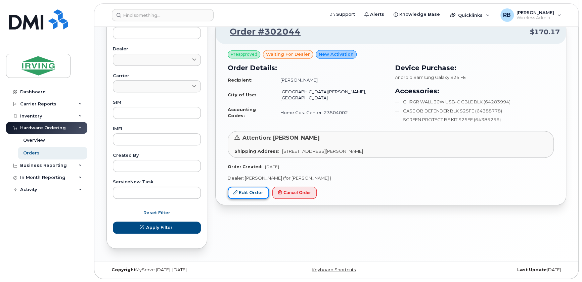
click at [246, 187] on link "Edit Order" at bounding box center [248, 193] width 41 height 12
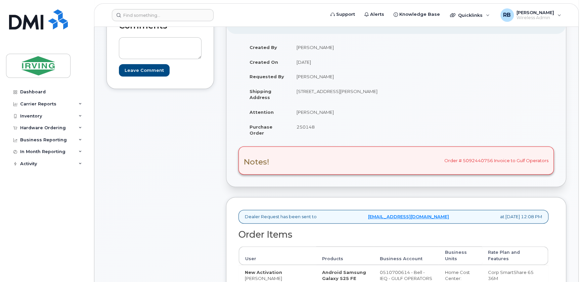
scroll to position [162, 0]
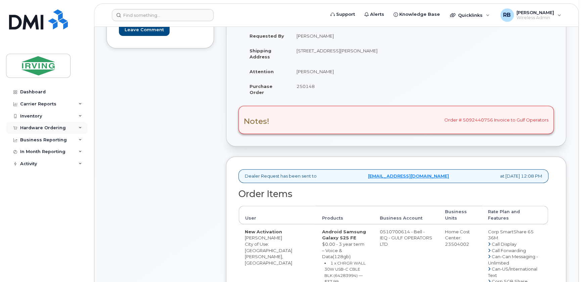
click at [51, 133] on div "Hardware Ordering" at bounding box center [46, 128] width 81 height 12
click at [25, 152] on div "Orders" at bounding box center [31, 153] width 16 height 6
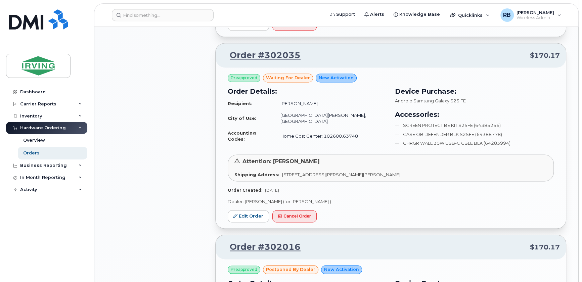
scroll to position [773, 0]
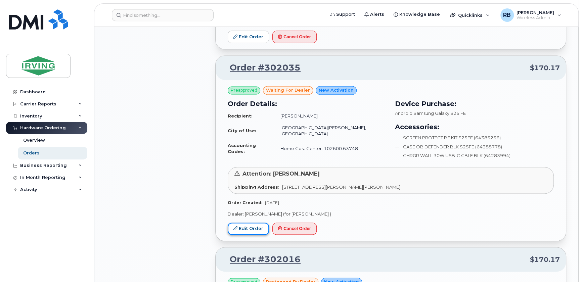
click at [251, 223] on link "Edit Order" at bounding box center [248, 229] width 41 height 12
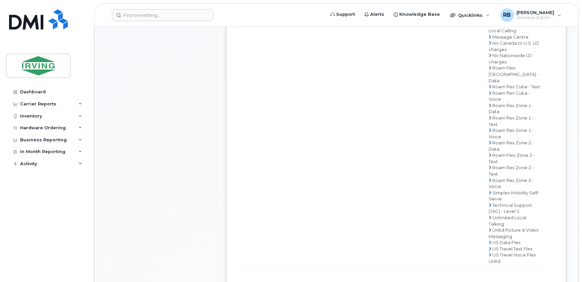
scroll to position [691, 0]
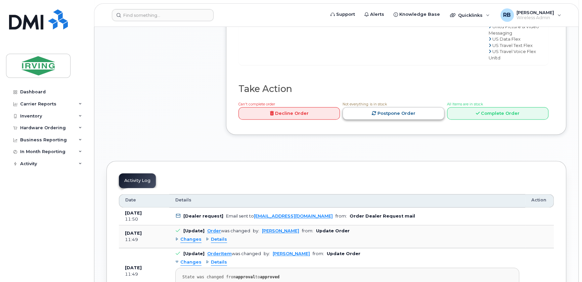
click at [393, 114] on link "Postpone Order" at bounding box center [392, 113] width 101 height 12
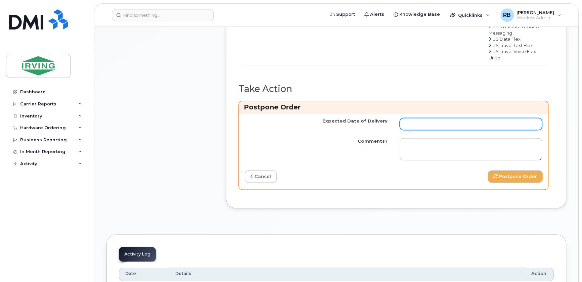
click at [413, 122] on input "Expected Date of Delivery" at bounding box center [470, 124] width 143 height 12
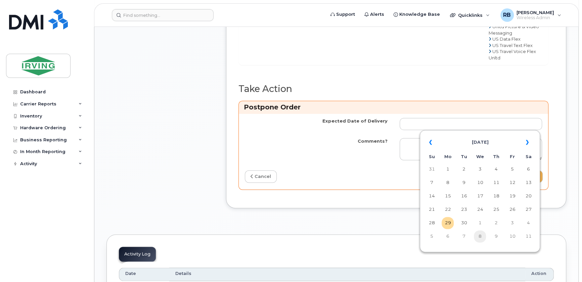
click at [480, 234] on td "8" at bounding box center [480, 236] width 12 height 12
type input "[DATE]"
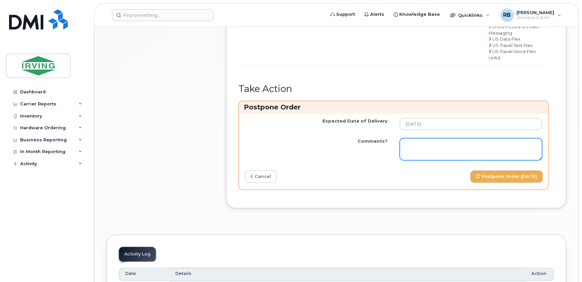
click at [420, 142] on textarea "Comments?" at bounding box center [470, 149] width 143 height 22
click at [425, 141] on textarea "Comments?" at bounding box center [470, 149] width 143 height 22
paste textarea "Please be advised the order has been placed. SO#26211389 Currently the OB Defen…"
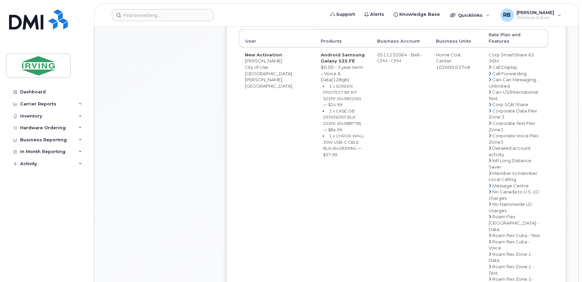
scroll to position [326, 0]
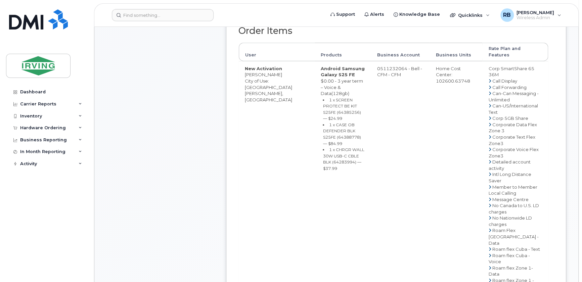
type textarea "Please be advised the order has been placed. SO#26211389 Currently the OB Defen…"
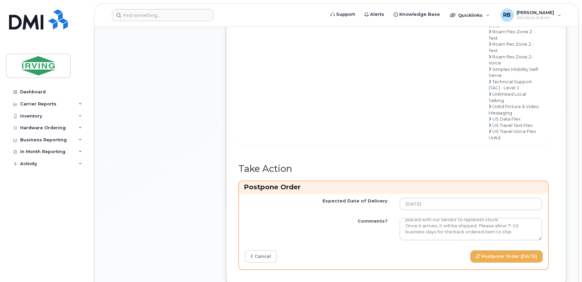
scroll to position [691, 0]
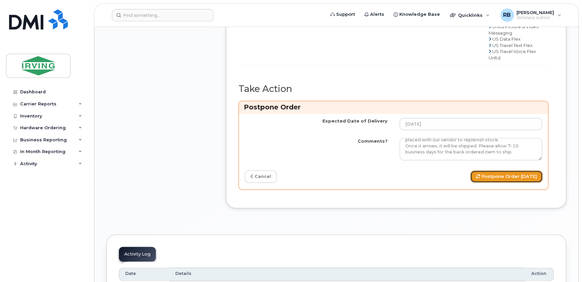
click at [485, 175] on button "Postpone Order 2025-10-08" at bounding box center [506, 176] width 72 height 12
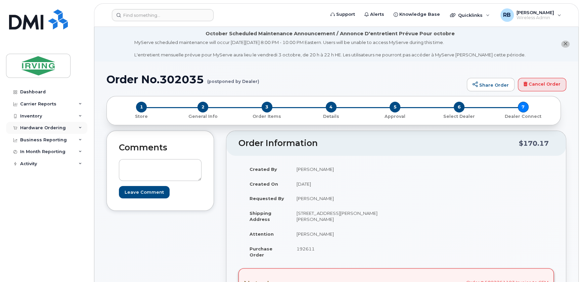
click at [46, 127] on div "Hardware Ordering" at bounding box center [43, 127] width 46 height 5
click at [41, 127] on div "Hardware Ordering" at bounding box center [43, 127] width 46 height 5
click at [38, 130] on div "Hardware Ordering" at bounding box center [43, 127] width 46 height 5
click at [32, 152] on div "Orders" at bounding box center [31, 153] width 16 height 6
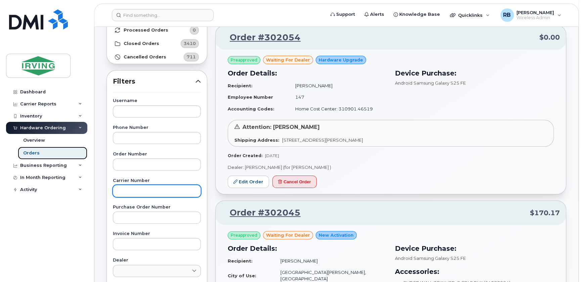
scroll to position [81, 0]
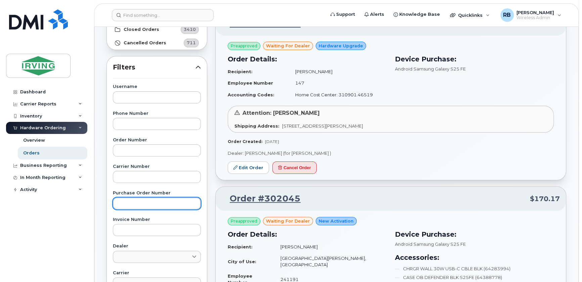
click at [133, 205] on input "text" at bounding box center [157, 203] width 88 height 12
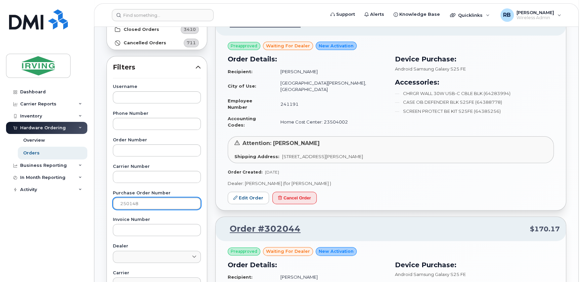
click at [152, 204] on input "250148" at bounding box center [157, 203] width 88 height 12
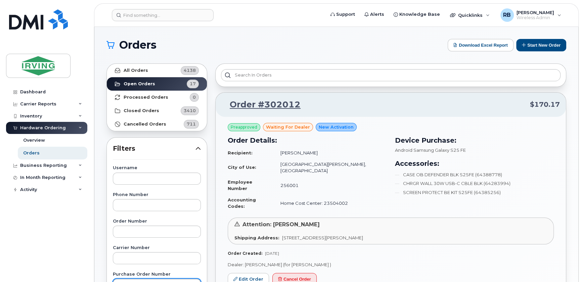
scroll to position [40, 0]
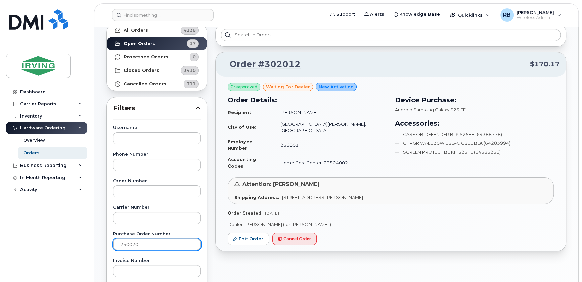
click at [141, 243] on input "250020" at bounding box center [157, 244] width 88 height 12
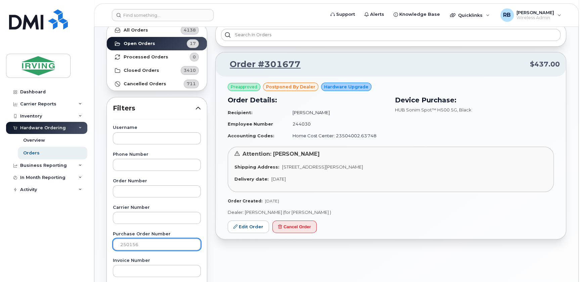
click at [154, 243] on input "250156" at bounding box center [157, 244] width 88 height 12
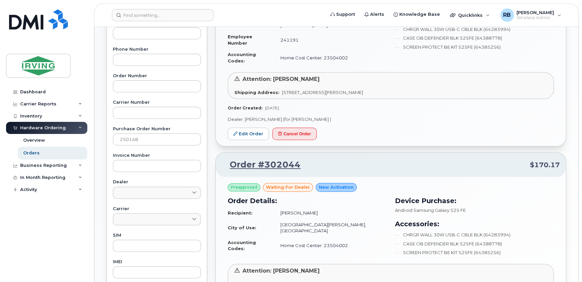
scroll to position [122, 0]
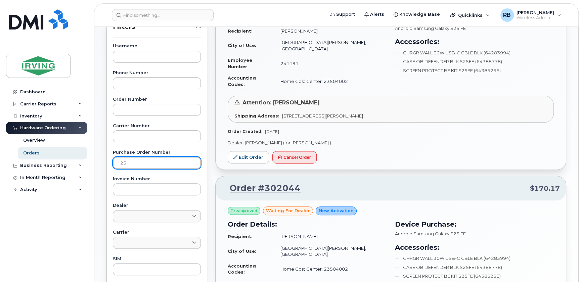
type input "2"
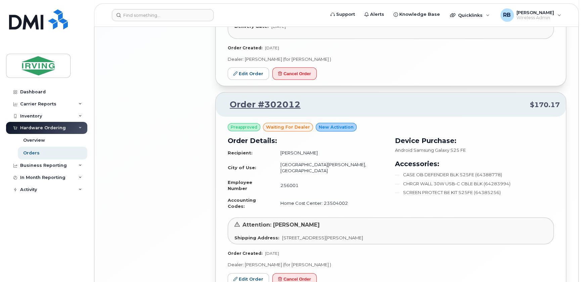
scroll to position [1382, 0]
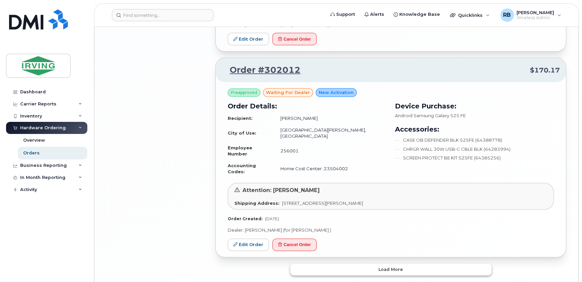
click at [369, 263] on button "Load more" at bounding box center [390, 269] width 201 height 12
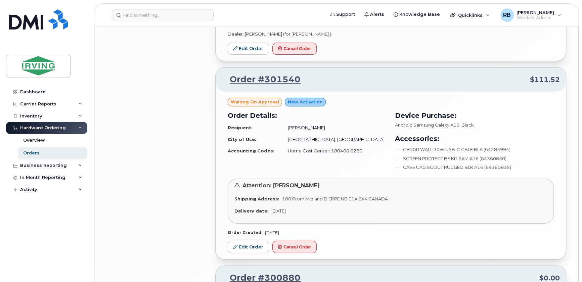
scroll to position [1992, 0]
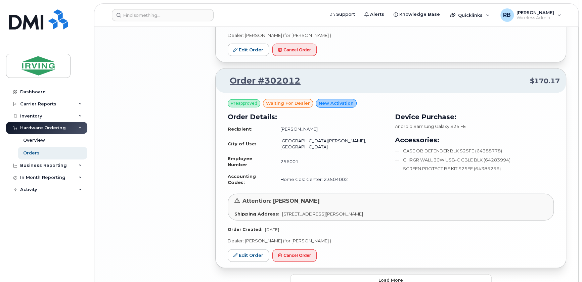
scroll to position [1382, 0]
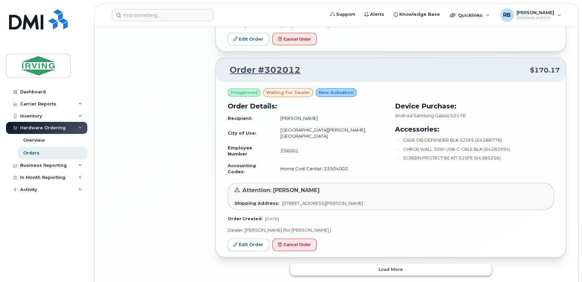
click at [316, 263] on button "Load more" at bounding box center [390, 269] width 201 height 12
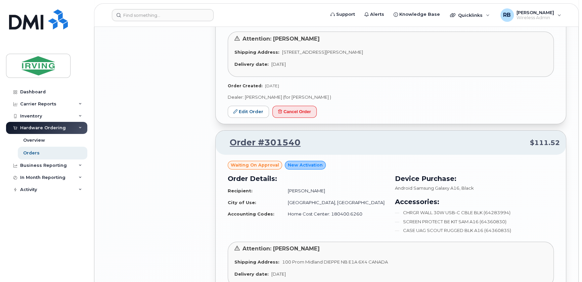
scroll to position [1911, 0]
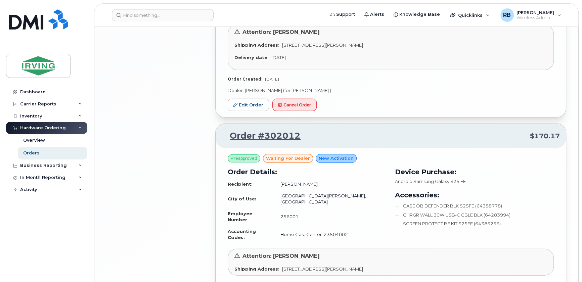
scroll to position [1382, 0]
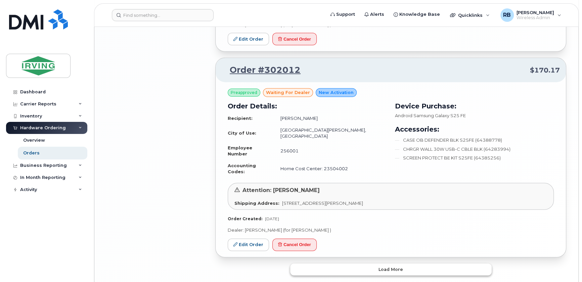
click at [318, 263] on button "Load more" at bounding box center [390, 269] width 201 height 12
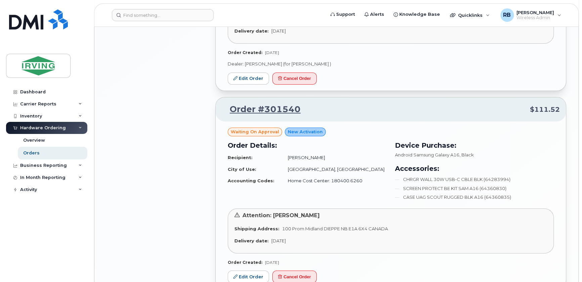
scroll to position [2033, 0]
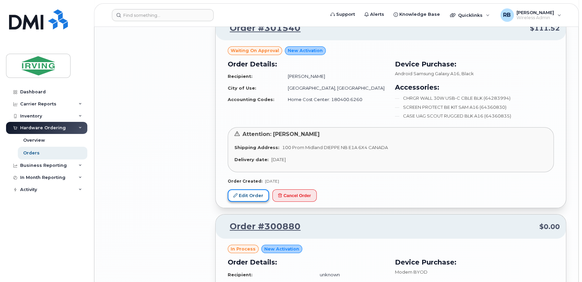
click at [245, 189] on link "Edit Order" at bounding box center [248, 195] width 41 height 12
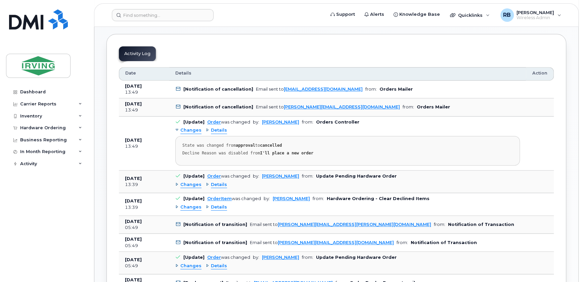
scroll to position [366, 0]
click at [211, 127] on span "Details" at bounding box center [219, 130] width 16 height 6
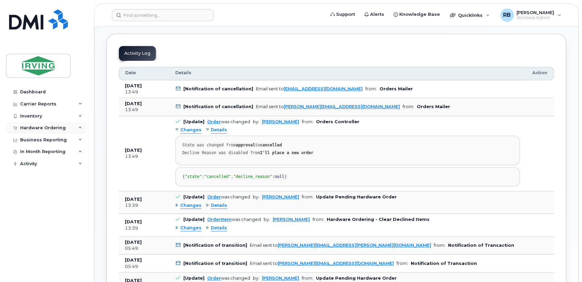
click at [40, 128] on div "Hardware Ordering" at bounding box center [43, 127] width 46 height 5
click at [33, 153] on div "Orders" at bounding box center [31, 153] width 16 height 6
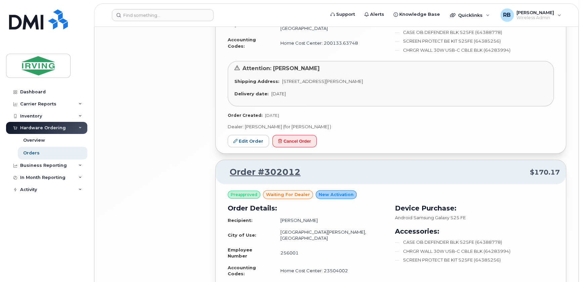
scroll to position [1382, 0]
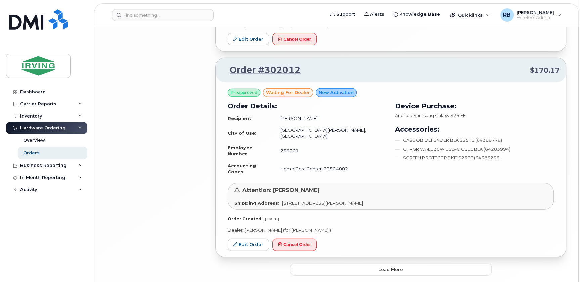
click at [362, 263] on button "Load more" at bounding box center [390, 269] width 201 height 12
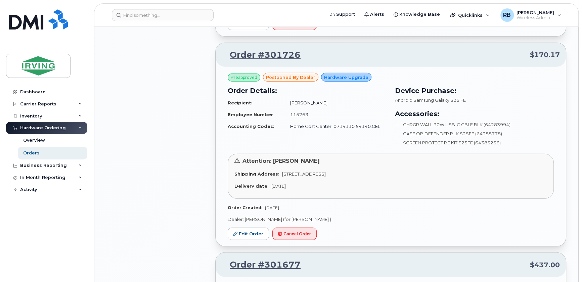
scroll to position [1585, 0]
